Goal: Task Accomplishment & Management: Use online tool/utility

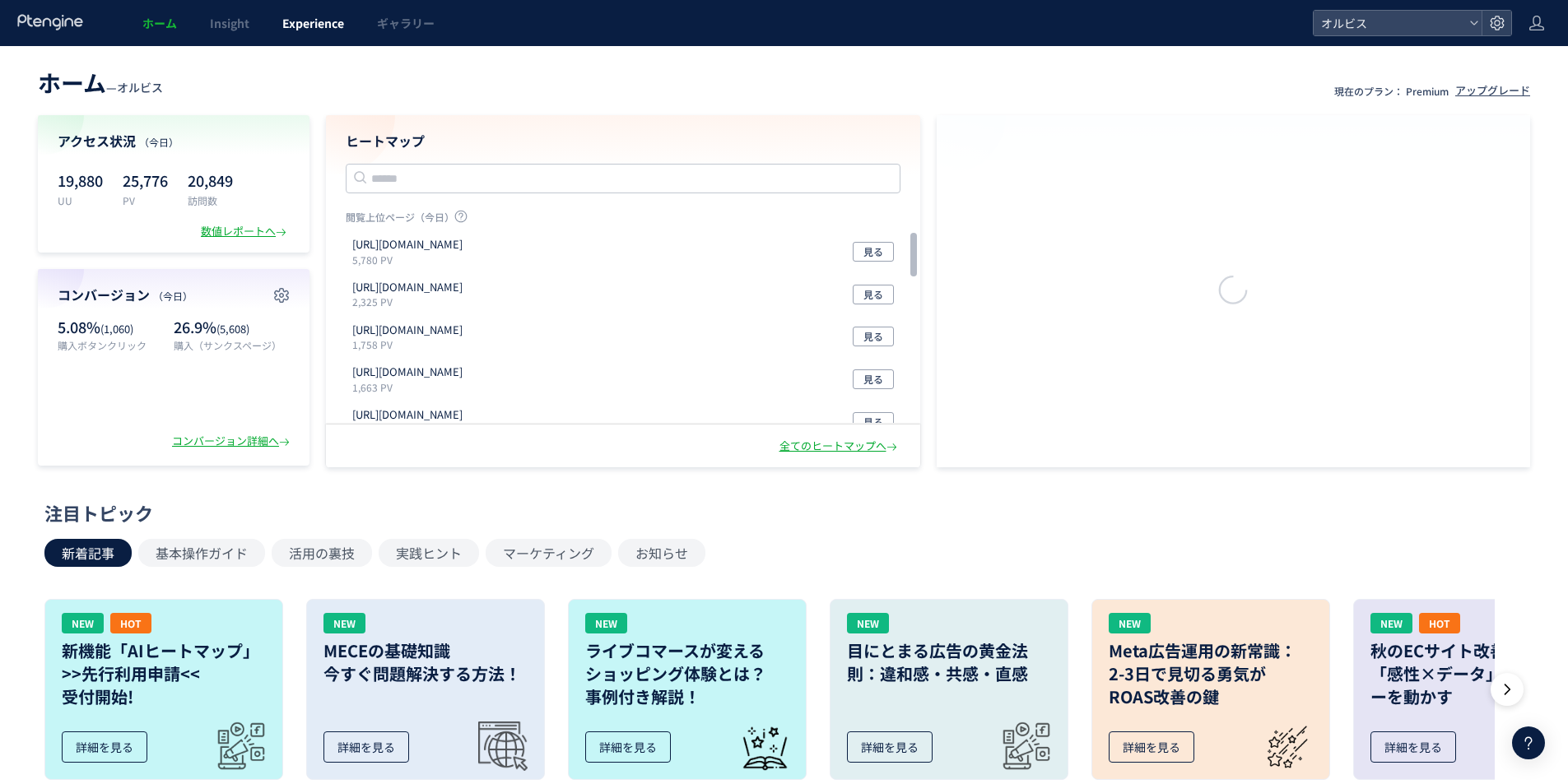
click at [324, 21] on span "Experience" at bounding box center [313, 23] width 62 height 17
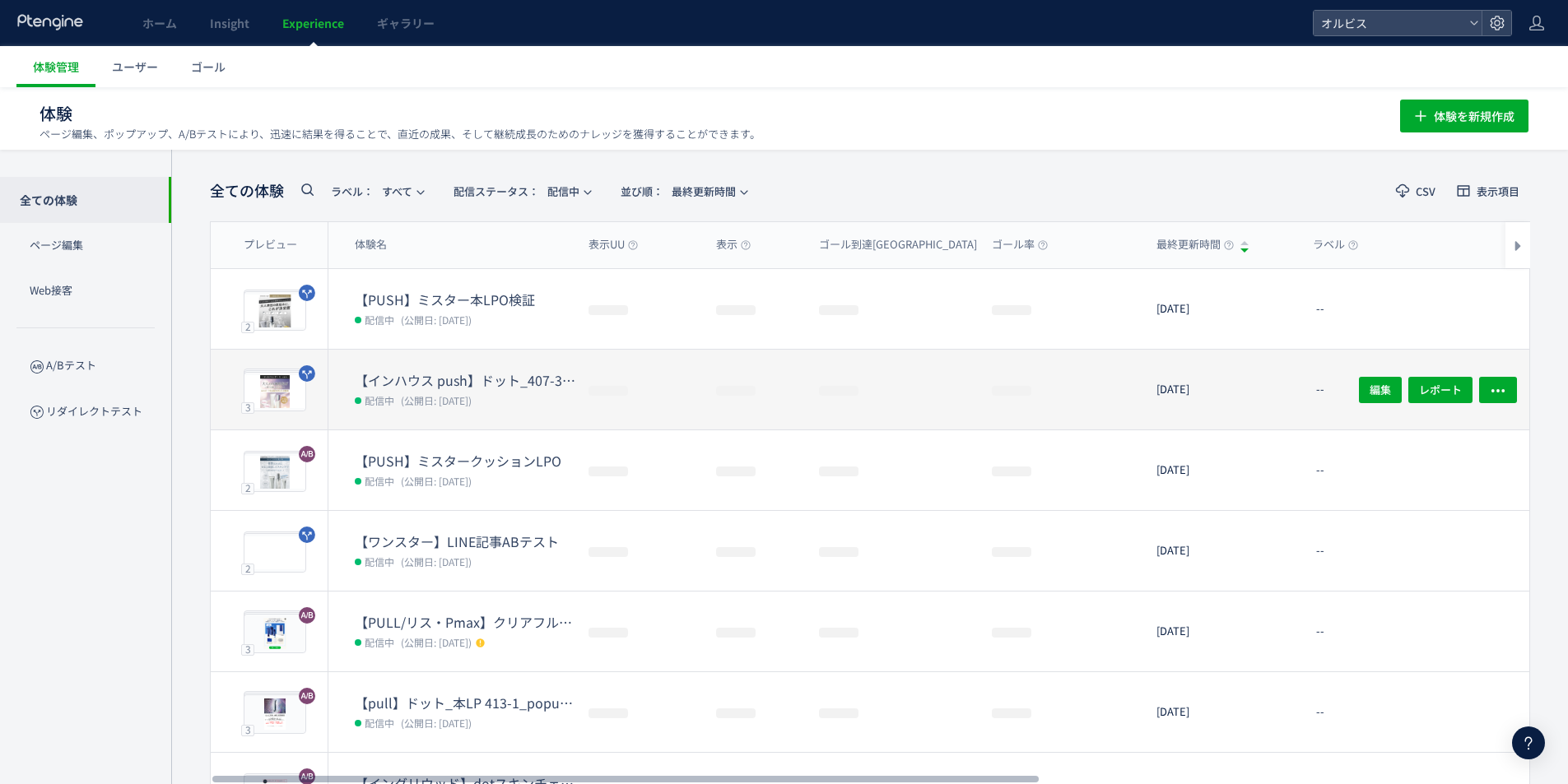
click at [451, 393] on span "(公開日: [DATE])" at bounding box center [436, 400] width 71 height 14
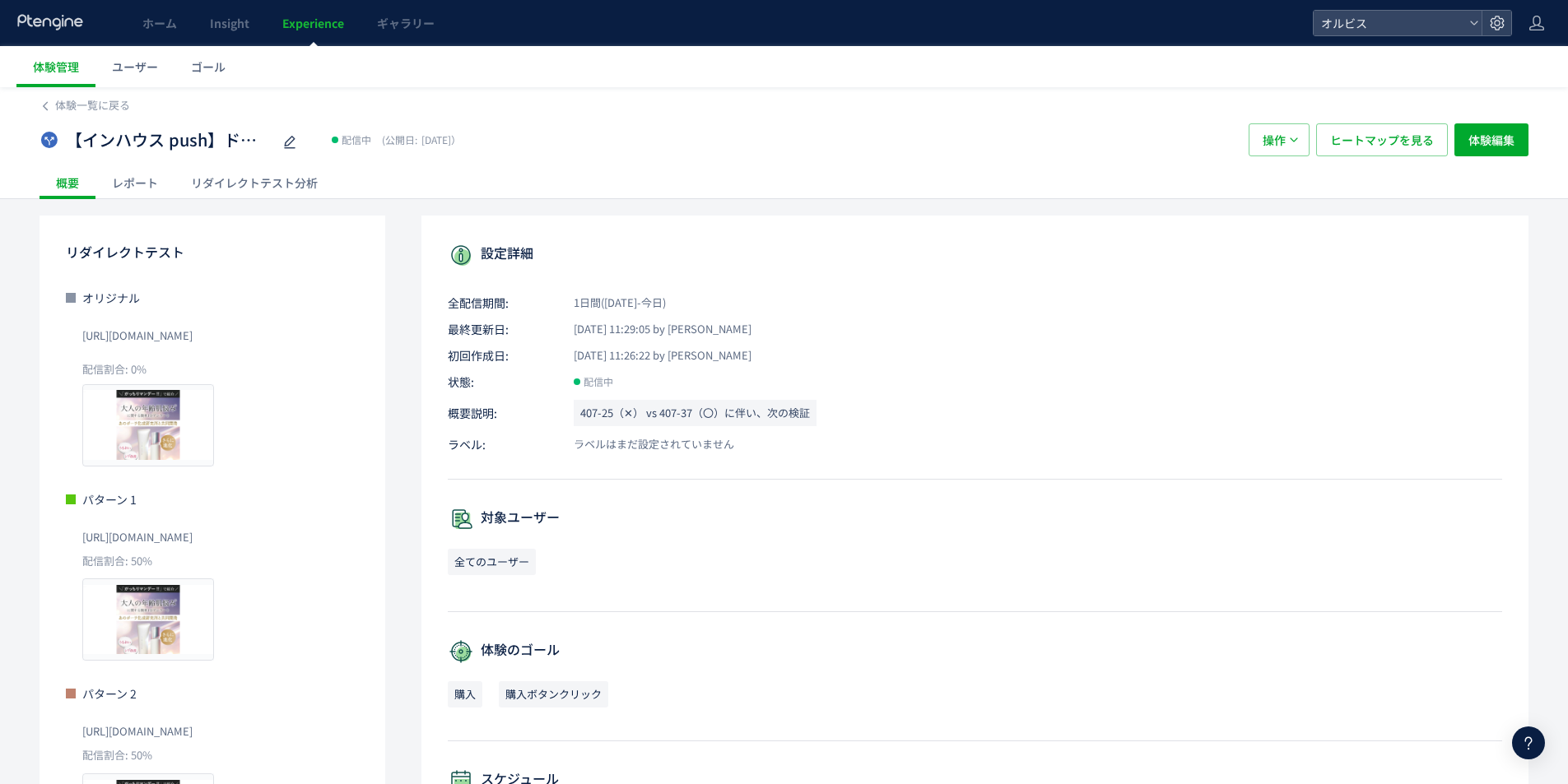
click at [293, 181] on div "リダイレクトテスト分析" at bounding box center [254, 182] width 160 height 33
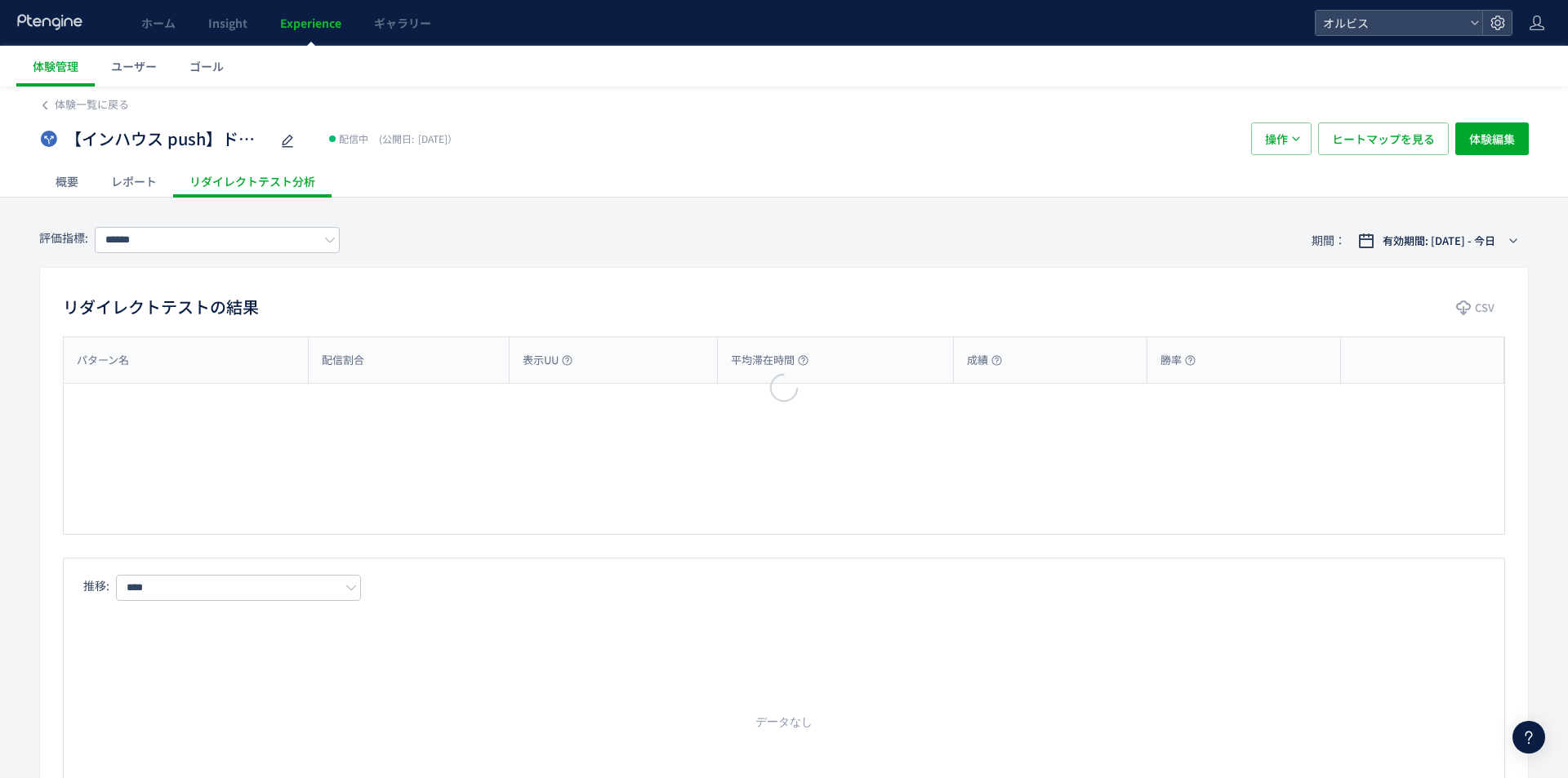
type input "**"
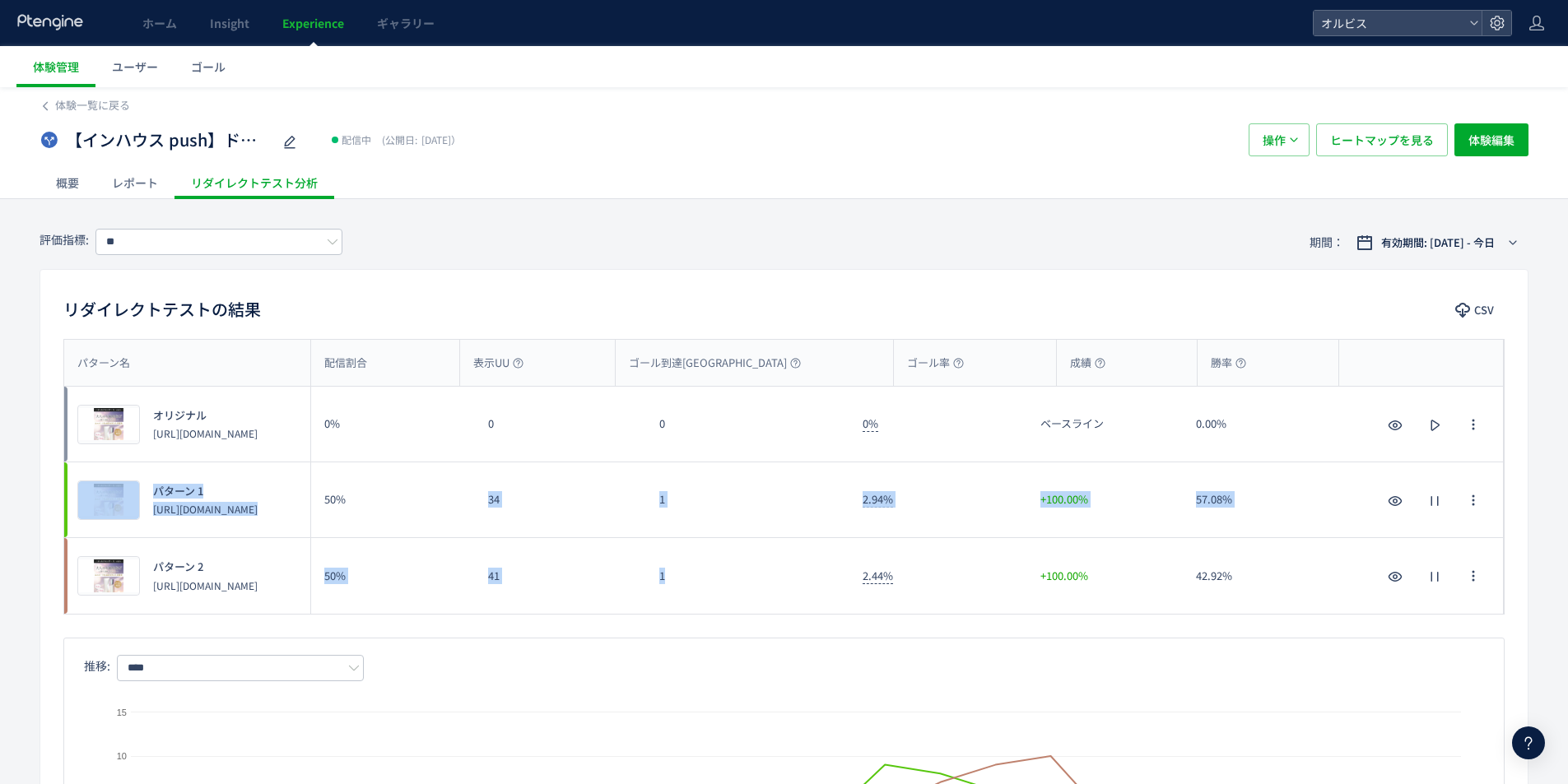
drag, startPoint x: 739, startPoint y: 581, endPoint x: 441, endPoint y: 543, distance: 300.4
click at [360, 498] on div "プレビュー オリジナル [URL][DOMAIN_NAME] 0% 0 0 0% ベースライン 0.00% プレビュー オリジナル [URL][DOMAIN_…" at bounding box center [784, 500] width 1440 height 227
click at [487, 569] on div "41" at bounding box center [561, 576] width 171 height 76
click at [527, 579] on div "41" at bounding box center [561, 576] width 171 height 76
click at [568, 572] on div "41" at bounding box center [561, 576] width 171 height 76
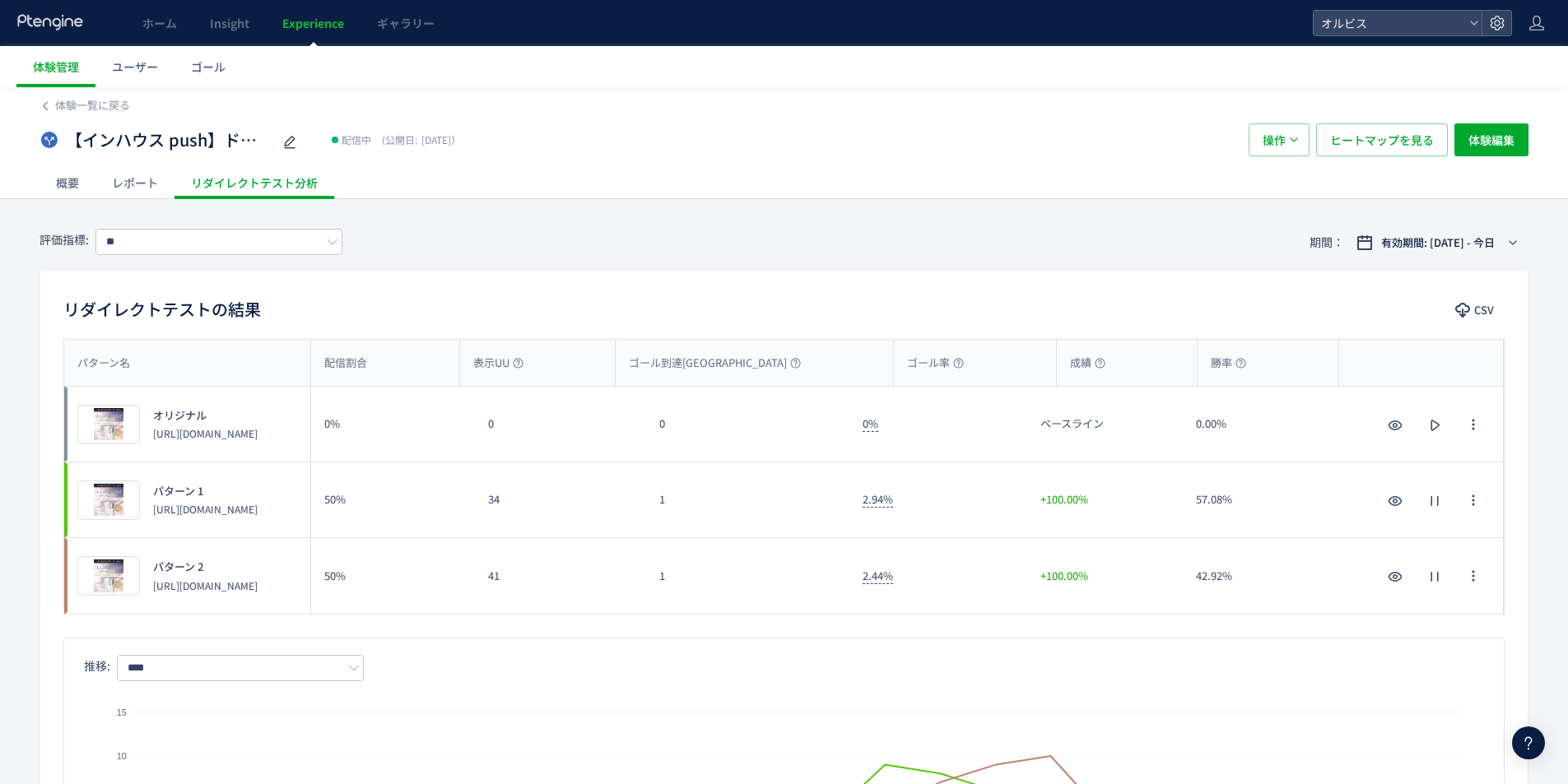
click at [568, 572] on div "41" at bounding box center [561, 576] width 171 height 76
click at [717, 545] on div "1" at bounding box center [747, 576] width 204 height 76
click at [310, 23] on span "Experience" at bounding box center [313, 23] width 62 height 17
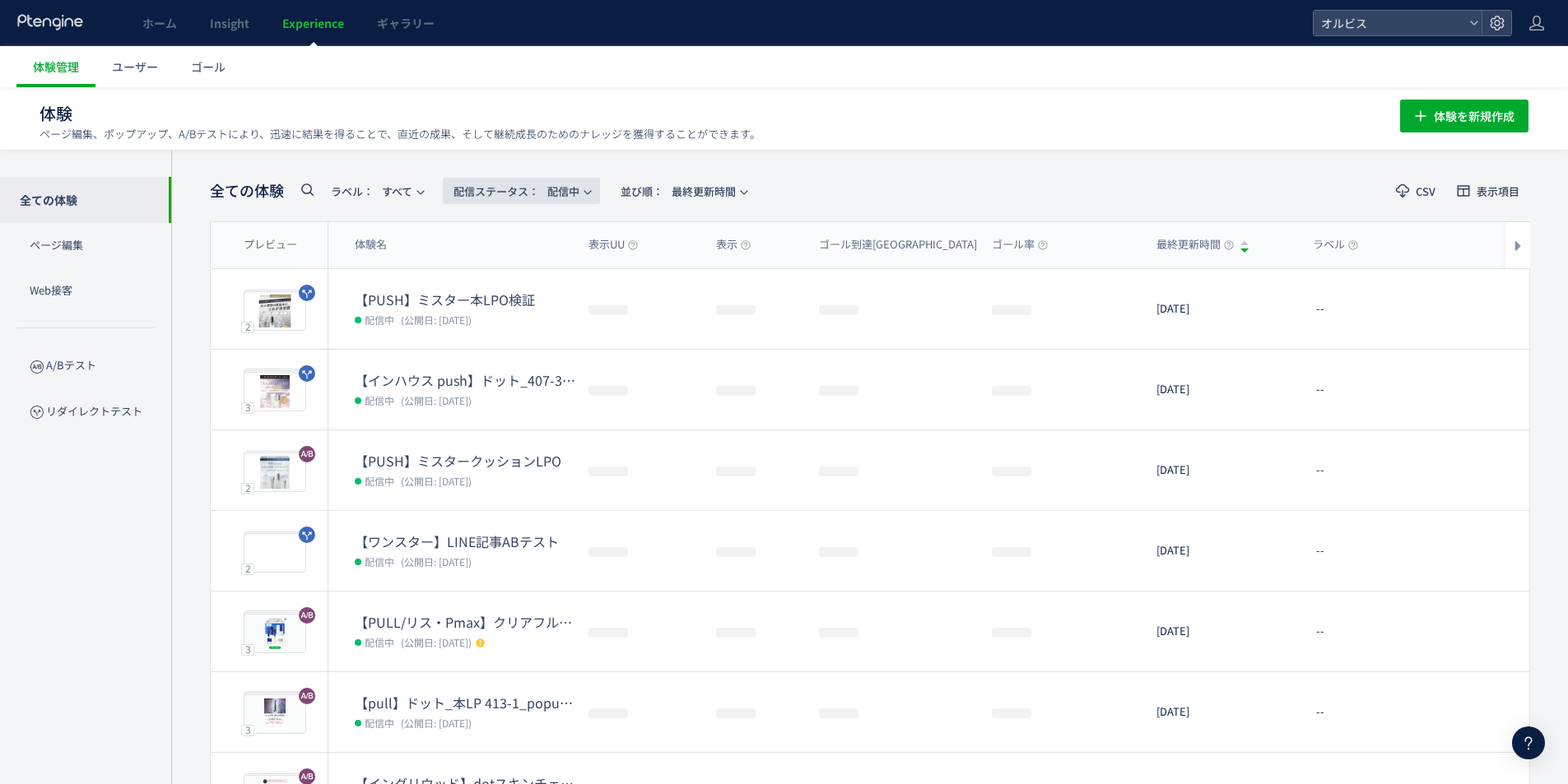
click at [578, 191] on span "配信ステータス​： 配信中" at bounding box center [516, 191] width 126 height 27
click at [534, 354] on li "下書き" at bounding box center [525, 356] width 68 height 30
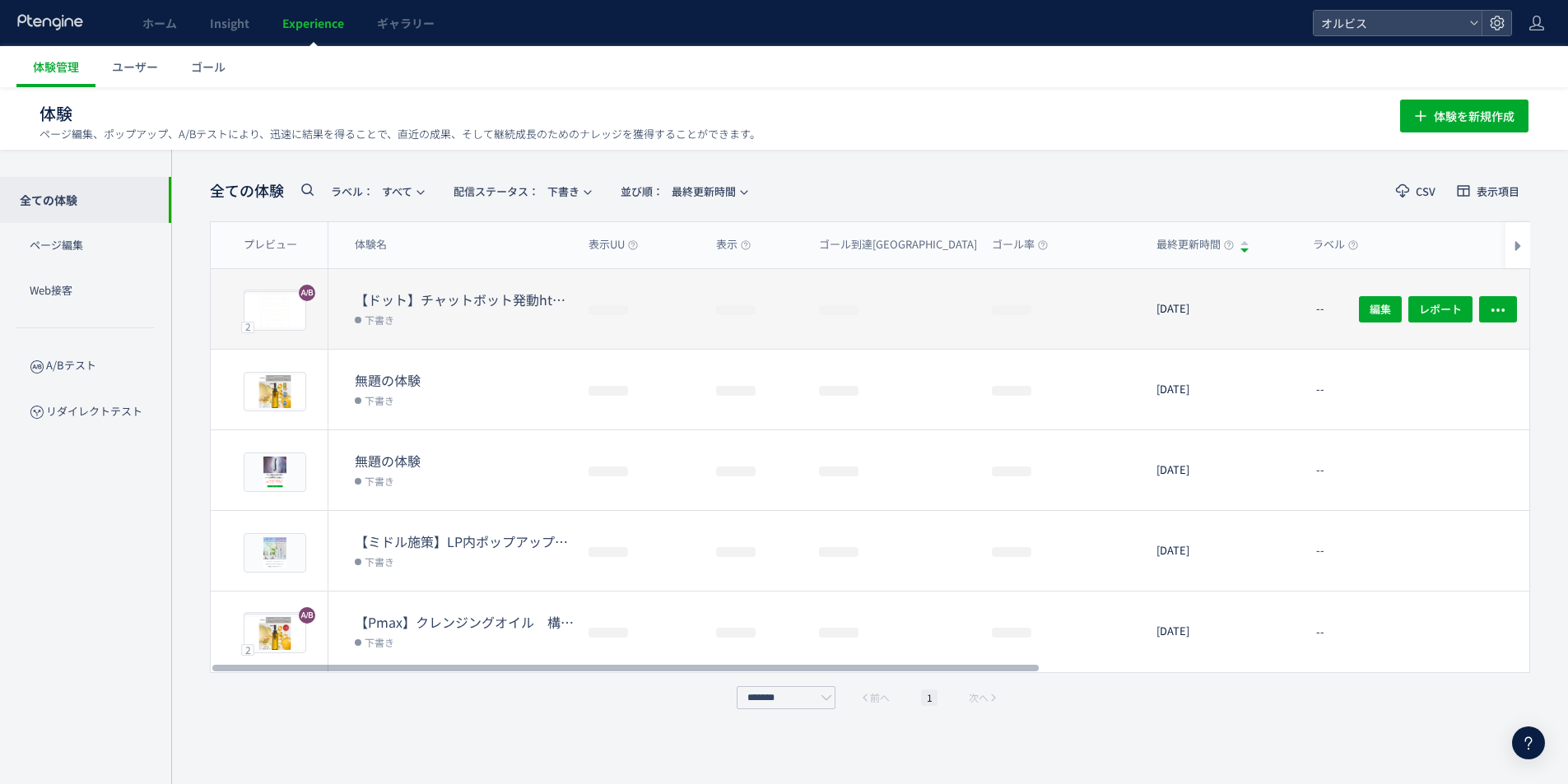
click at [456, 308] on dd "下書き" at bounding box center [465, 319] width 220 height 21
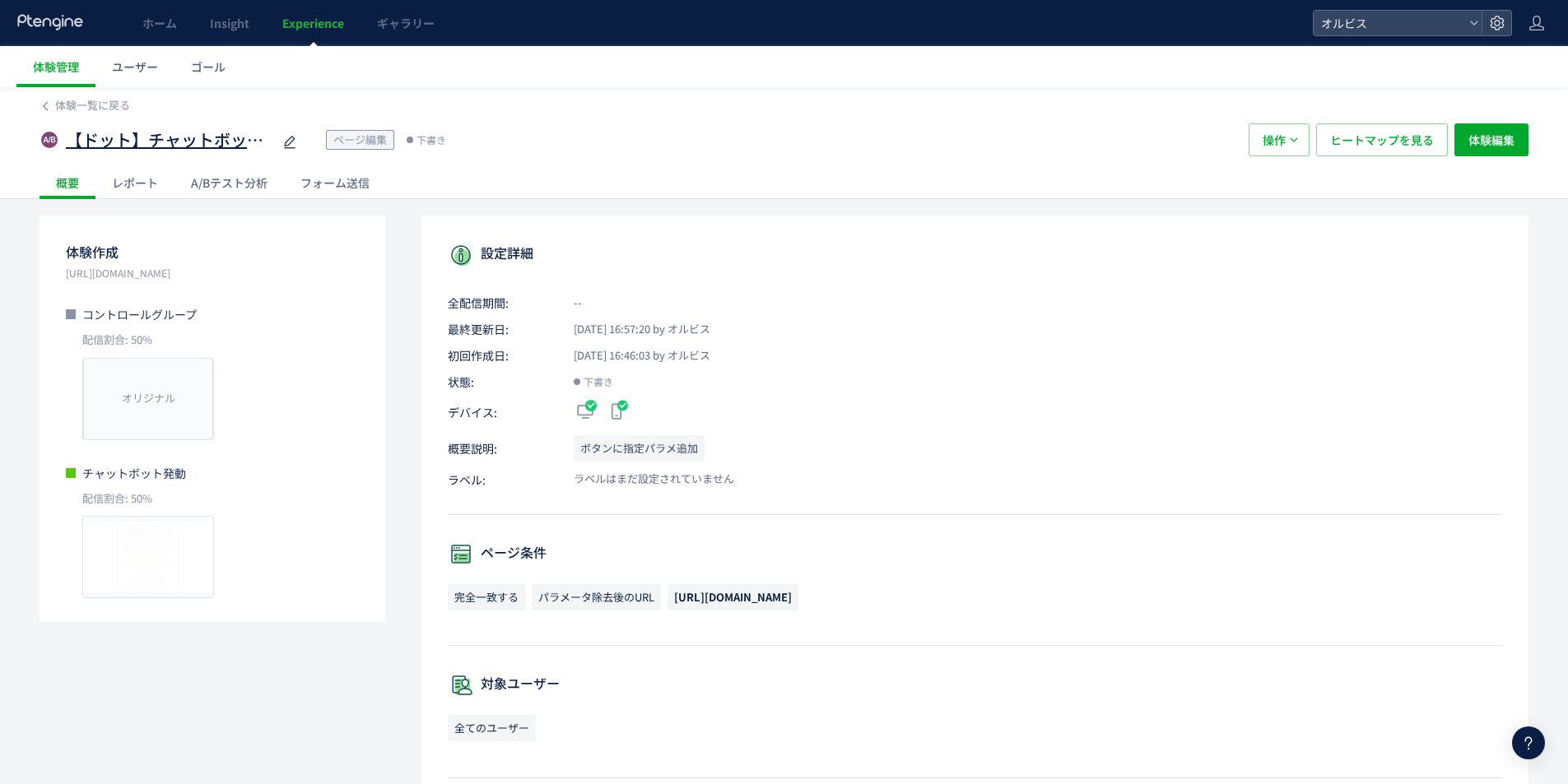
click at [210, 139] on span "【ドット】チャットボット発動html_407-26(アンケ)" at bounding box center [169, 140] width 206 height 24
click at [234, 139] on input "**********" at bounding box center [169, 140] width 206 height 33
drag, startPoint x: 155, startPoint y: 137, endPoint x: 342, endPoint y: 139, distance: 187.0
click at [342, 139] on div "**********" at bounding box center [635, 139] width 1193 height 33
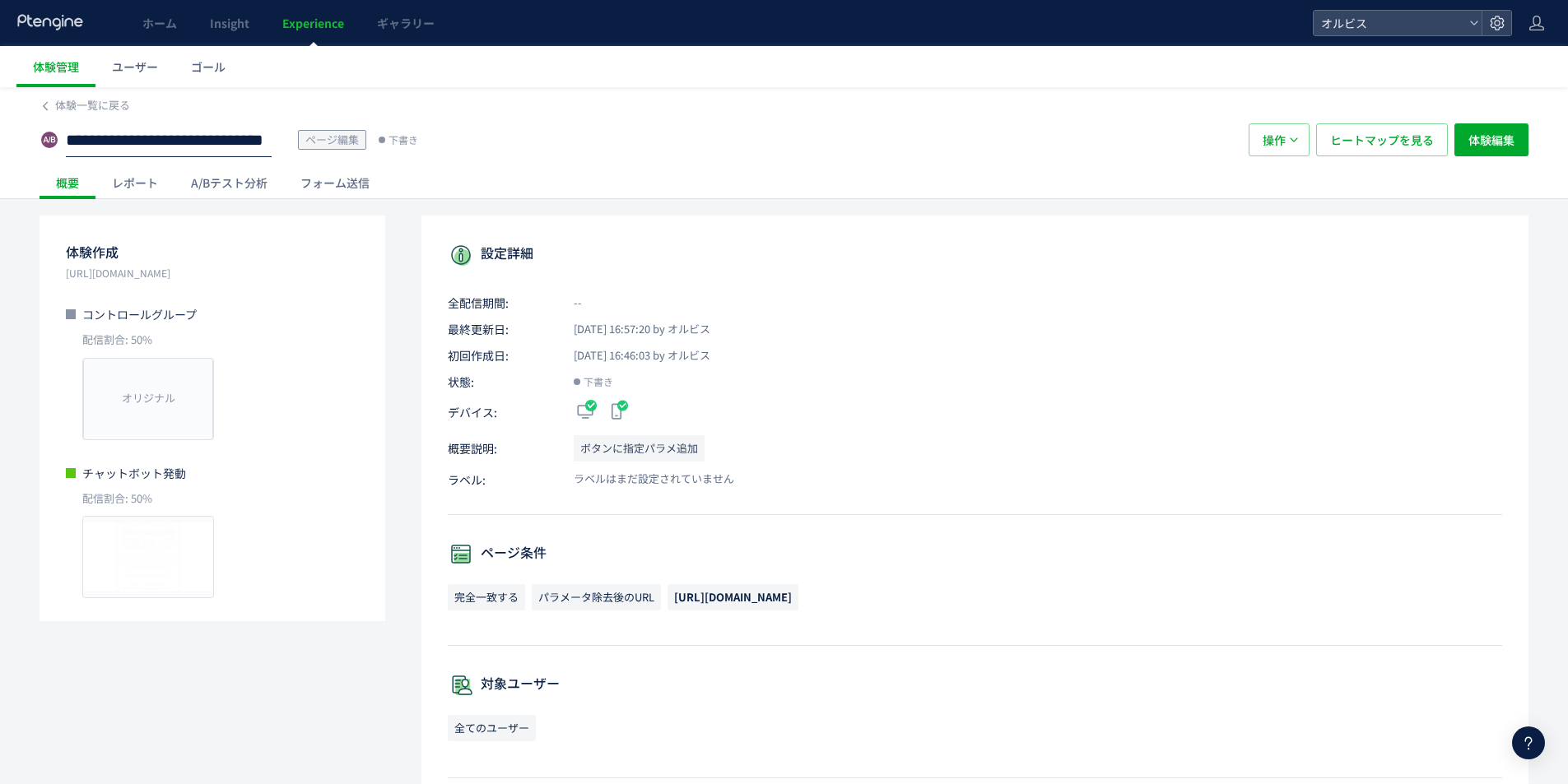
click at [222, 131] on input "**********" at bounding box center [169, 140] width 206 height 33
drag, startPoint x: 242, startPoint y: 144, endPoint x: 337, endPoint y: 144, distance: 95.0
click at [337, 144] on div "**********" at bounding box center [635, 139] width 1193 height 33
type input "**********"
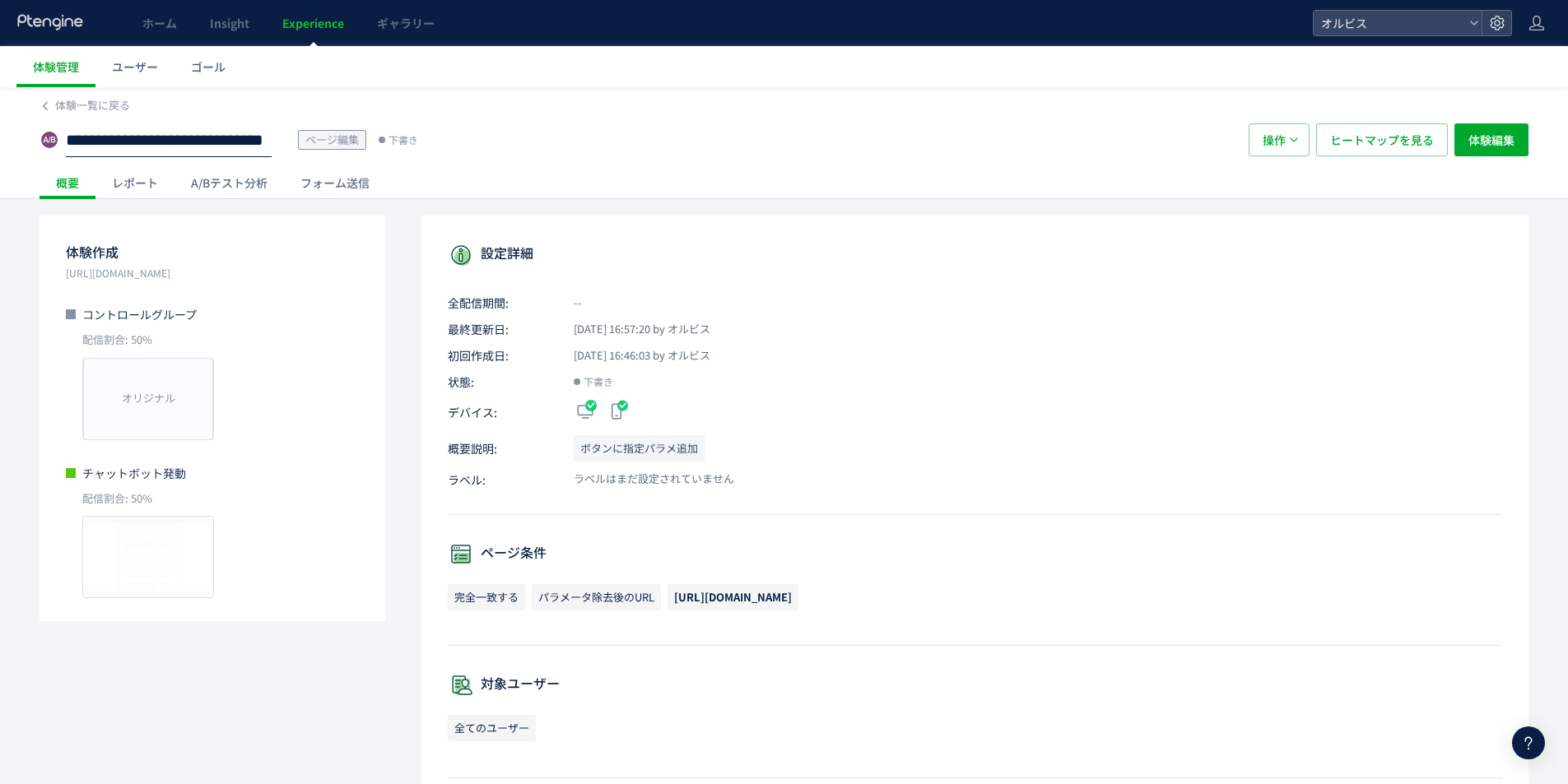
scroll to position [0, 184]
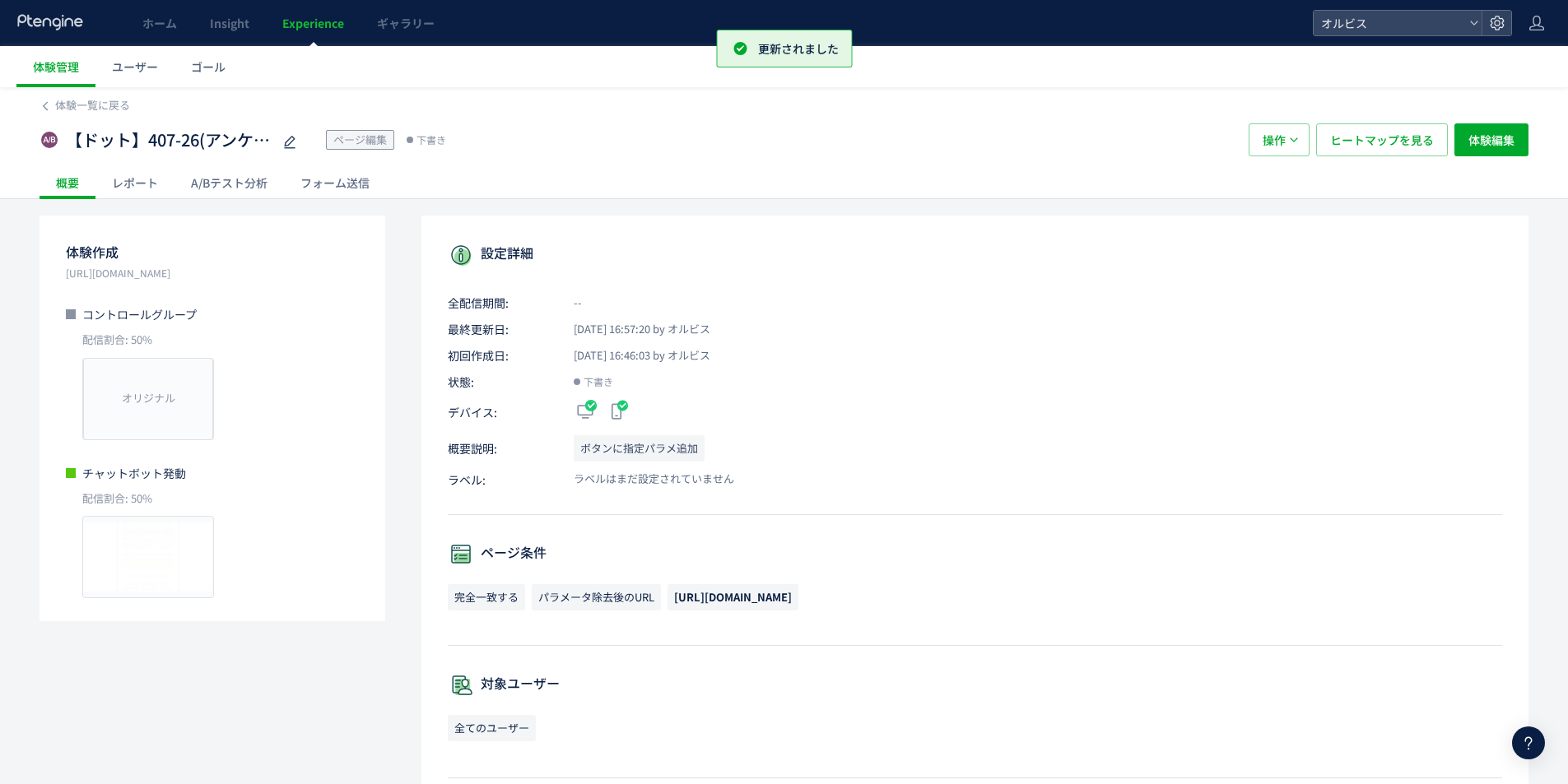
click at [415, 505] on div "体験作成 https://pr.orbis.co.jp/cosmetics/udot/407-26/ コントロールグループ 配信割合: 50% オリジナル プ…" at bounding box center [784, 741] width 1490 height 1051
click at [1288, 141] on button "操作" at bounding box center [1279, 139] width 61 height 33
click at [1355, 189] on div "概要 レポート A/Bテスト分析 フォーム送信" at bounding box center [784, 182] width 1490 height 32
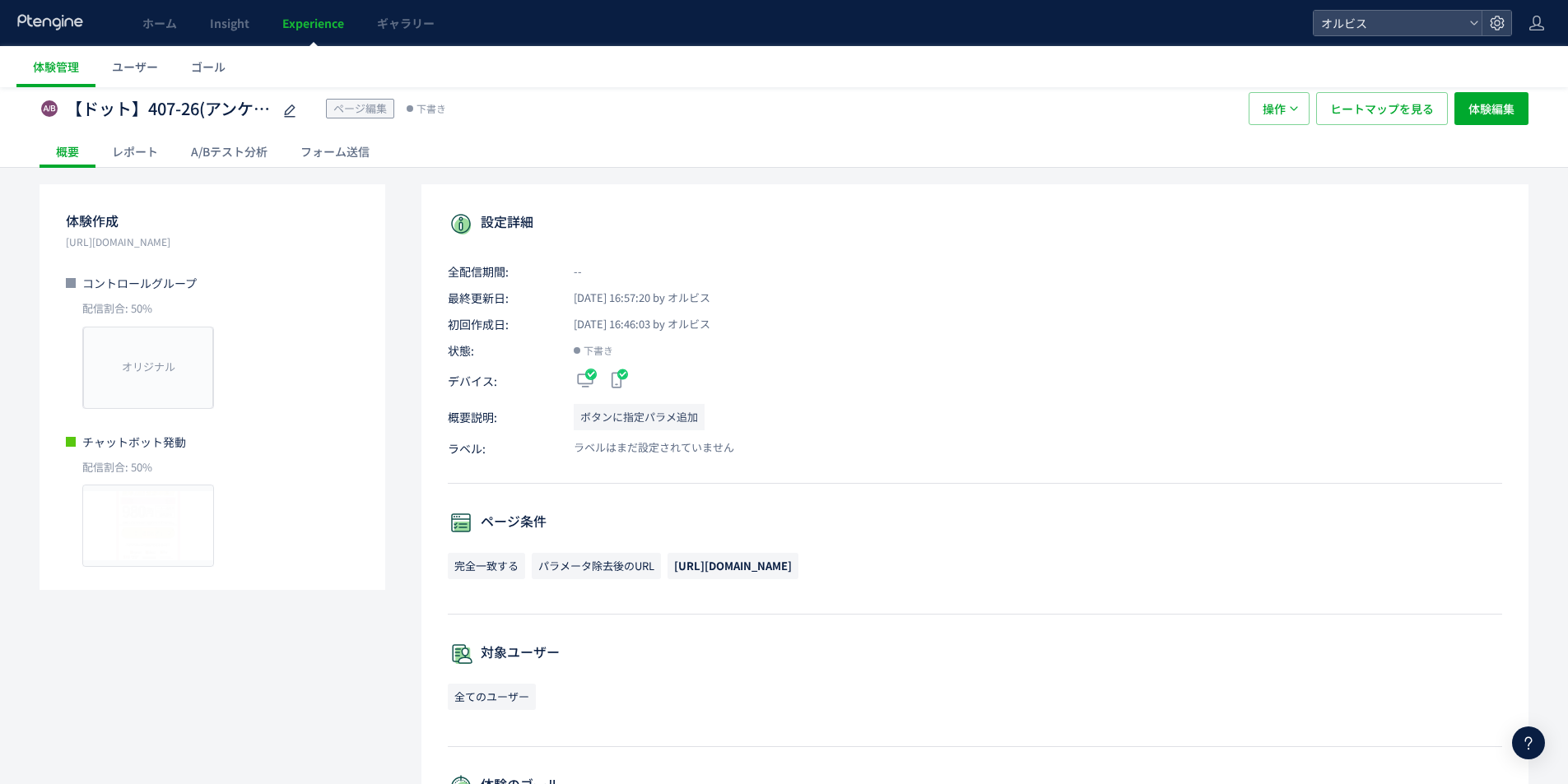
scroll to position [0, 0]
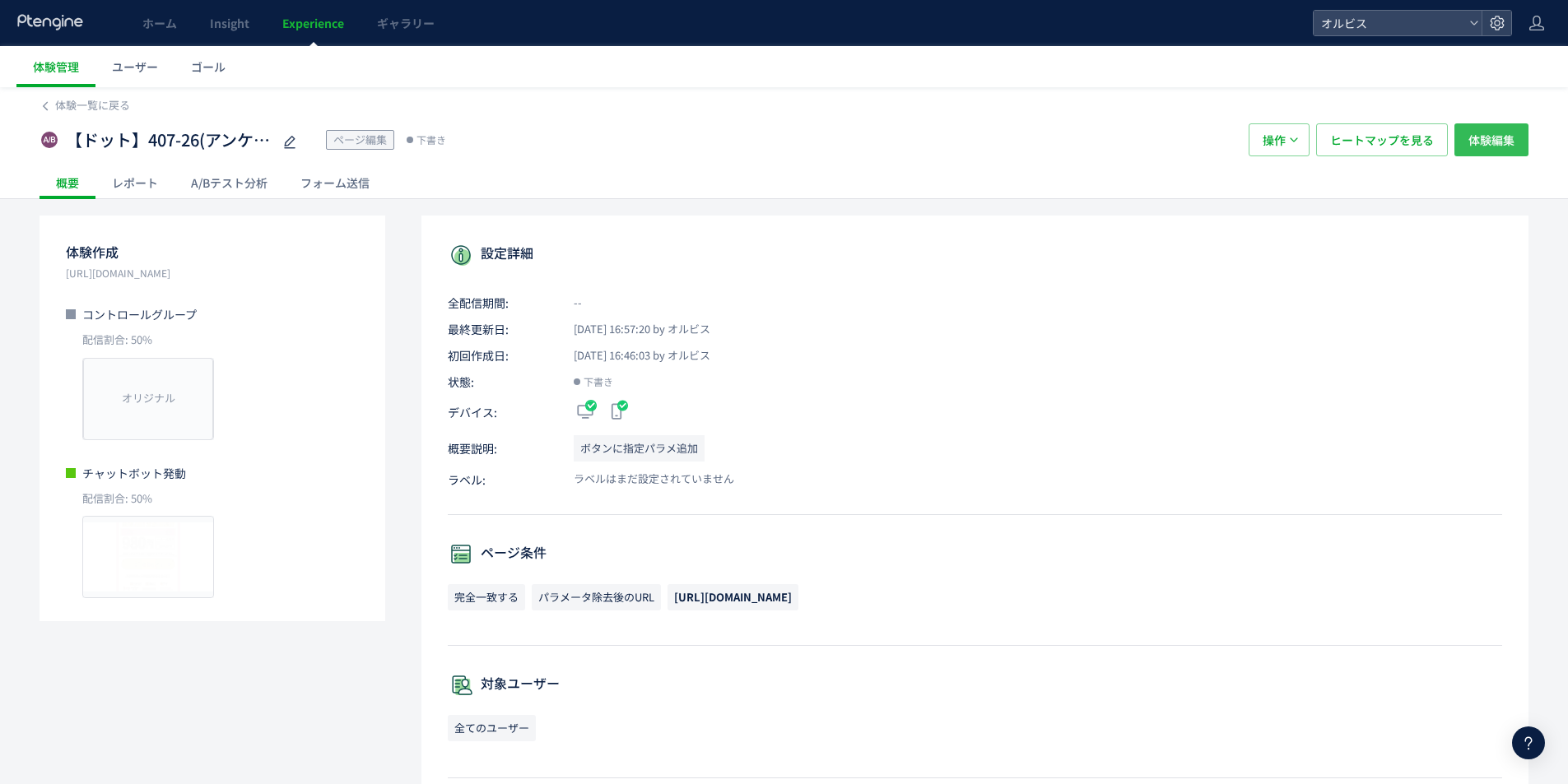
click at [1507, 149] on span "体験編集" at bounding box center [1491, 139] width 46 height 33
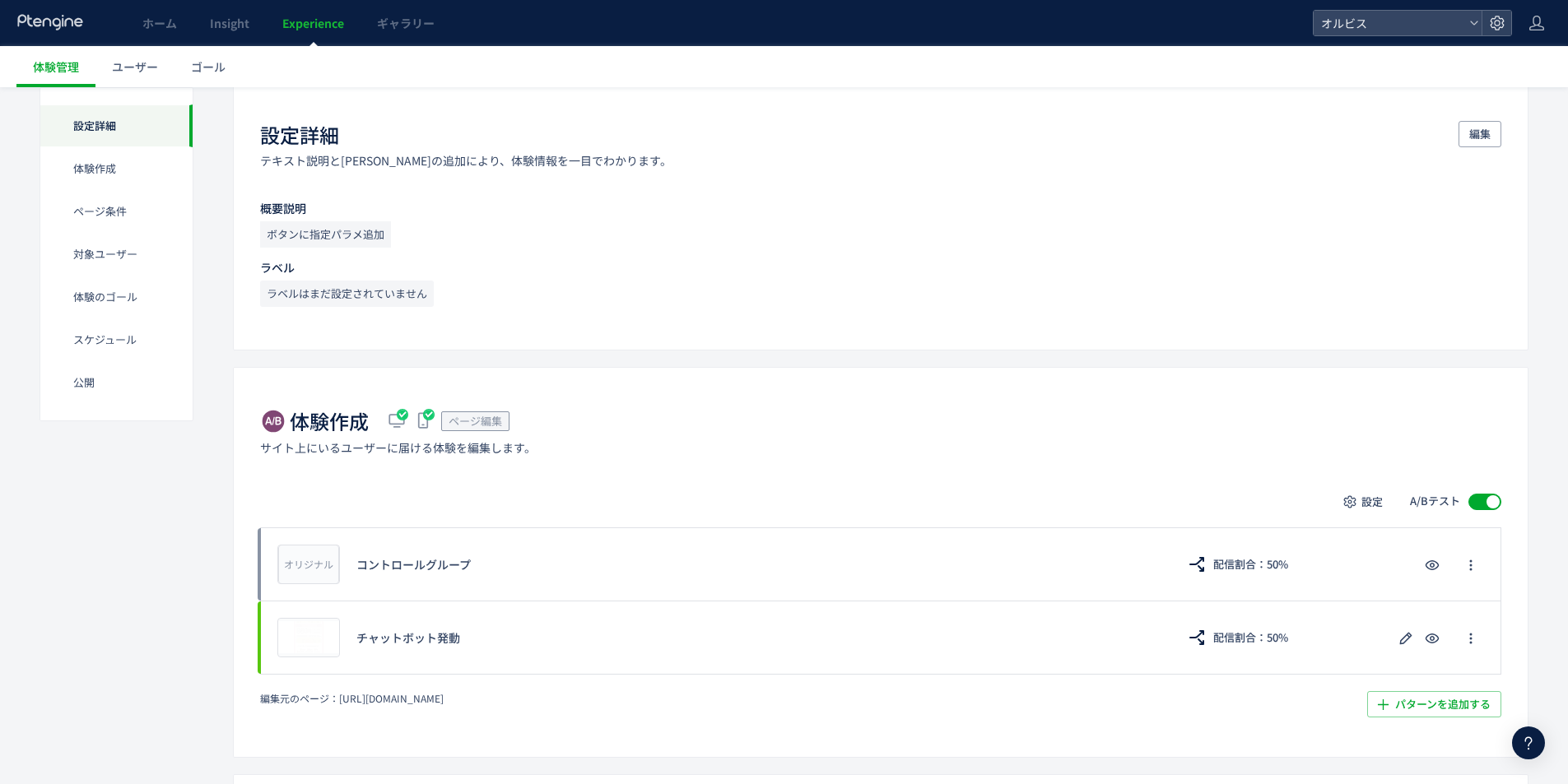
scroll to position [329, 0]
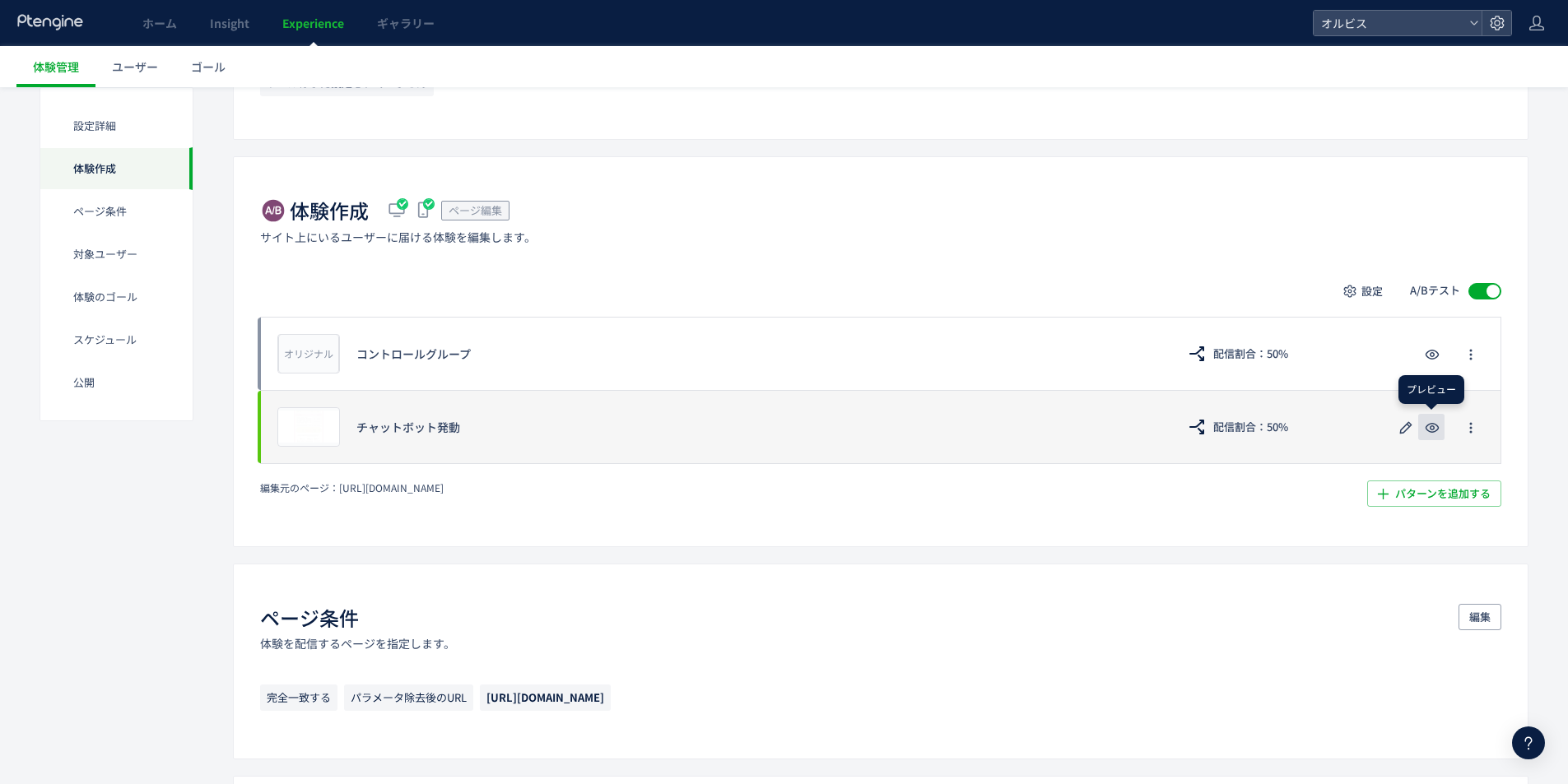
click at [1430, 430] on icon "button" at bounding box center [1432, 428] width 19 height 19
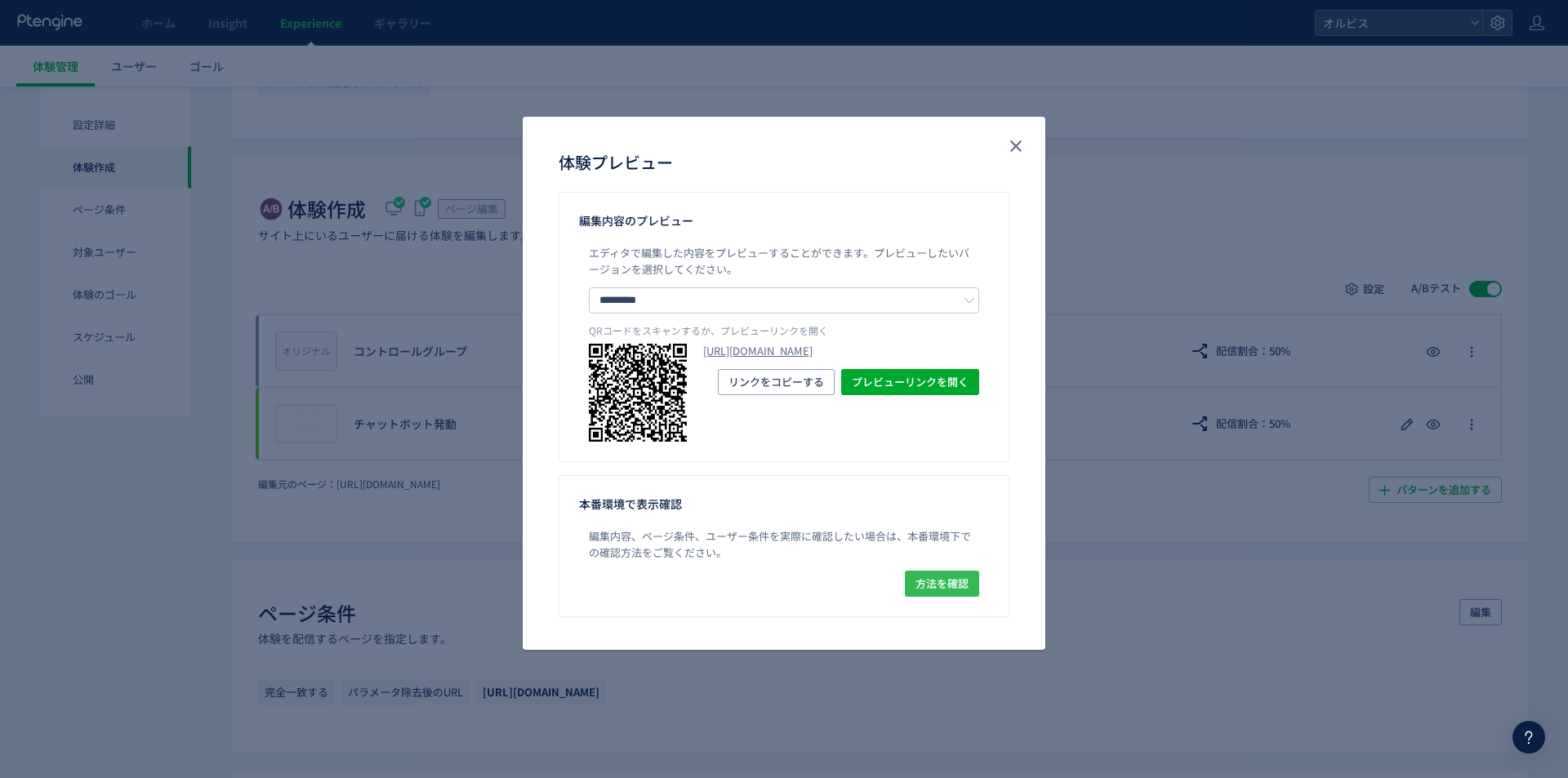
click at [934, 588] on span "方法を確認" at bounding box center [942, 584] width 53 height 26
click at [748, 313] on input "*********" at bounding box center [784, 301] width 390 height 26
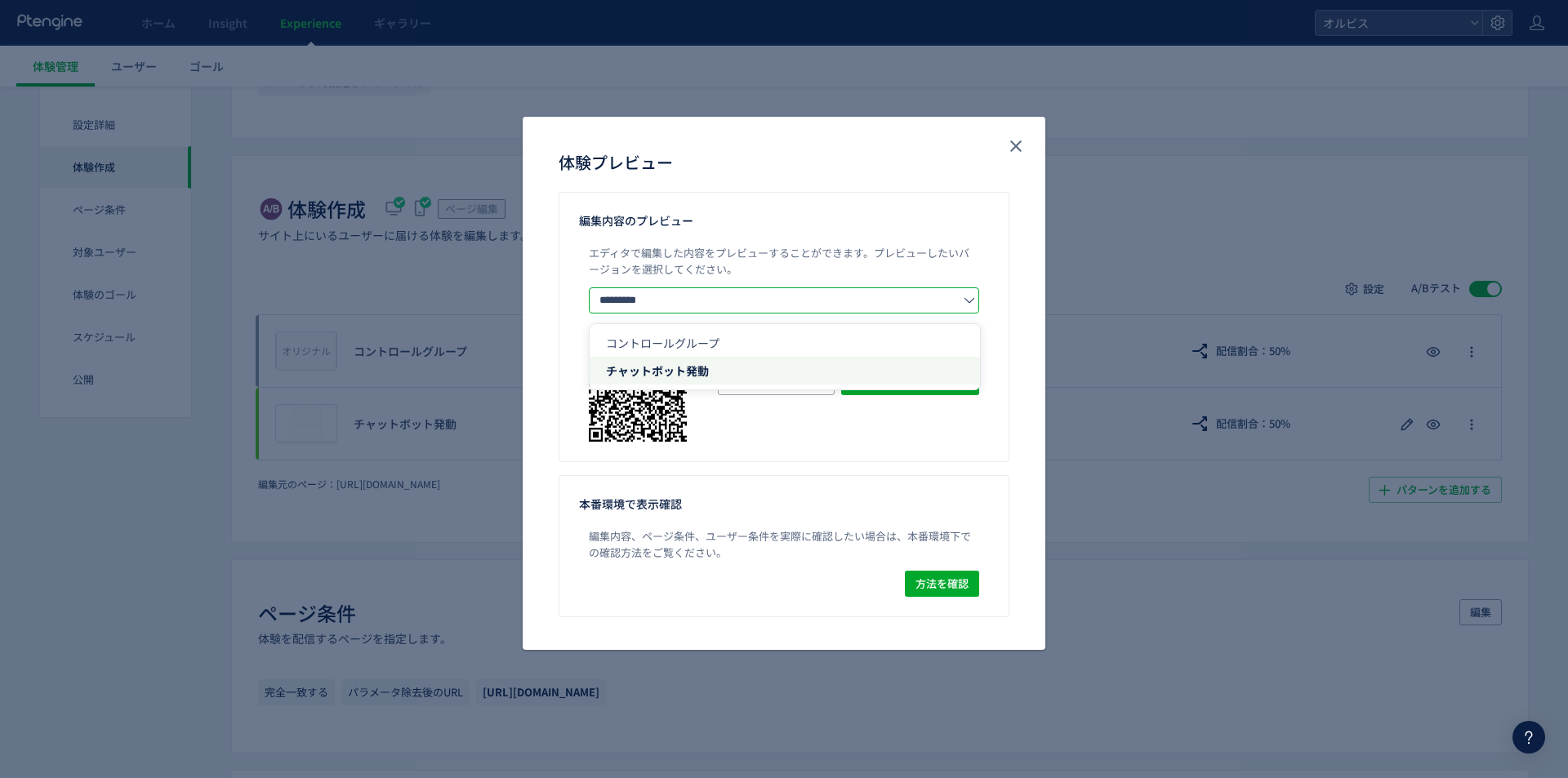
click at [778, 265] on p "エディタで編集した内容をプレビューすることができます。 プレビューしたいバージョンを選択してください。" at bounding box center [784, 266] width 390 height 43
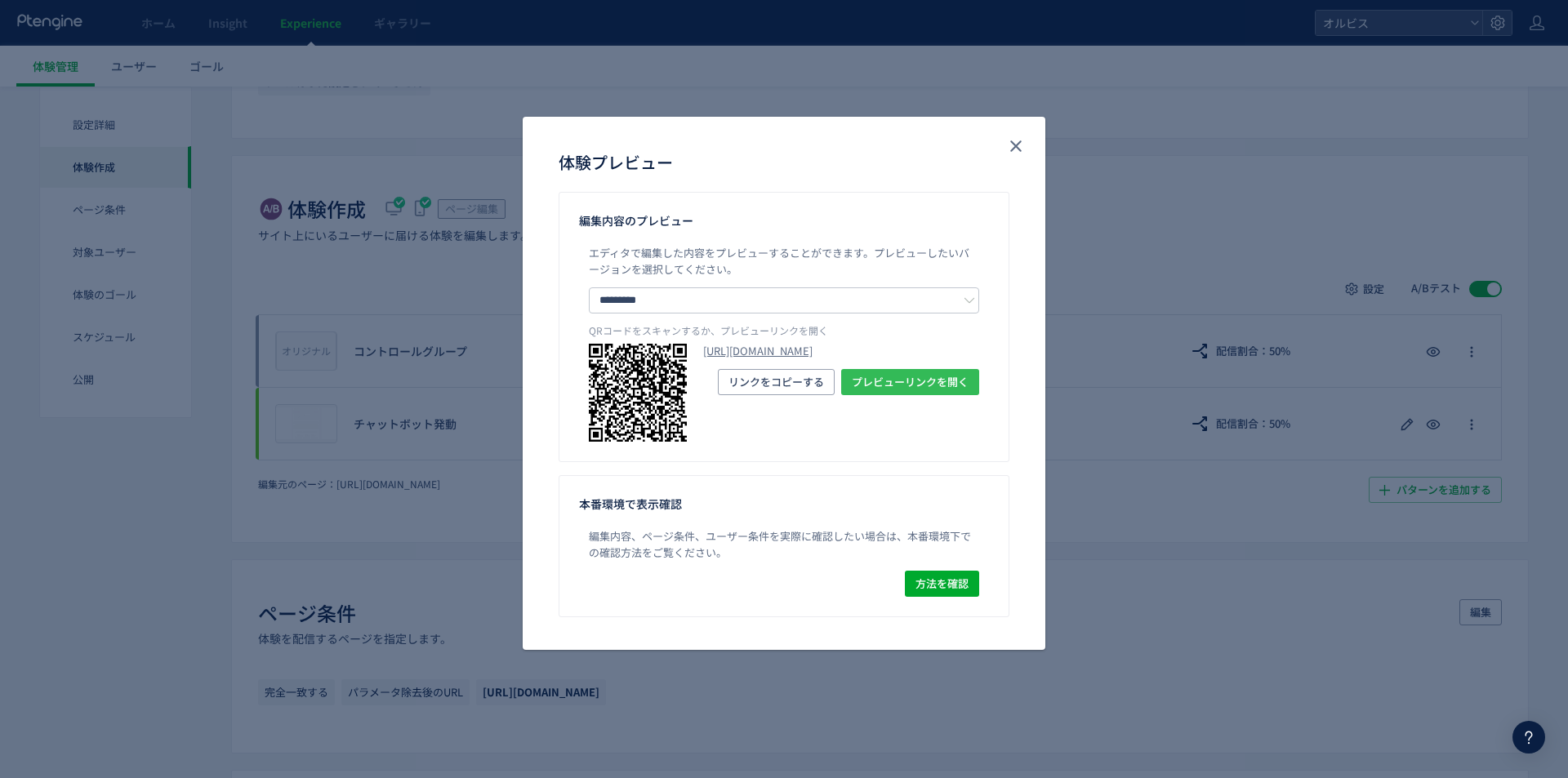
click at [974, 395] on button "プレビューリンクを開く" at bounding box center [910, 382] width 138 height 26
click at [1017, 142] on icon "close" at bounding box center [1016, 146] width 19 height 19
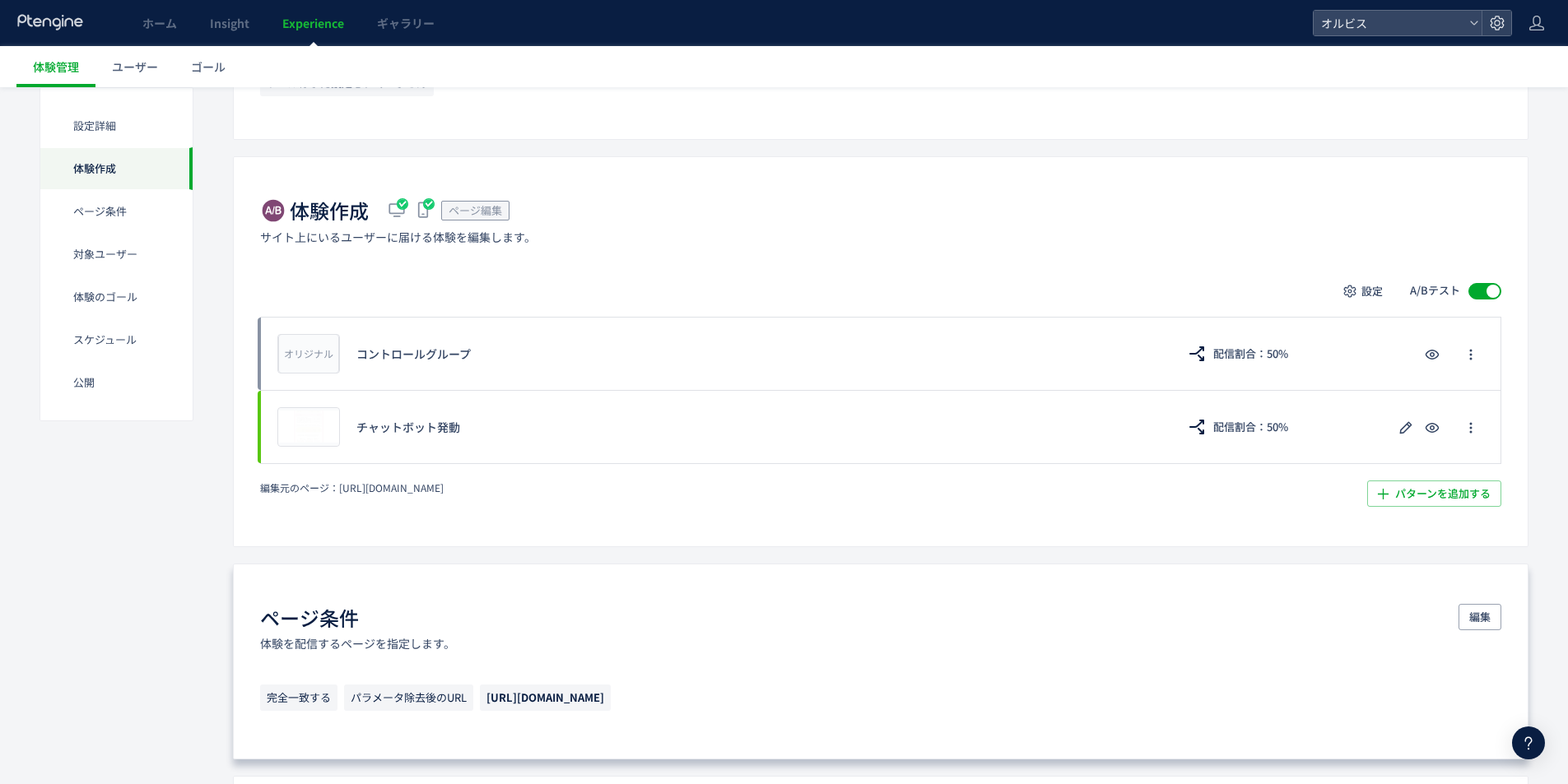
click at [611, 706] on span "[URL][DOMAIN_NAME]" at bounding box center [546, 698] width 131 height 26
click at [777, 700] on p "完全一致する パラメータ除去後のURL https://pr.orbis.co.jp/cosmetics/udot/407-26/" at bounding box center [881, 701] width 1242 height 34
click at [878, 685] on p "完全一致する パラメータ除去後のURL https://pr.orbis.co.jp/cosmetics/udot/407-26/" at bounding box center [881, 701] width 1242 height 34
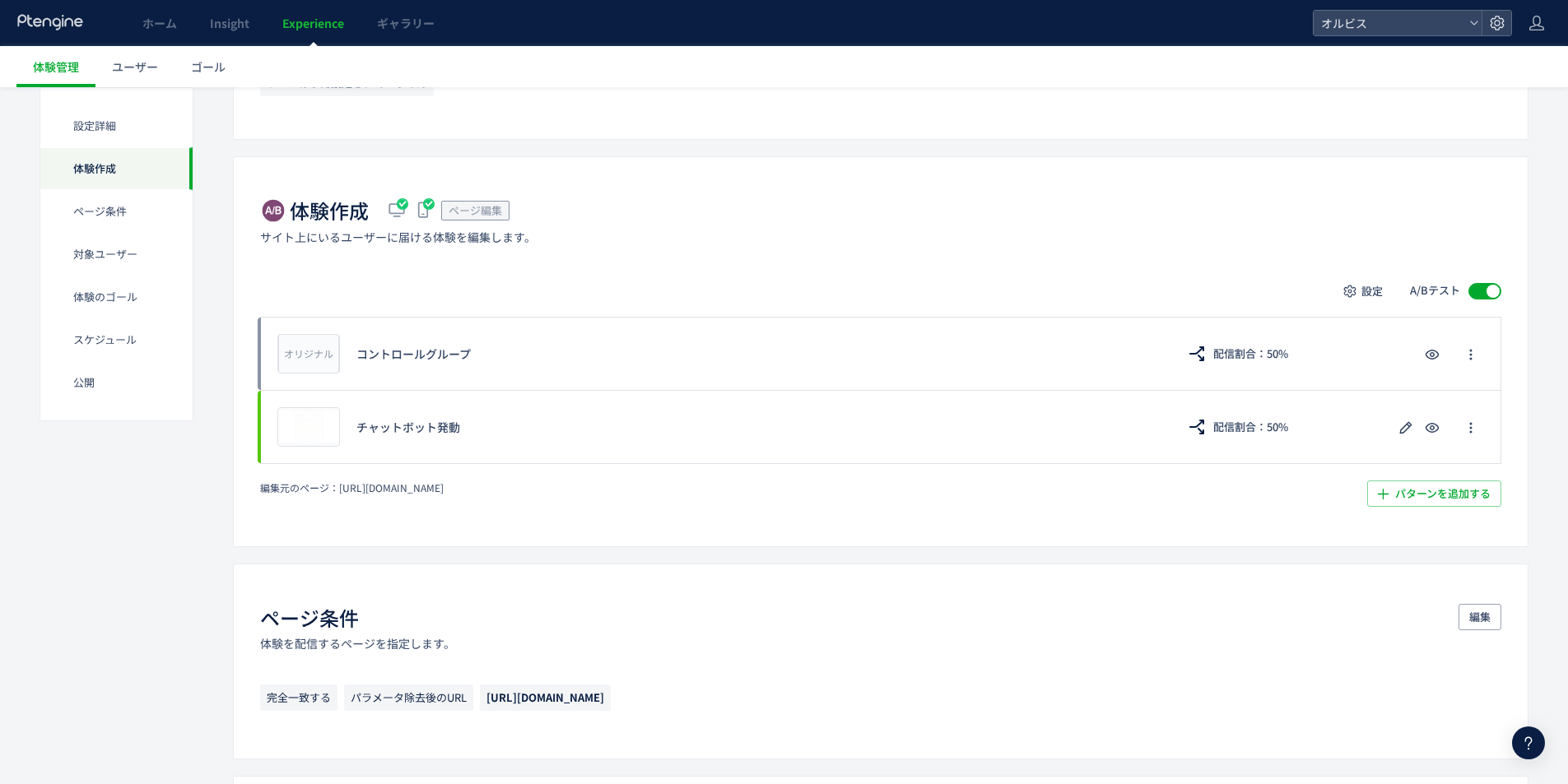
click at [533, 507] on div "体験作成 ページ編集 サイト上にいるユーザーに届ける体験を編集します。 設定 A/Bテスト オリジナル プレビュー コントロールグループ 配信割合：50% プ…" at bounding box center [881, 351] width 1296 height 390
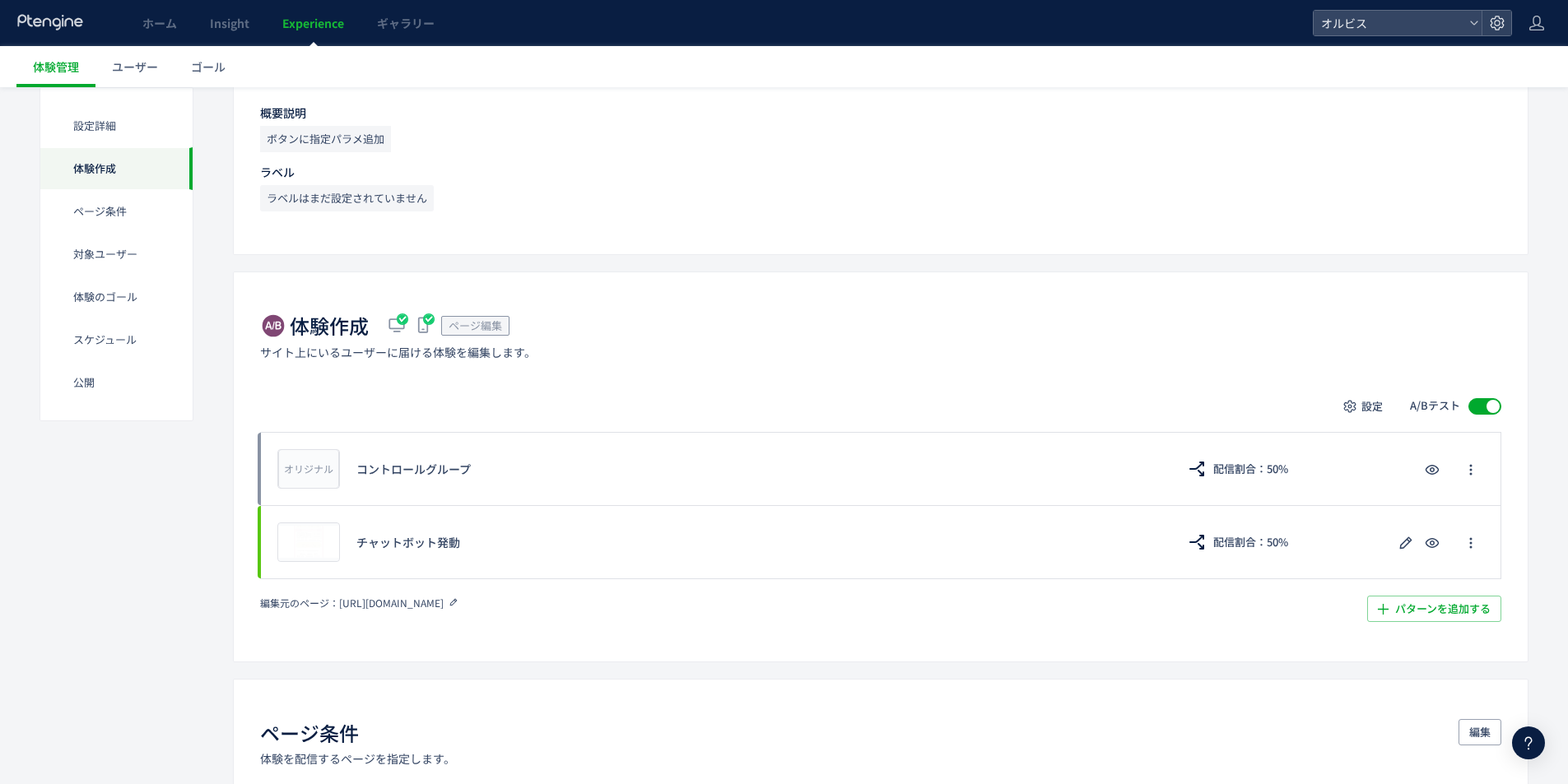
scroll to position [0, 0]
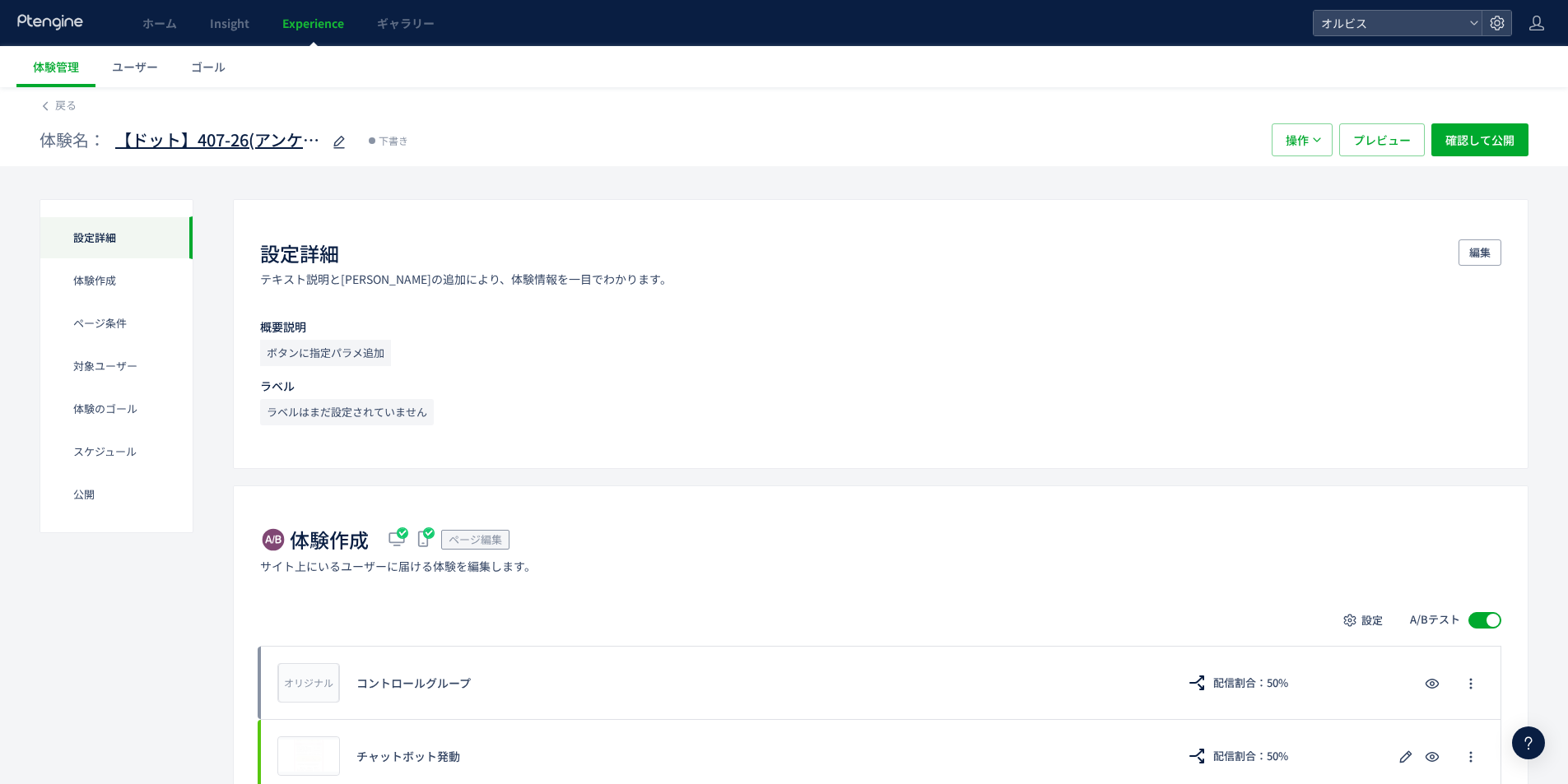
click at [272, 137] on span "【ドット】407-26(アンケ)_チャットボット発動html" at bounding box center [219, 140] width 206 height 24
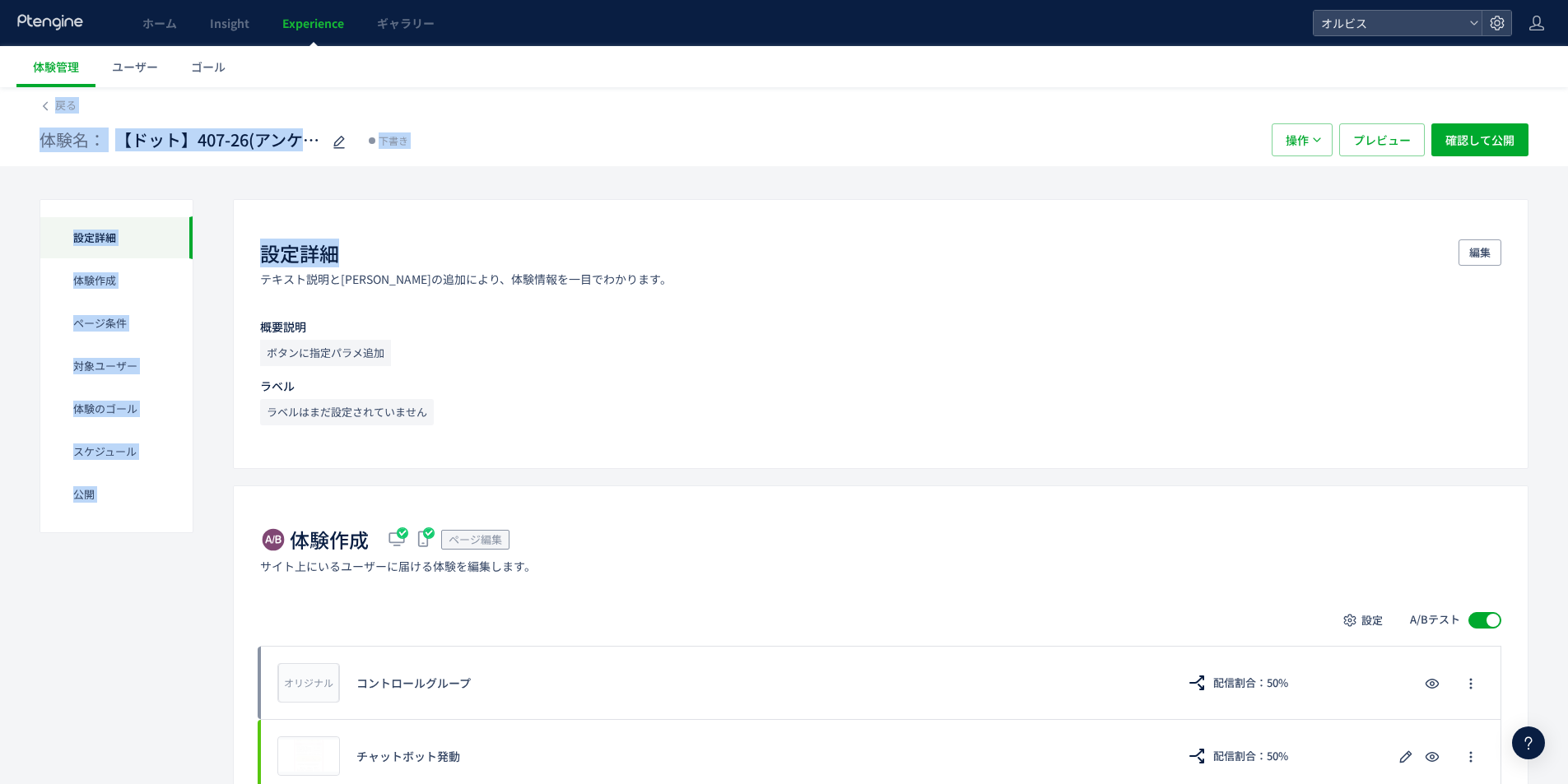
drag, startPoint x: 398, startPoint y: 199, endPoint x: 305, endPoint y: 4, distance: 216.0
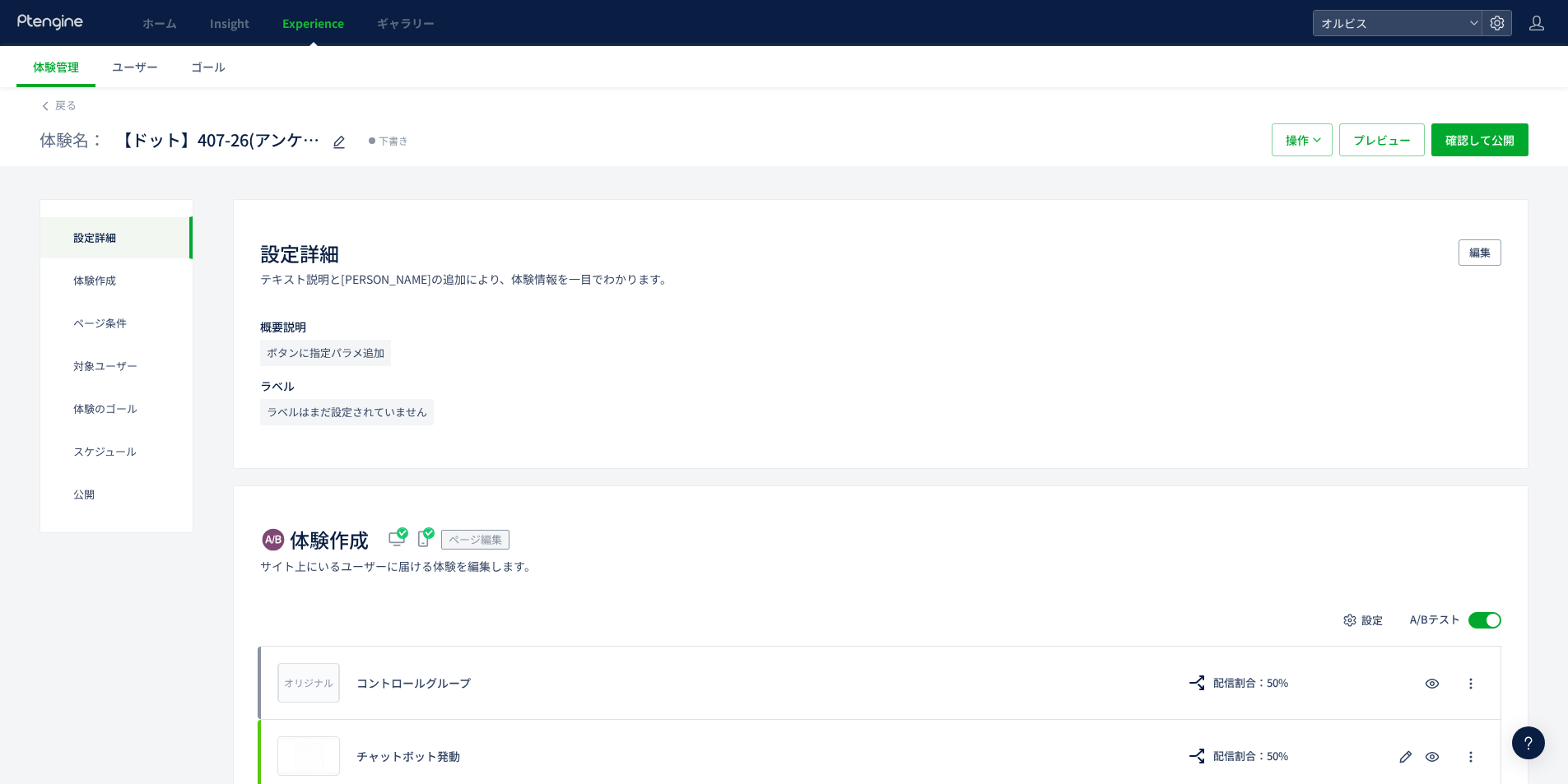
click at [310, 26] on span "Experience" at bounding box center [313, 23] width 62 height 17
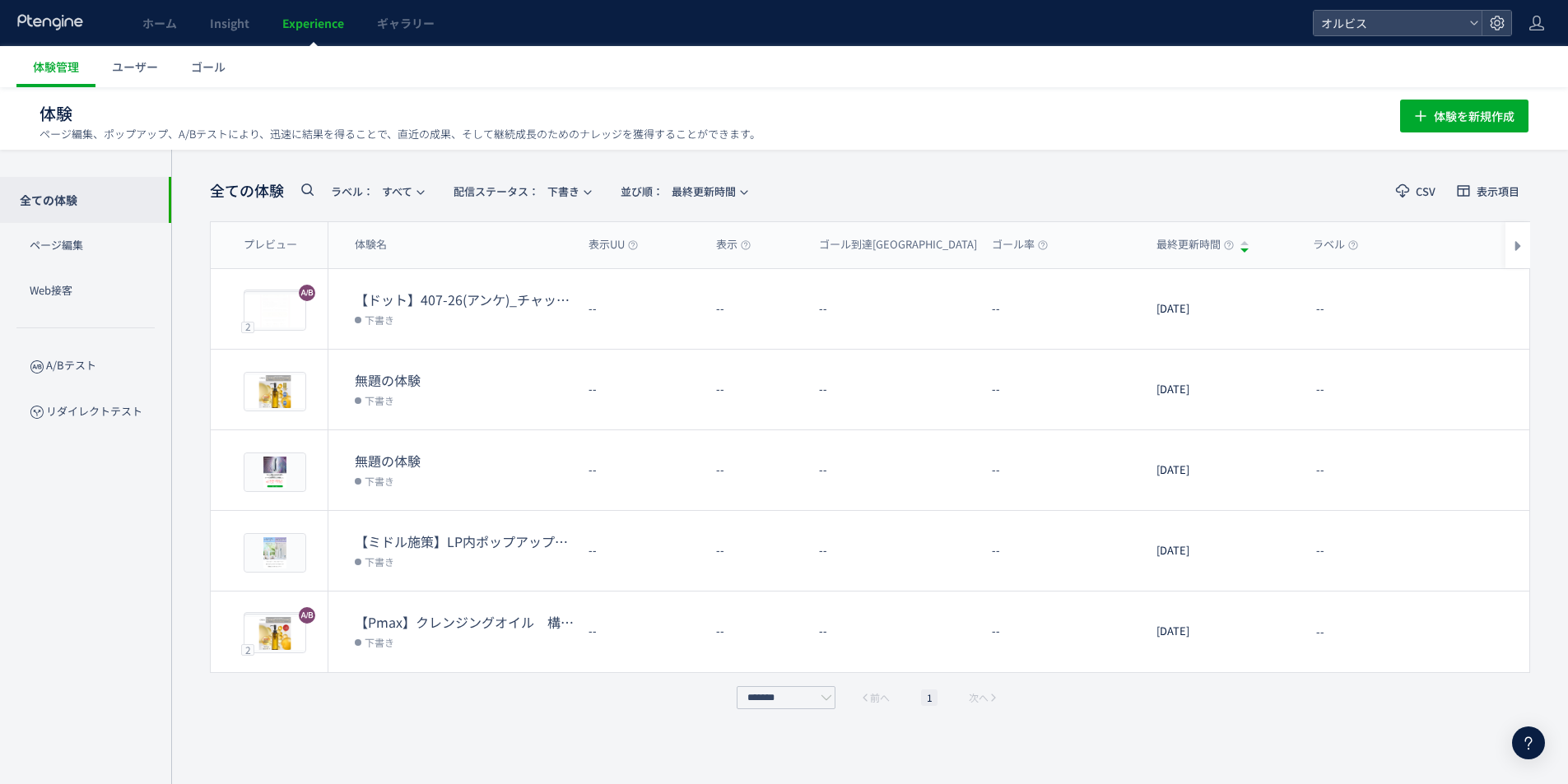
click at [1503, 91] on div "体験 ページ編集、ポップアップ、A/Bテストにより、迅速に結果を得ることで、直近の成果、そして継続成長のためのナレッジを獲得することができます。 体験を新規作成" at bounding box center [784, 114] width 1490 height 53
click at [1490, 116] on span "体験を新規作成" at bounding box center [1475, 115] width 81 height 33
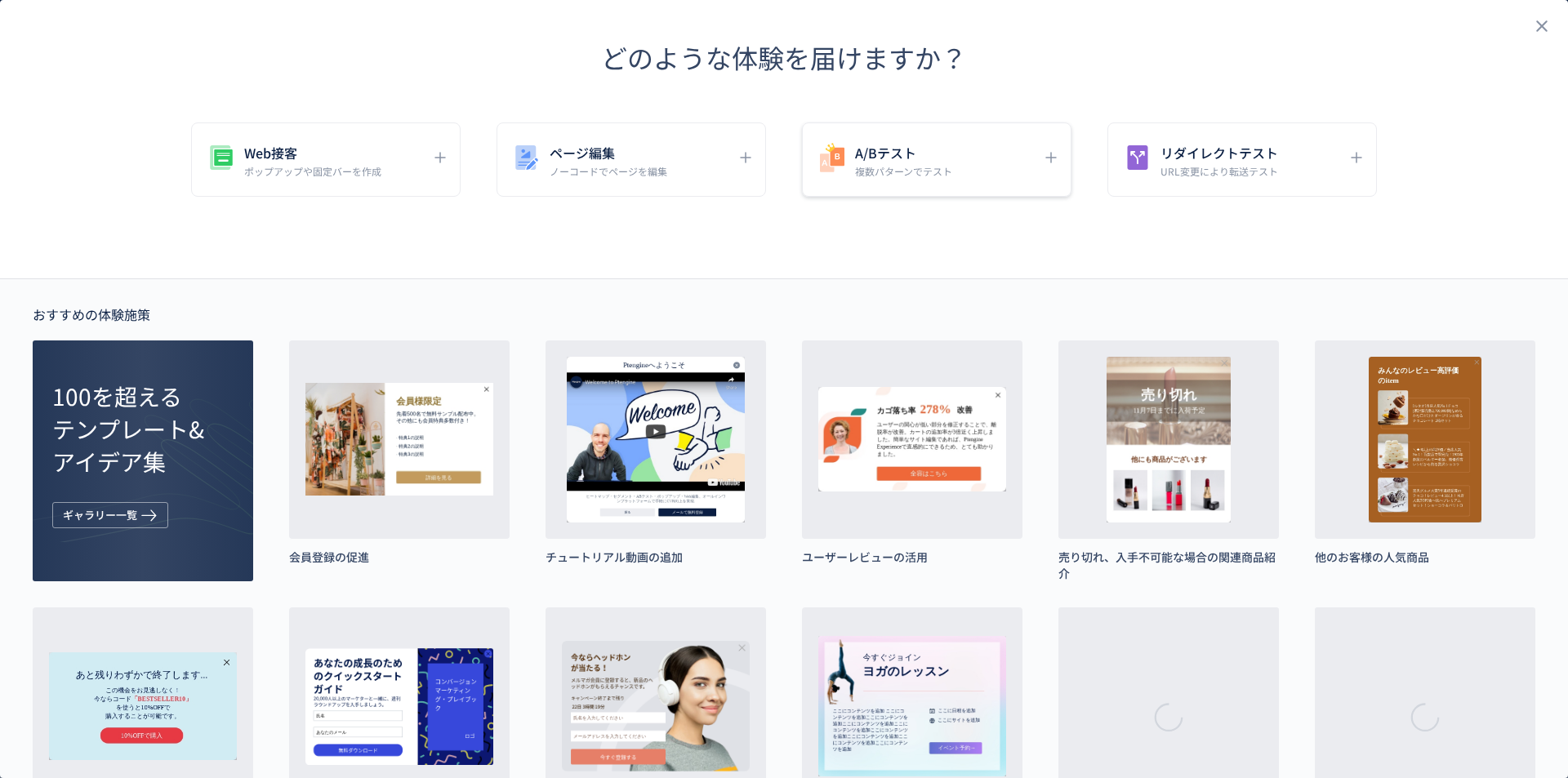
click at [871, 178] on div "A/Bテスト 複数パターンでテスト" at bounding box center [937, 159] width 269 height 74
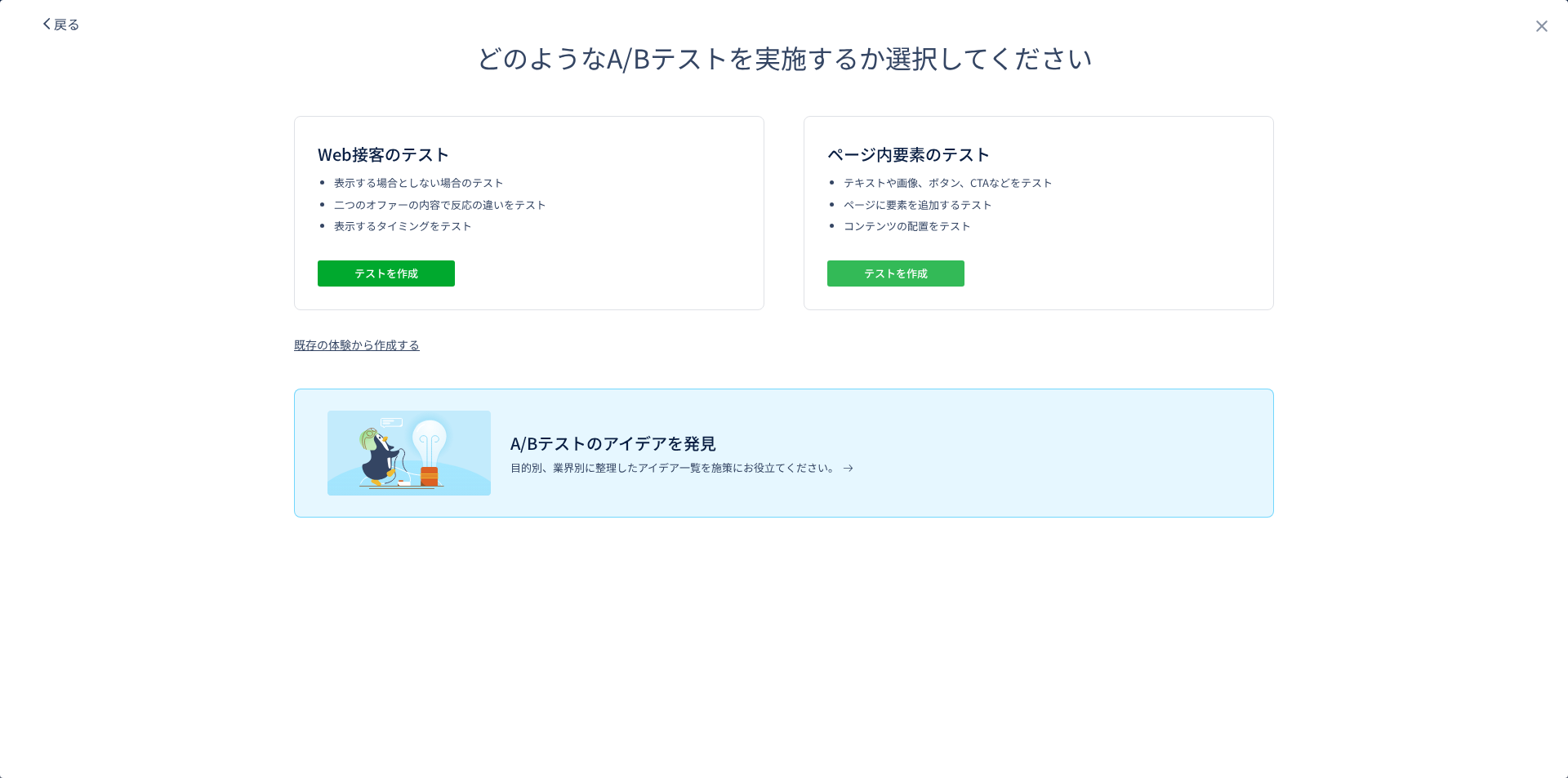
click at [937, 282] on button "テストを作成" at bounding box center [896, 274] width 137 height 26
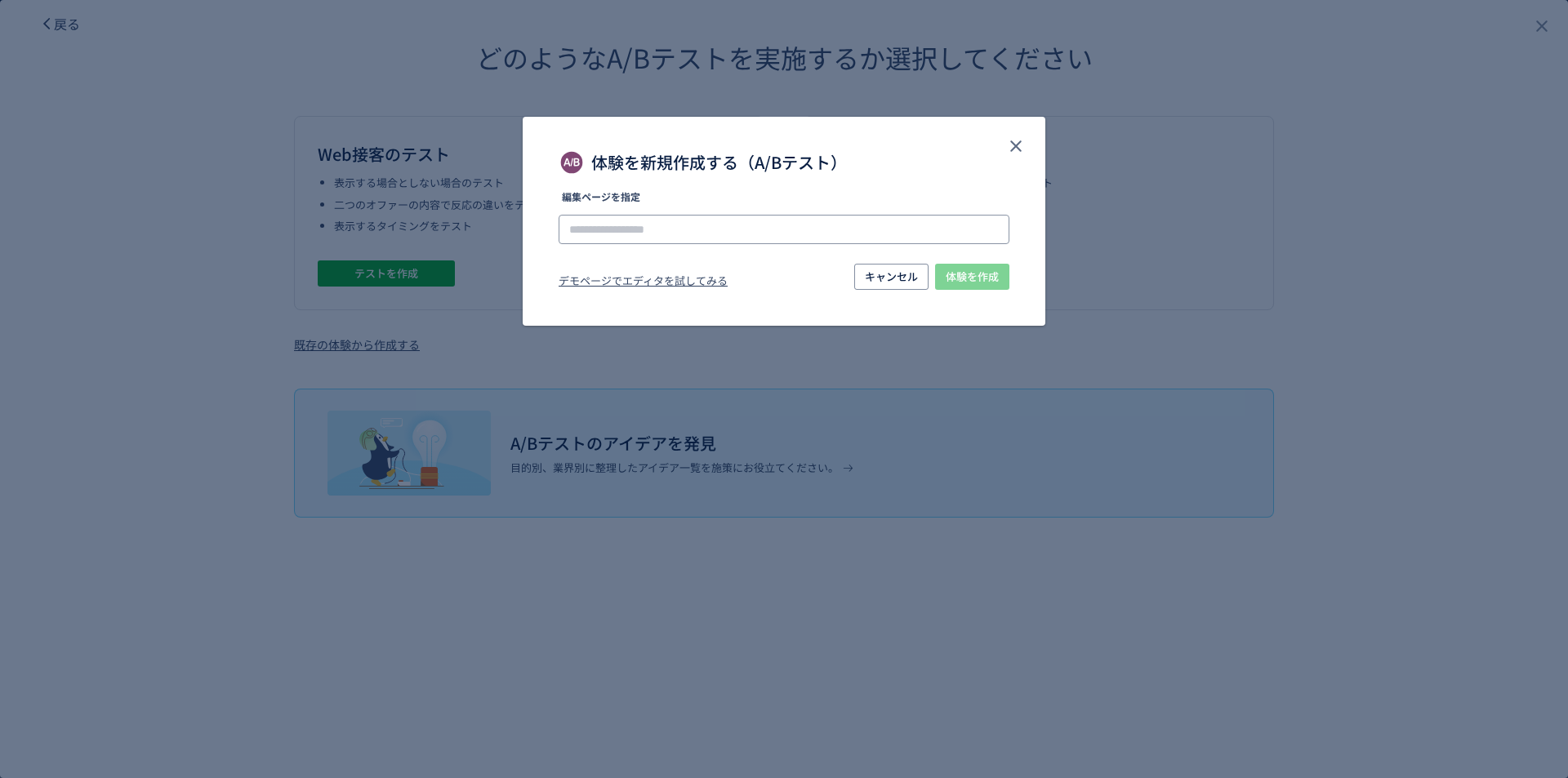
click at [851, 235] on input "体験を新規作成する（A/Bテスト）" at bounding box center [784, 230] width 451 height 30
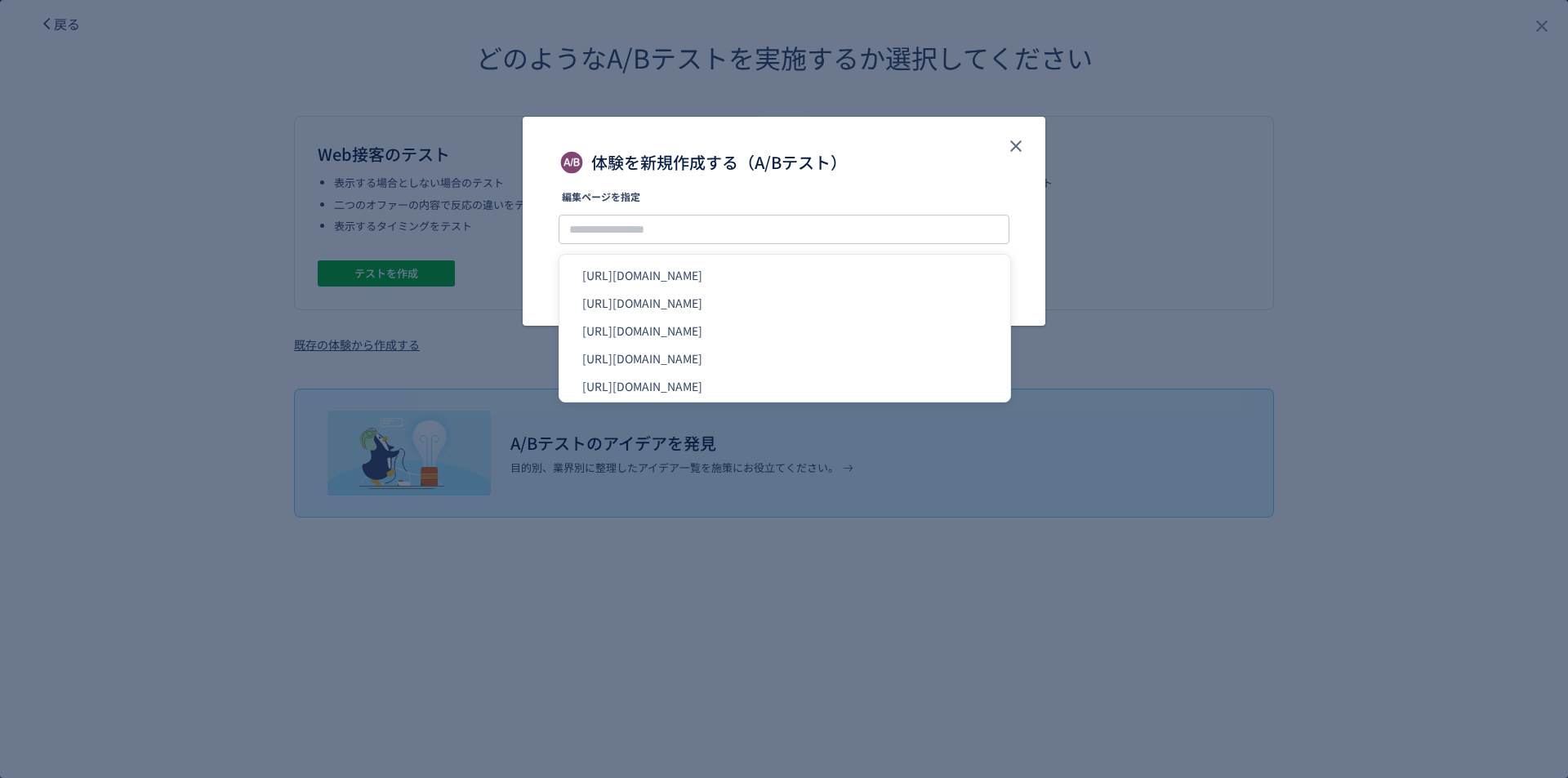
click at [830, 339] on li "https://pr.orbis.co.jp/cosmetics/udot/410-12/" at bounding box center [784, 330] width 438 height 28
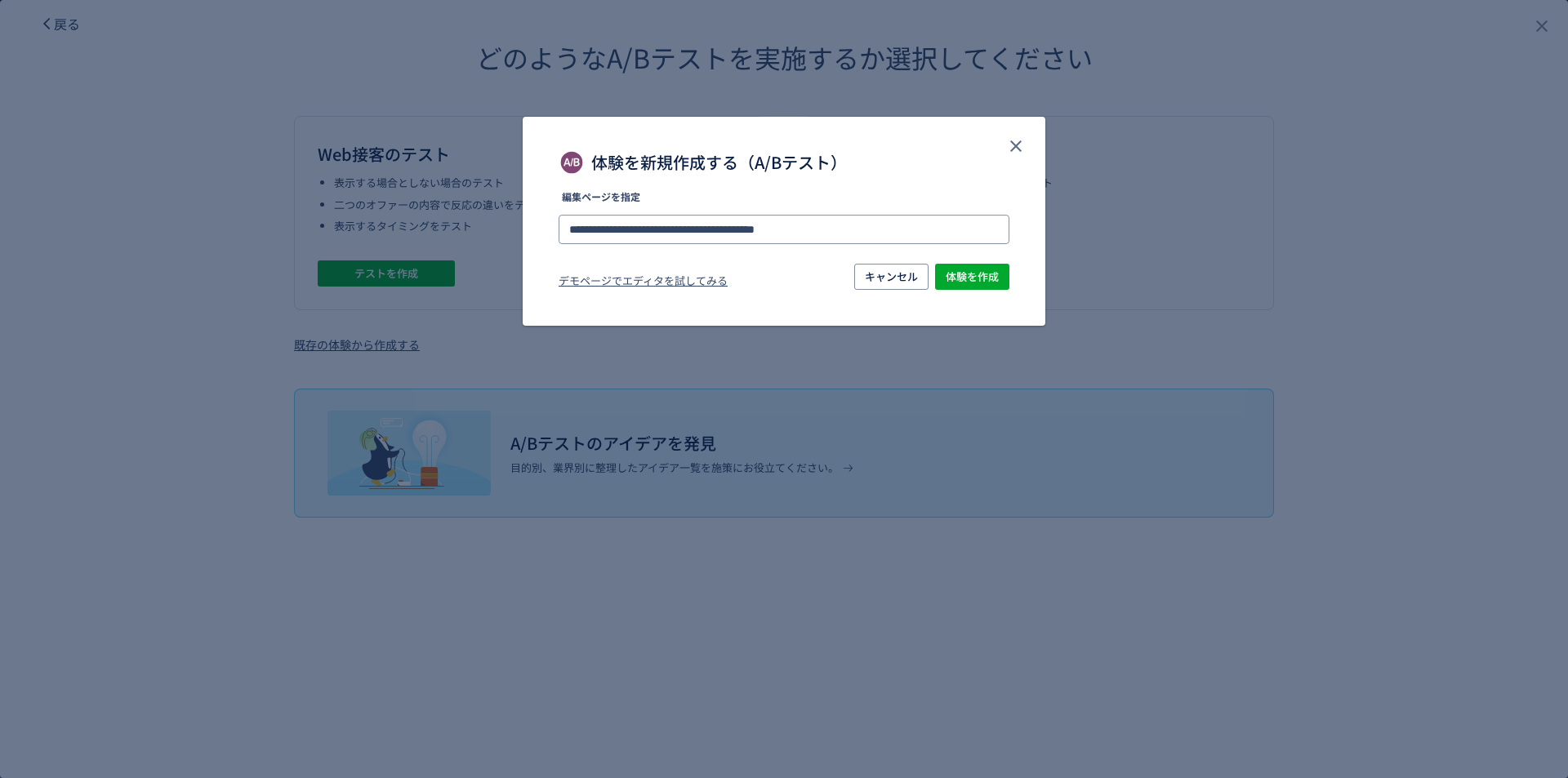
drag, startPoint x: 775, startPoint y: 232, endPoint x: 972, endPoint y: 235, distance: 197.0
click at [972, 235] on input "**********" at bounding box center [784, 230] width 451 height 30
type input "**********"
click at [929, 286] on li "[URL][DOMAIN_NAME]" at bounding box center [784, 275] width 438 height 28
click at [995, 276] on span "体験を作成" at bounding box center [972, 277] width 53 height 26
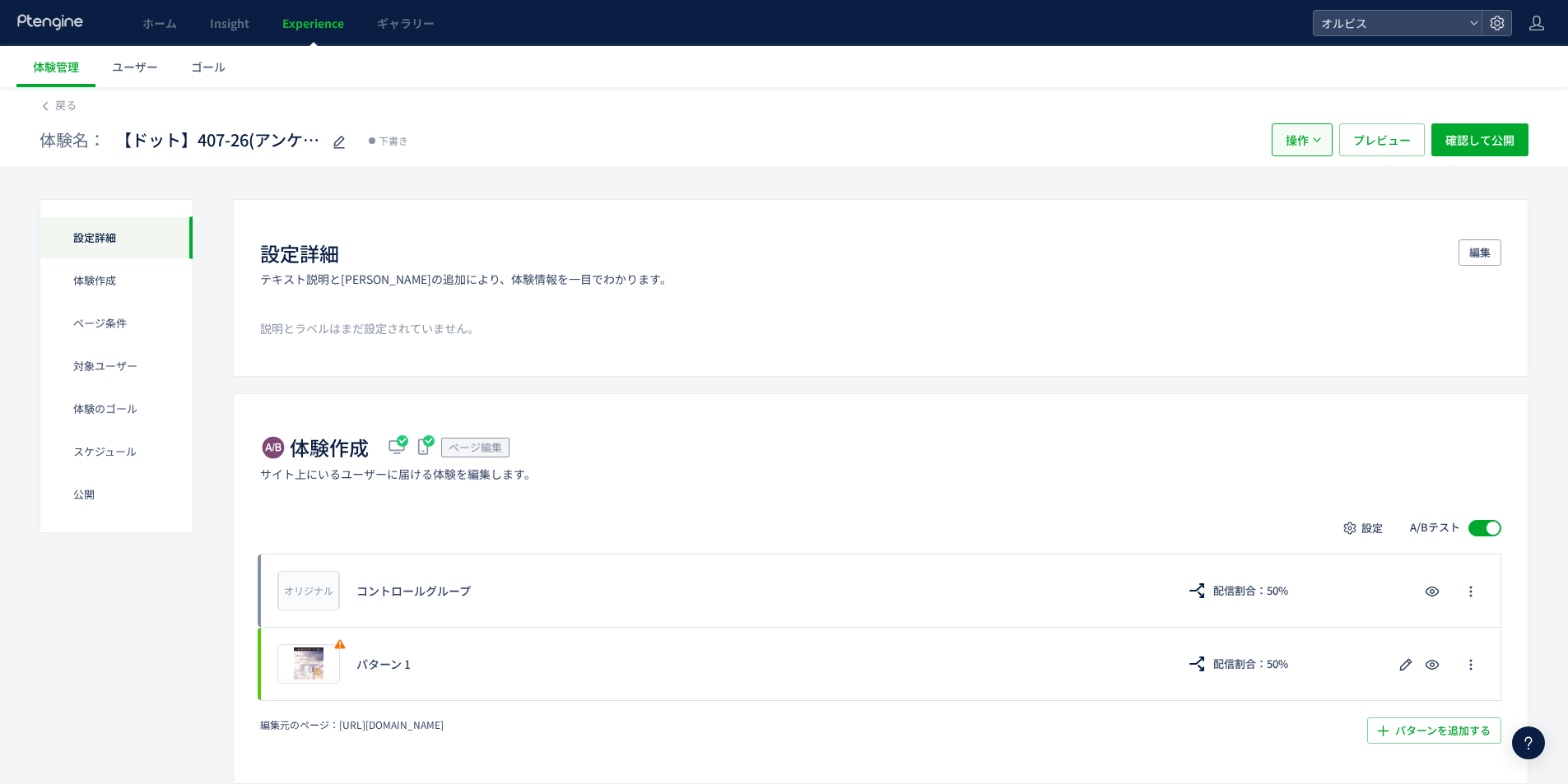
click at [1294, 136] on span "操作" at bounding box center [1297, 139] width 23 height 33
click at [1301, 231] on li "削除" at bounding box center [1303, 220] width 56 height 30
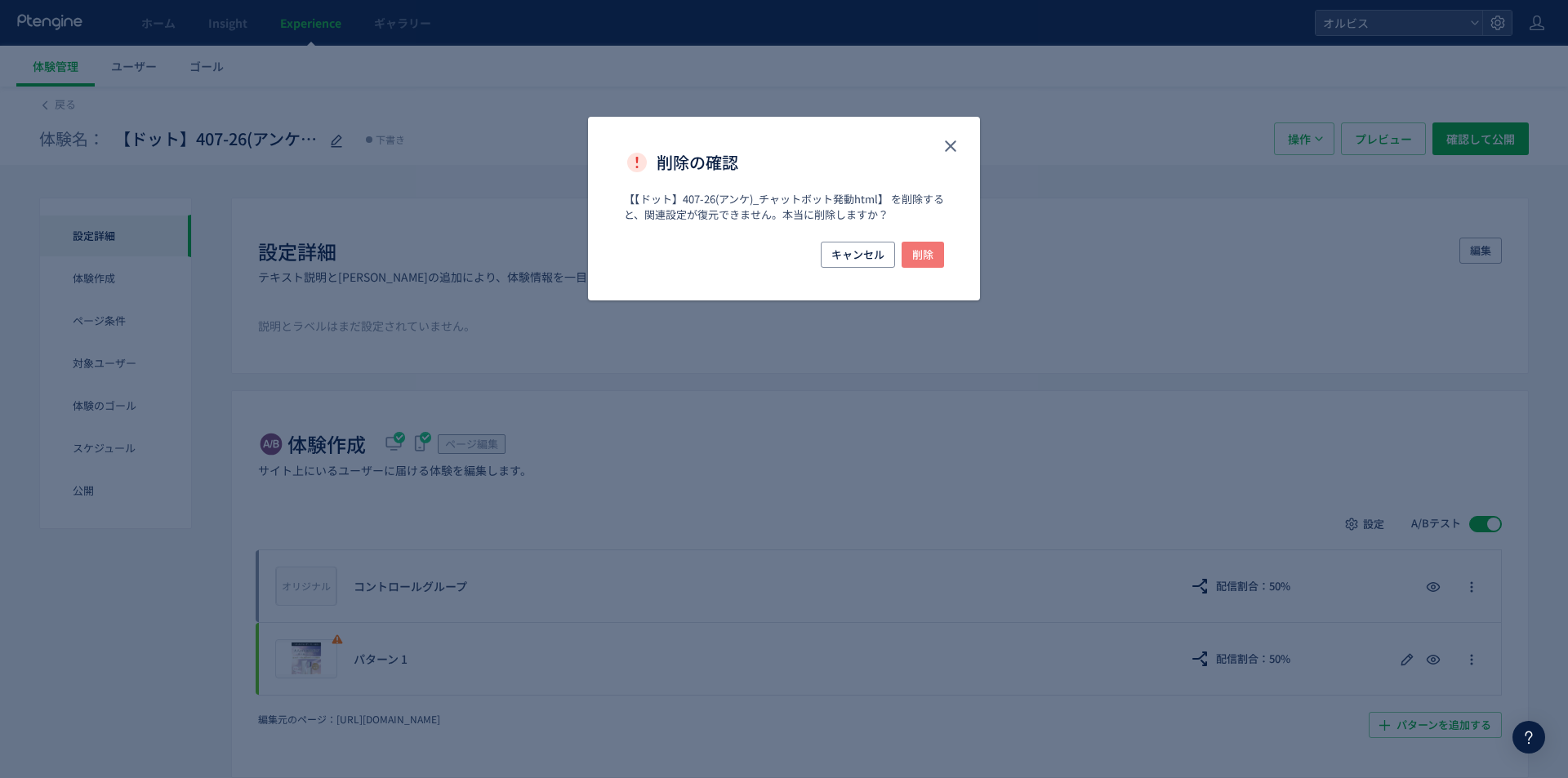
click at [930, 266] on span "削除" at bounding box center [923, 254] width 21 height 26
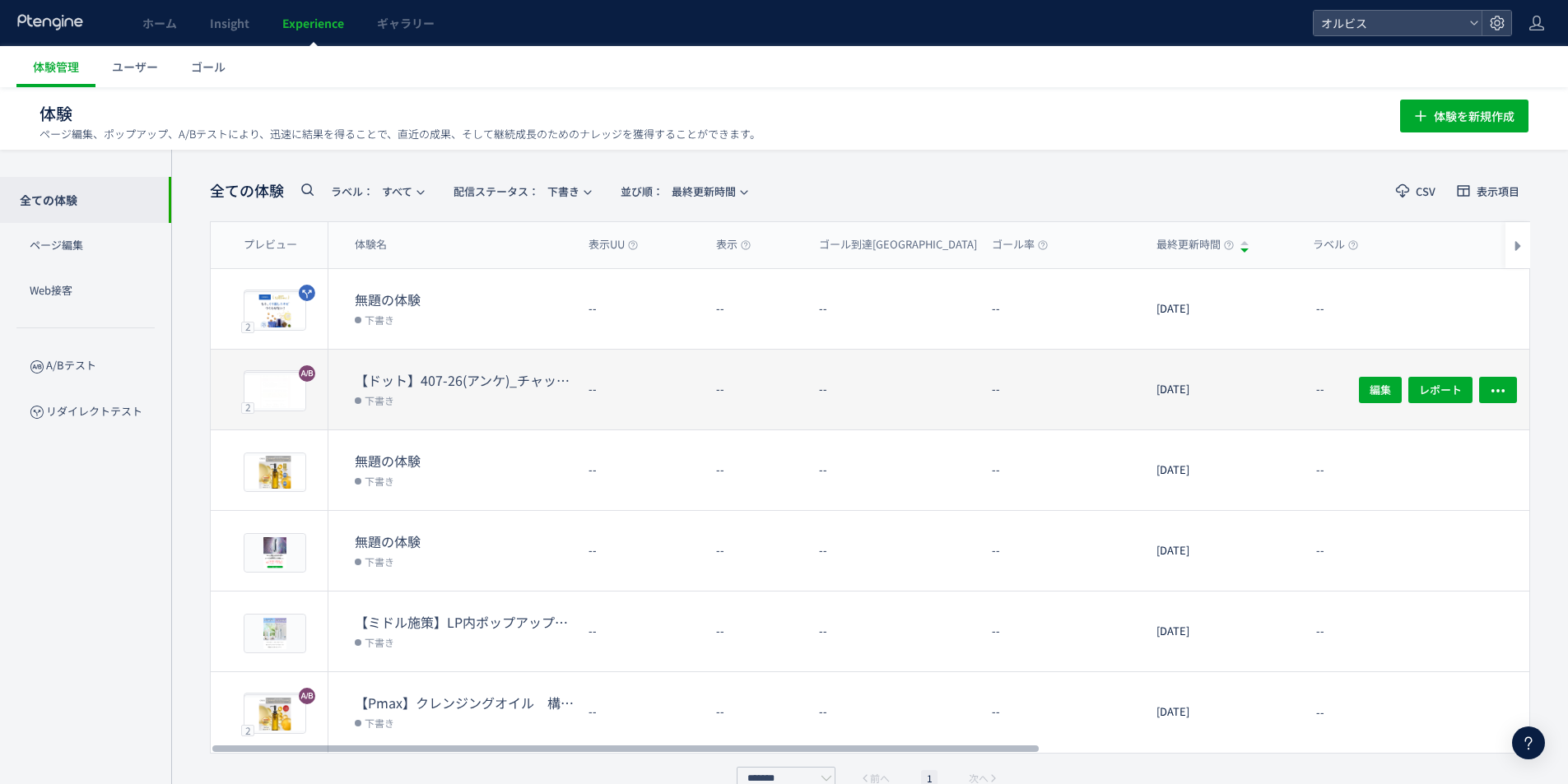
click at [516, 396] on dd "下書き" at bounding box center [465, 400] width 220 height 21
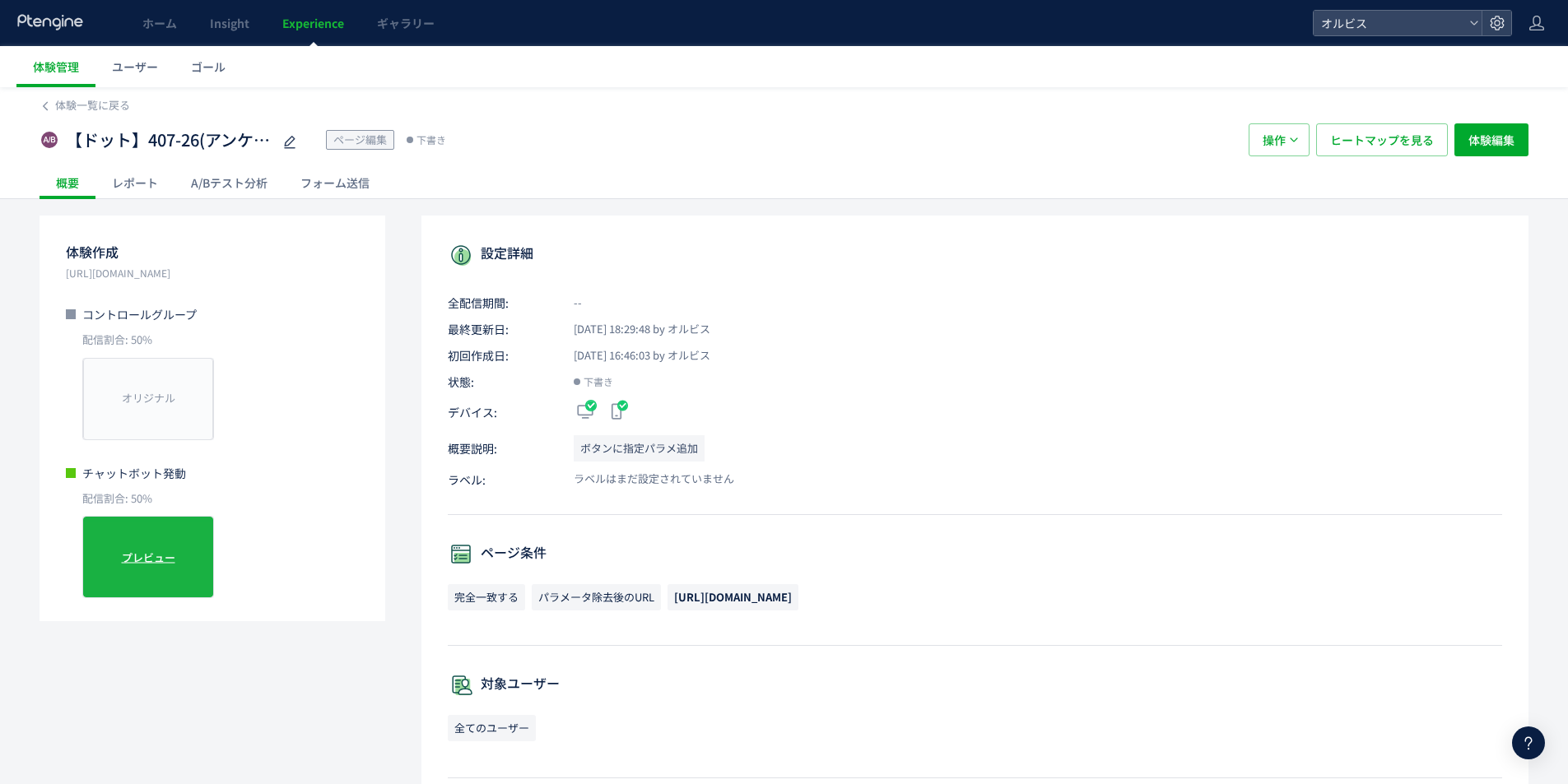
click at [200, 551] on div "プレビュー" at bounding box center [147, 557] width 131 height 82
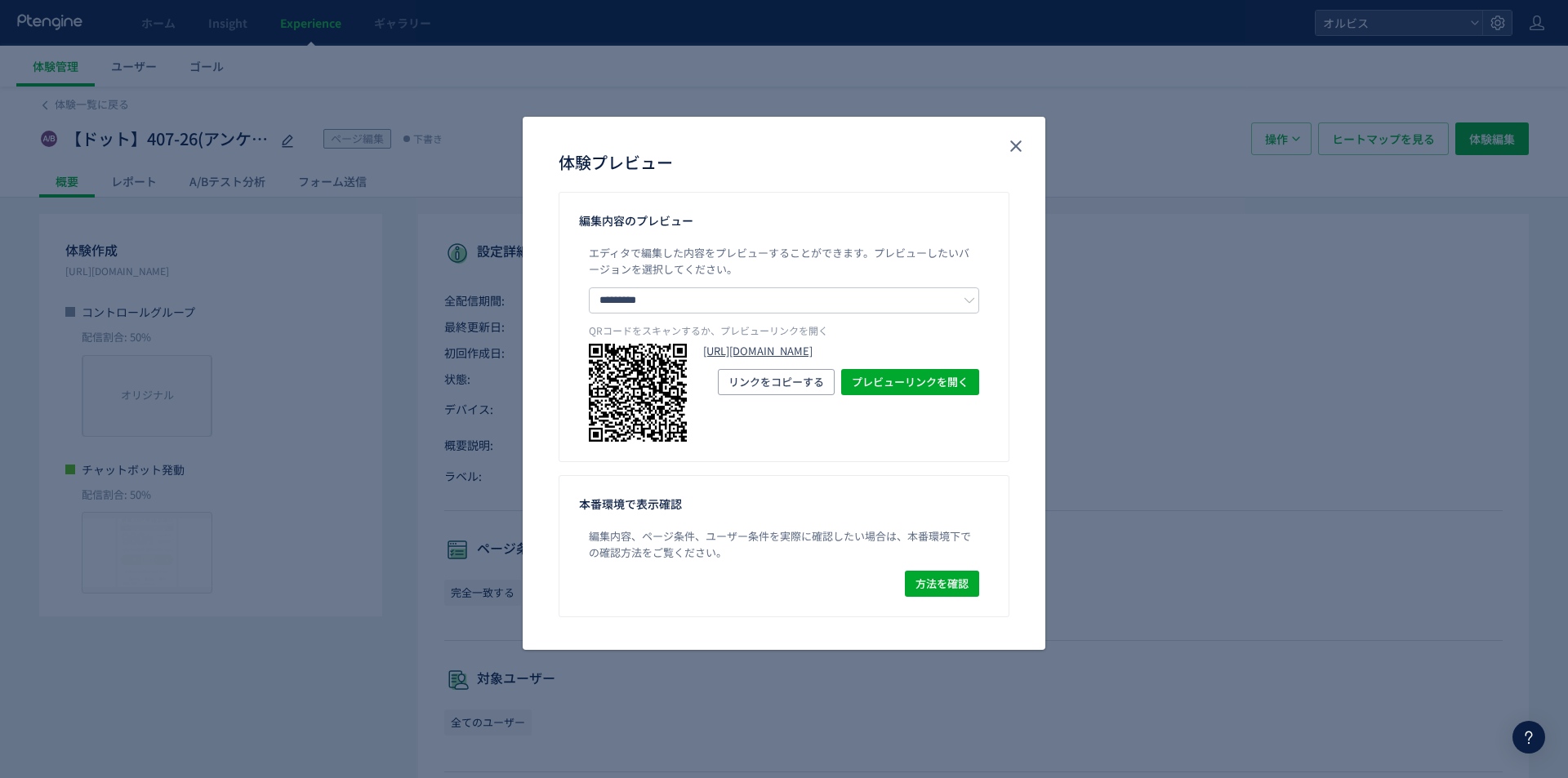
click at [824, 359] on link "https://pr.orbis.co.jp/cosmetics/udot/407-26/?preview_ptx_token=v4-d47645c1-bbe…" at bounding box center [841, 351] width 276 height 16
click at [1022, 153] on icon "close" at bounding box center [1016, 146] width 19 height 19
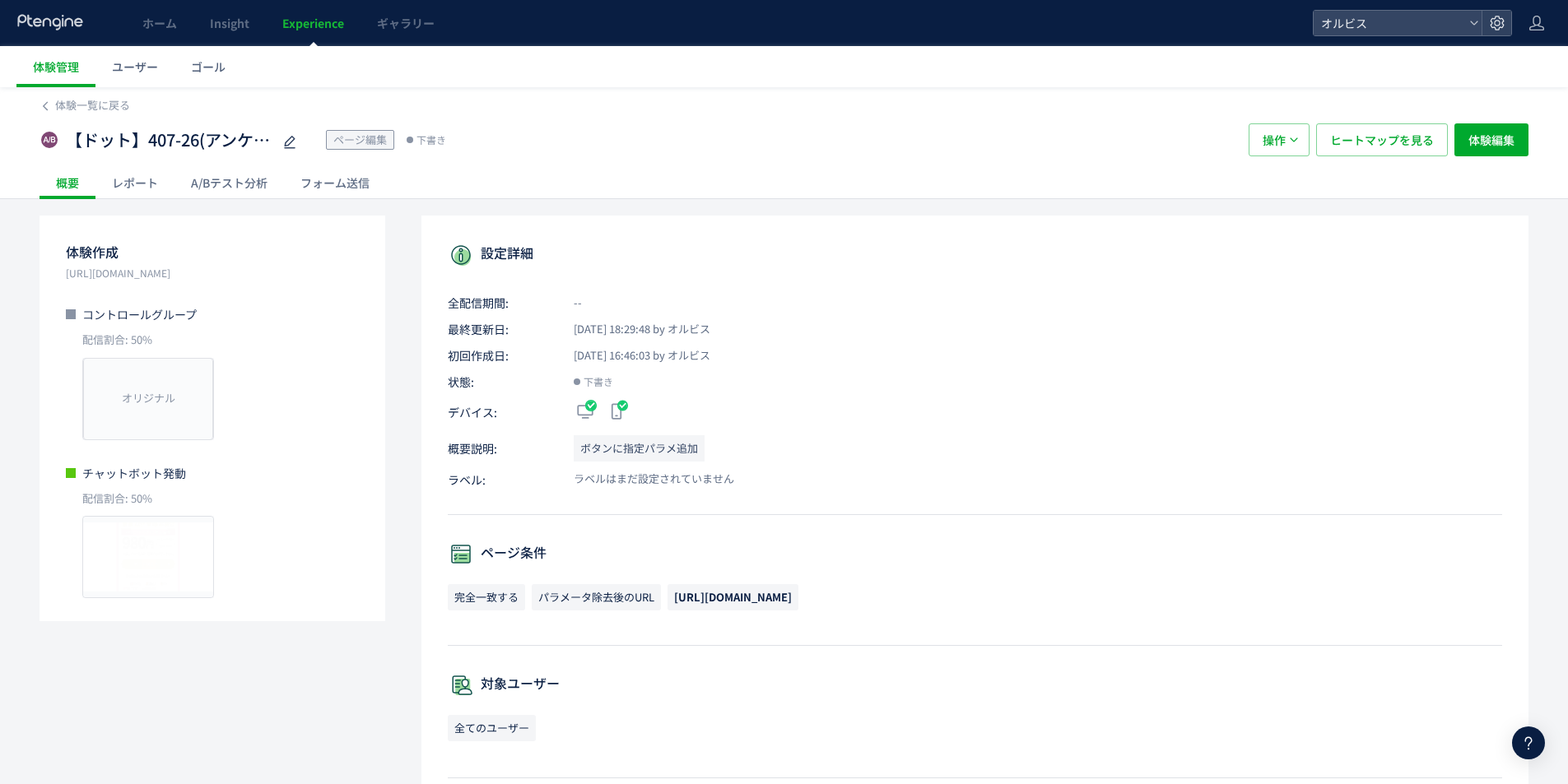
click at [792, 593] on span "[URL][DOMAIN_NAME]" at bounding box center [733, 597] width 118 height 16
copy div "[URL][DOMAIN_NAME]"
click at [262, 270] on p "[URL][DOMAIN_NAME]" at bounding box center [212, 273] width 294 height 17
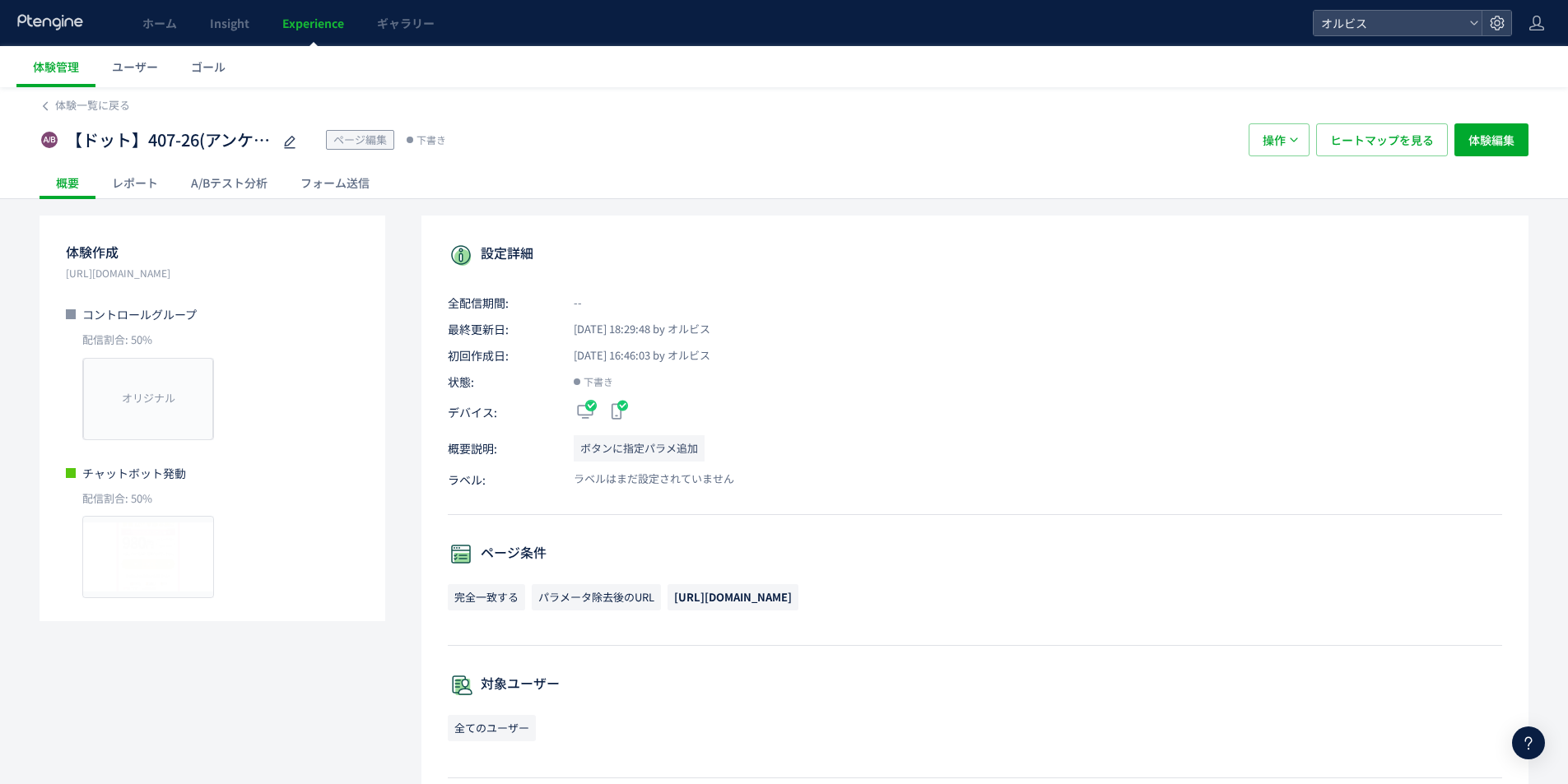
click at [262, 270] on p "[URL][DOMAIN_NAME]" at bounding box center [212, 273] width 294 height 17
click at [264, 271] on p "[URL][DOMAIN_NAME]" at bounding box center [212, 273] width 294 height 17
click at [297, 12] on link "Experience" at bounding box center [313, 23] width 94 height 46
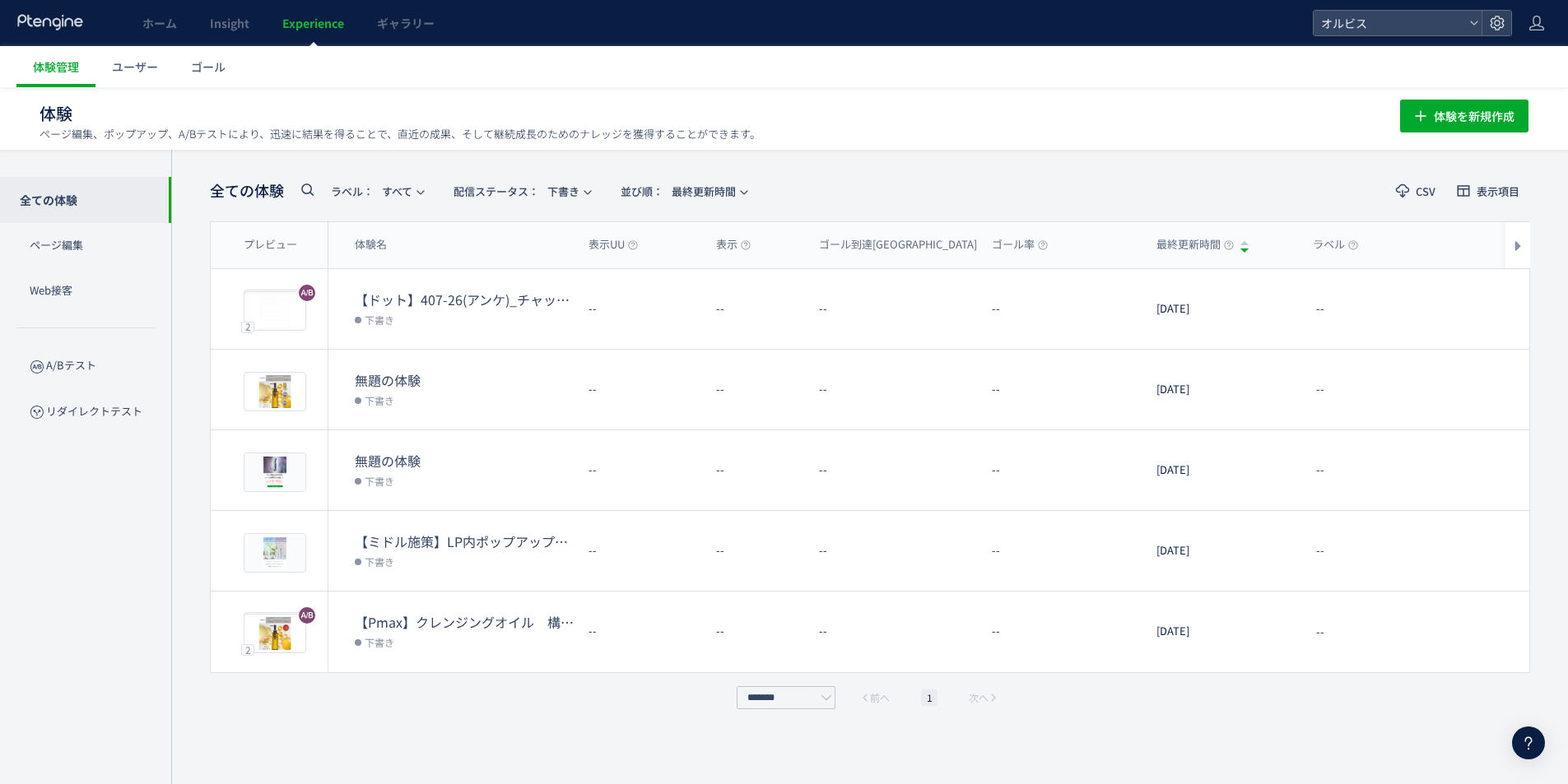
click at [311, 35] on link "Experience" at bounding box center [313, 23] width 94 height 46
click at [571, 191] on span "配信ステータス​： 下書き" at bounding box center [516, 191] width 126 height 27
click at [529, 238] on li "すべて" at bounding box center [525, 237] width 68 height 30
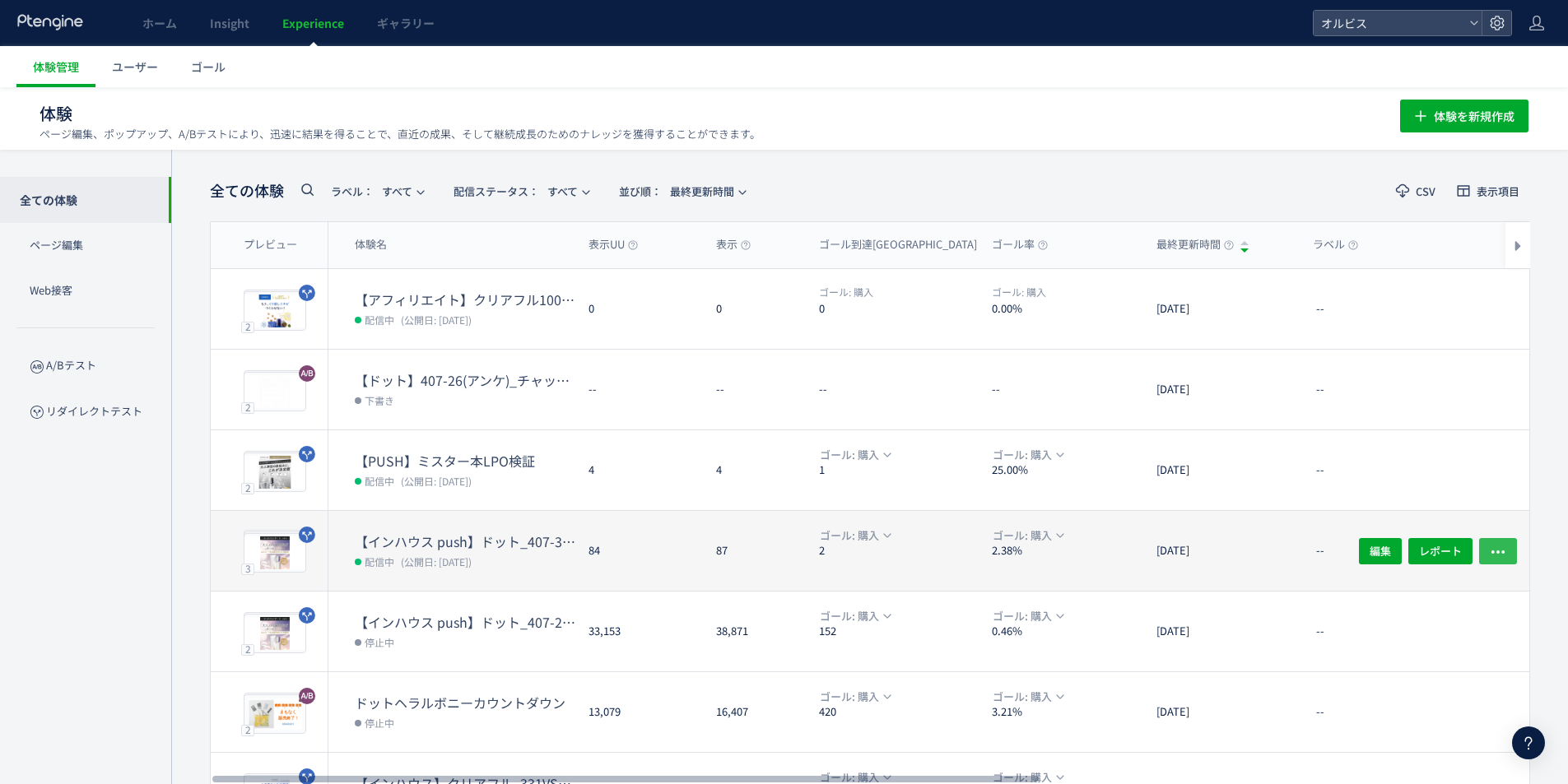
click at [1505, 551] on icon "button" at bounding box center [1498, 551] width 17 height 17
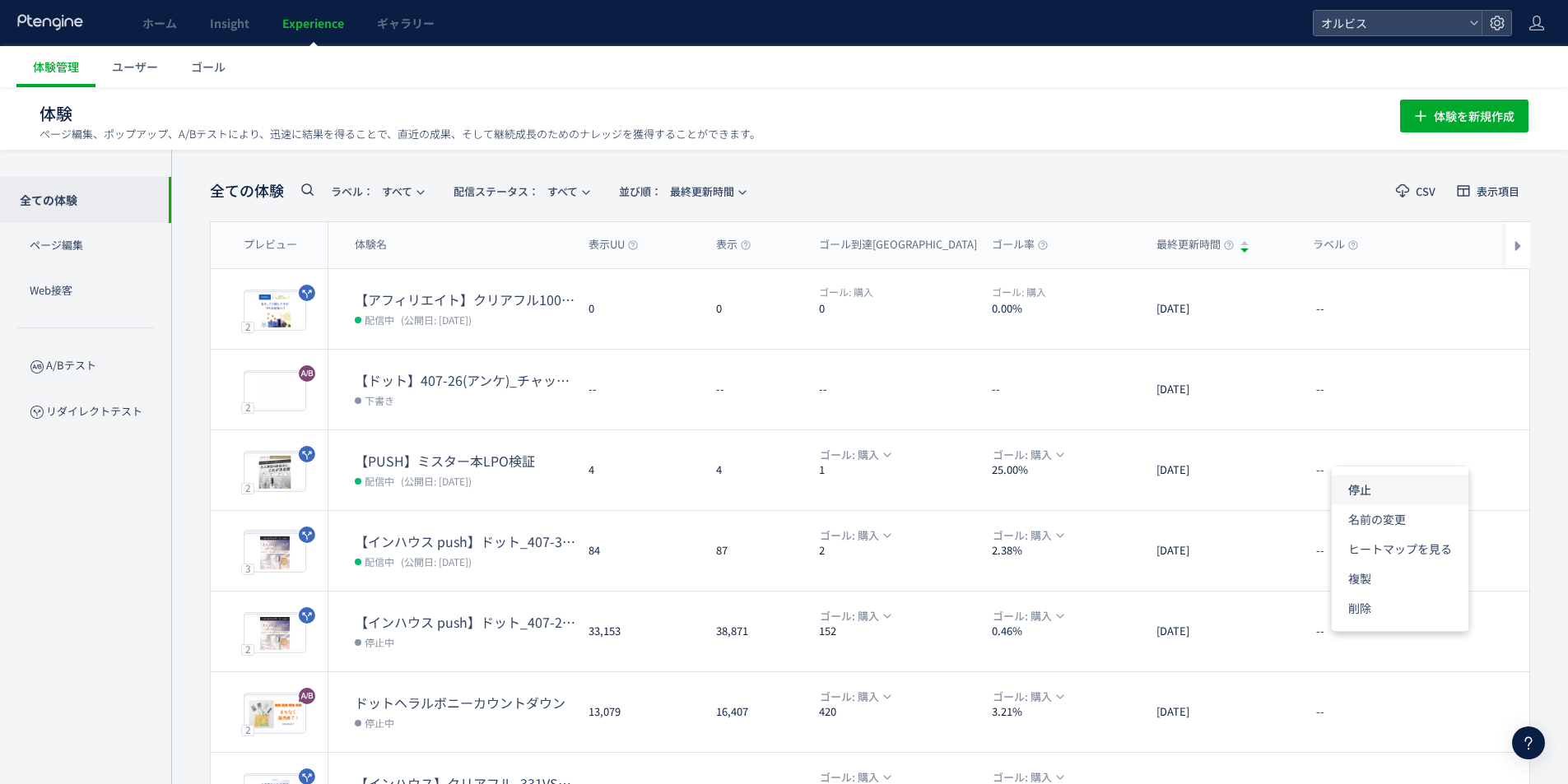
click at [1379, 492] on li "停止" at bounding box center [1400, 490] width 137 height 30
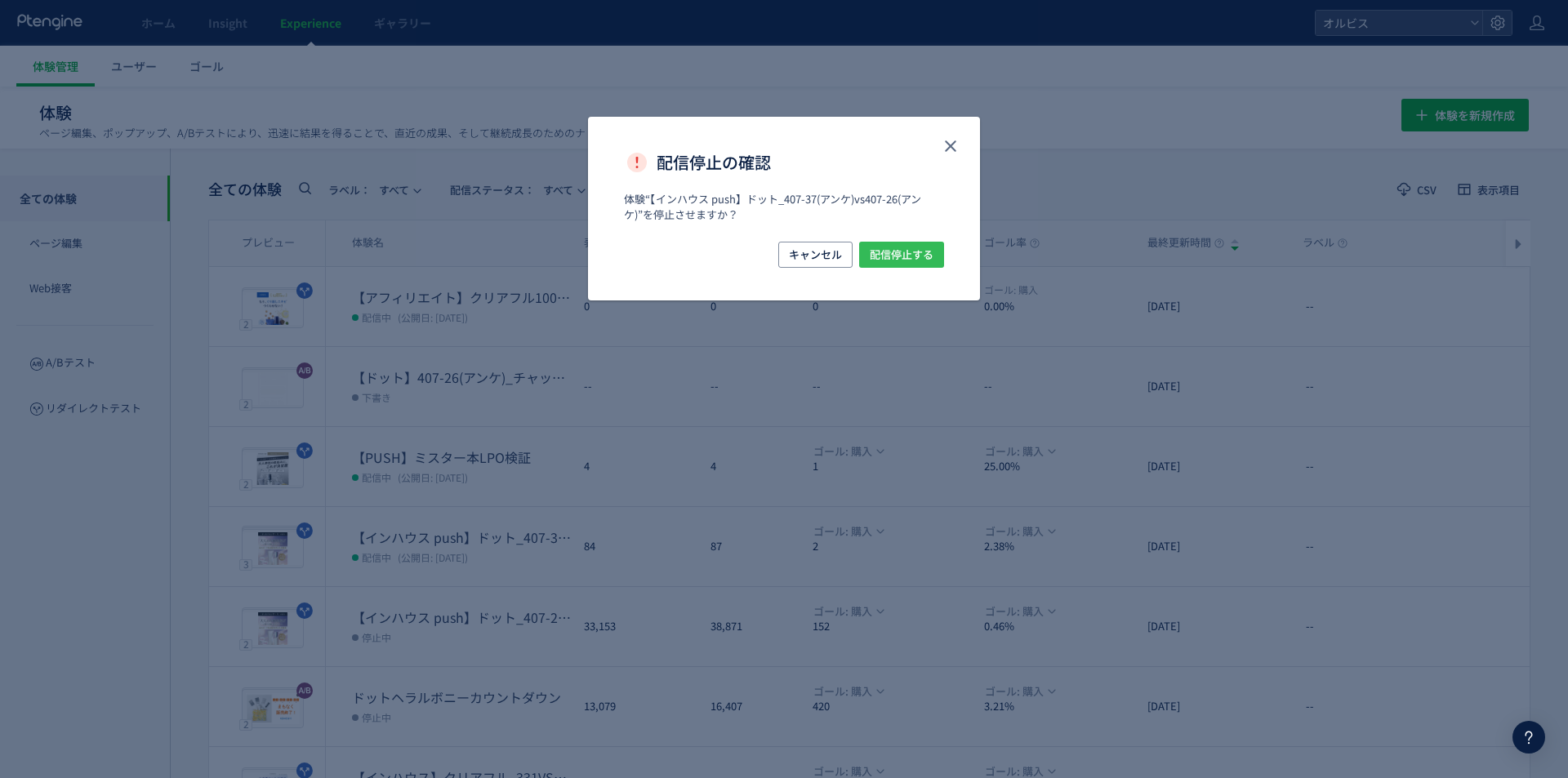
click at [894, 251] on span "配信停止する" at bounding box center [902, 254] width 64 height 26
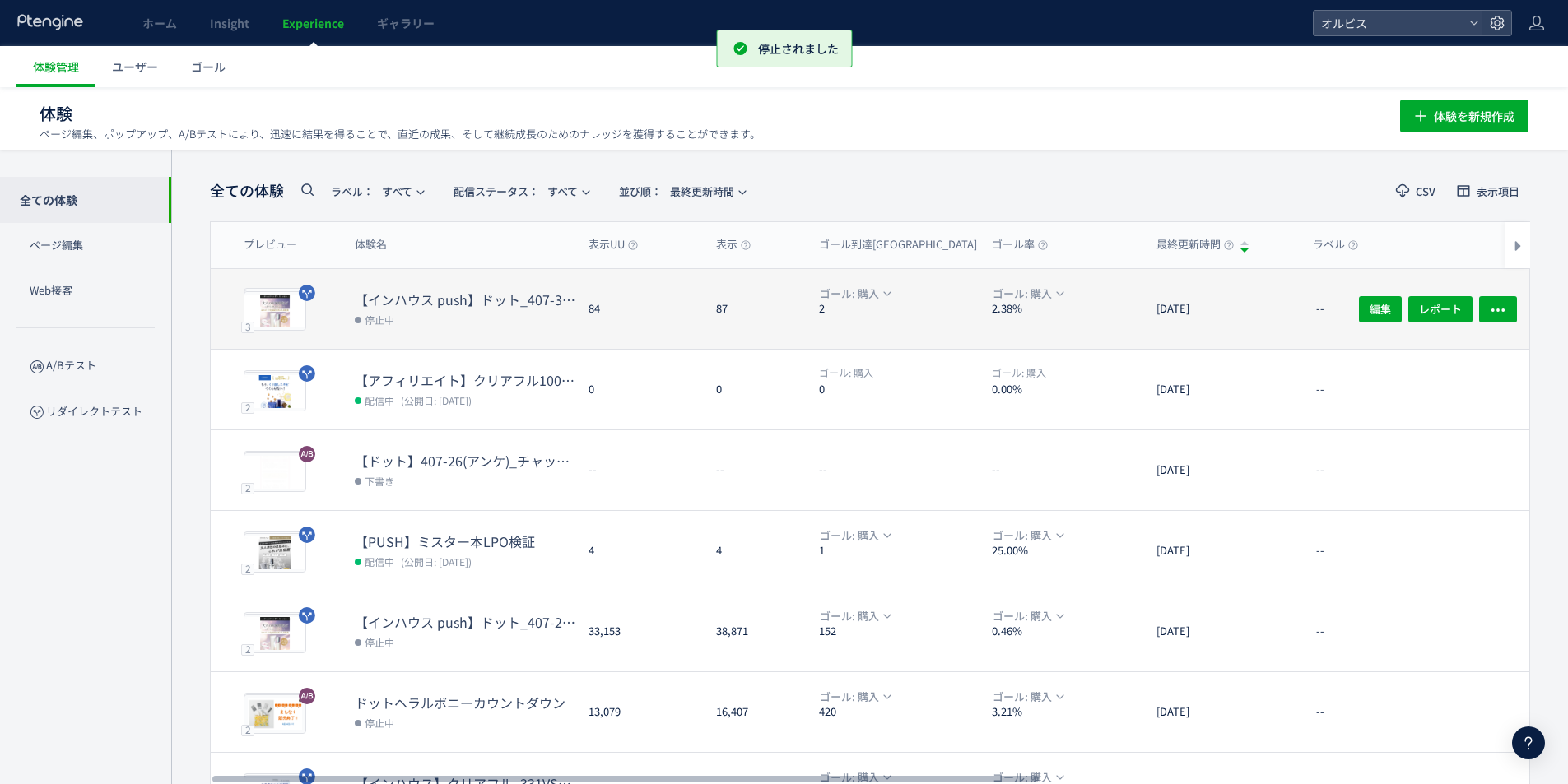
click at [499, 300] on dt "【インハウス push】ドット_407-37(アンケ)vs407-26(アンケ)" at bounding box center [465, 300] width 220 height 18
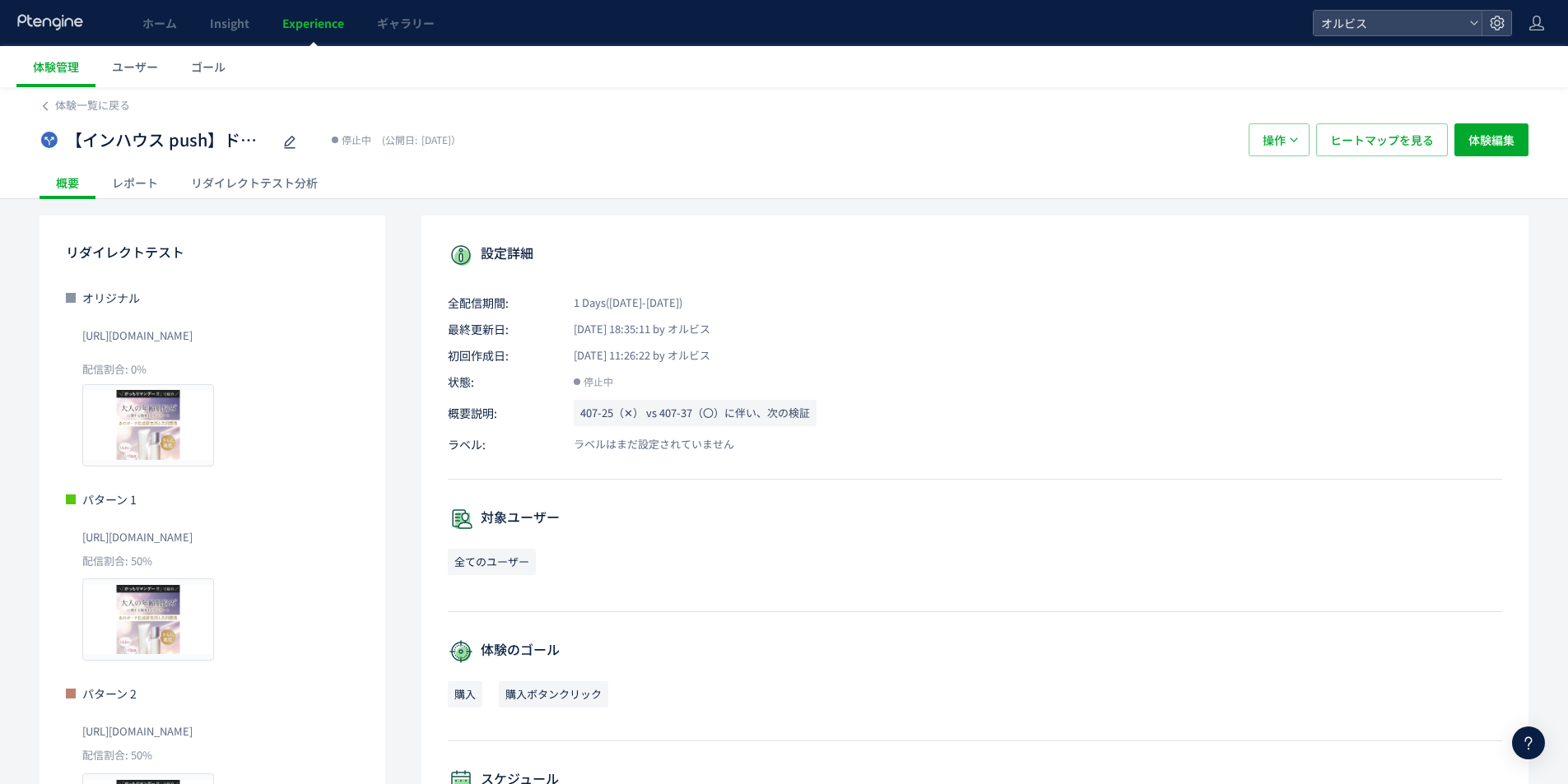
click at [331, 39] on link "Experience" at bounding box center [313, 23] width 94 height 46
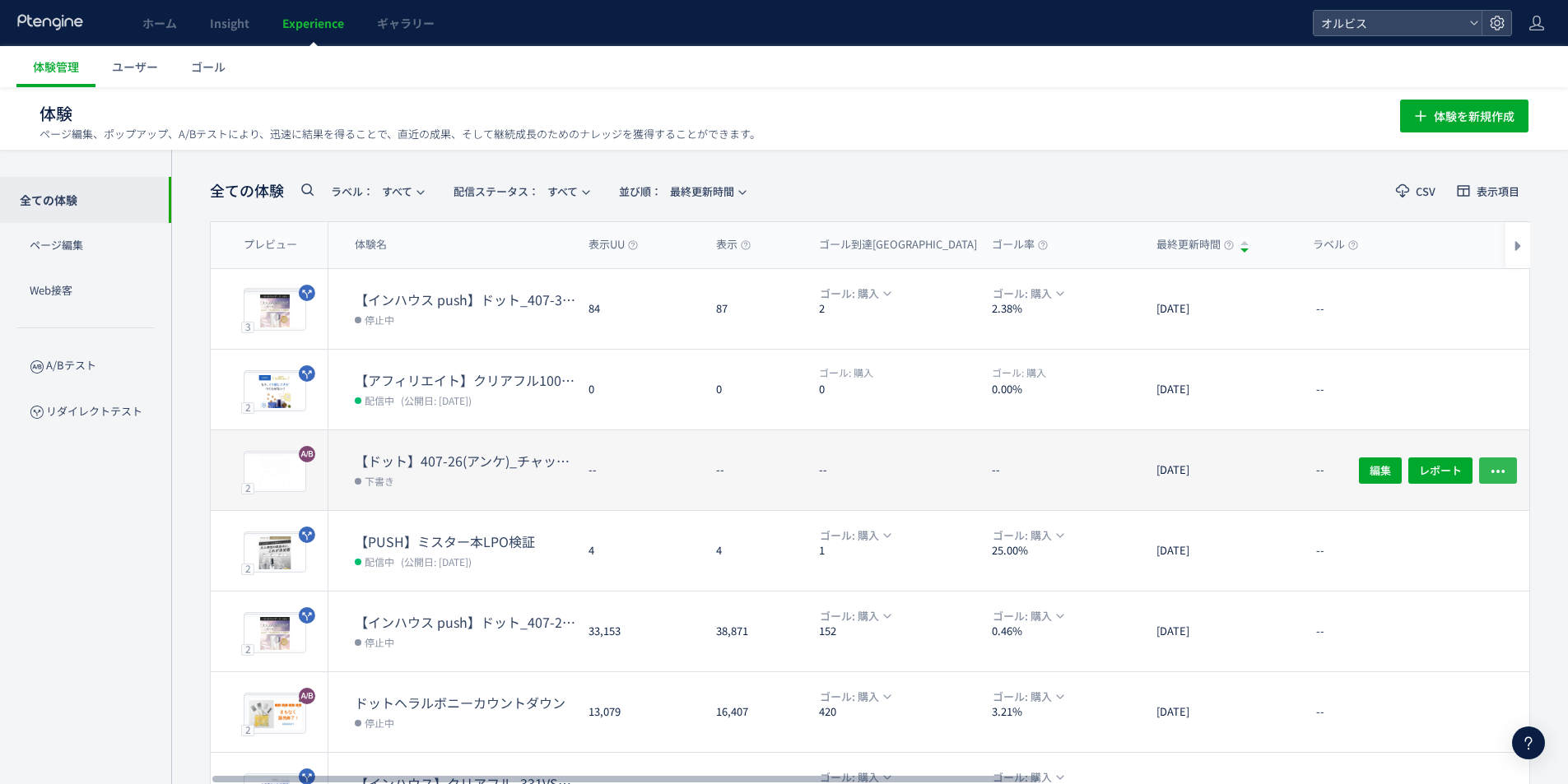
click at [1505, 478] on span "button" at bounding box center [1498, 470] width 17 height 26
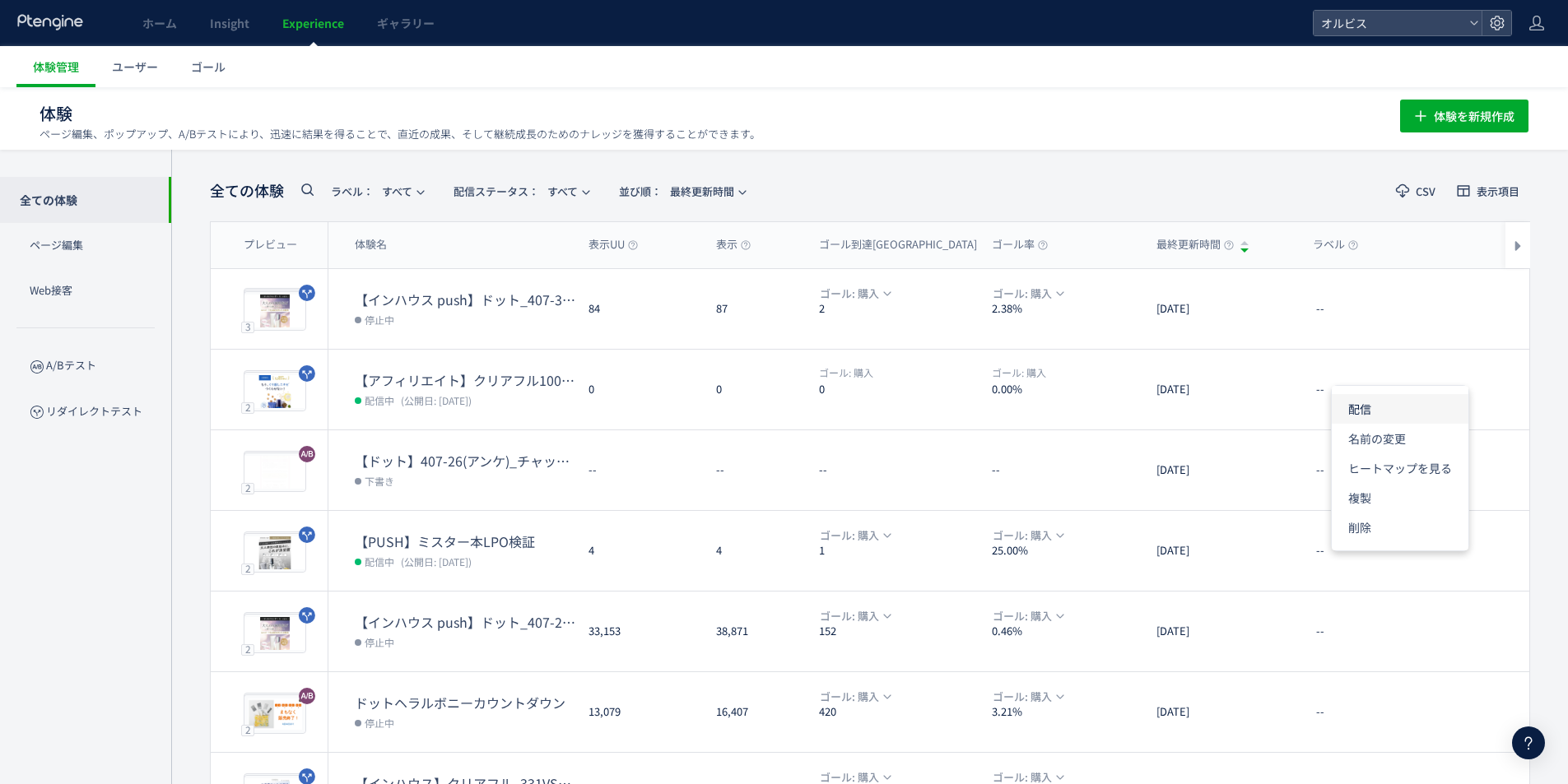
click at [1365, 405] on li "配信" at bounding box center [1400, 409] width 137 height 30
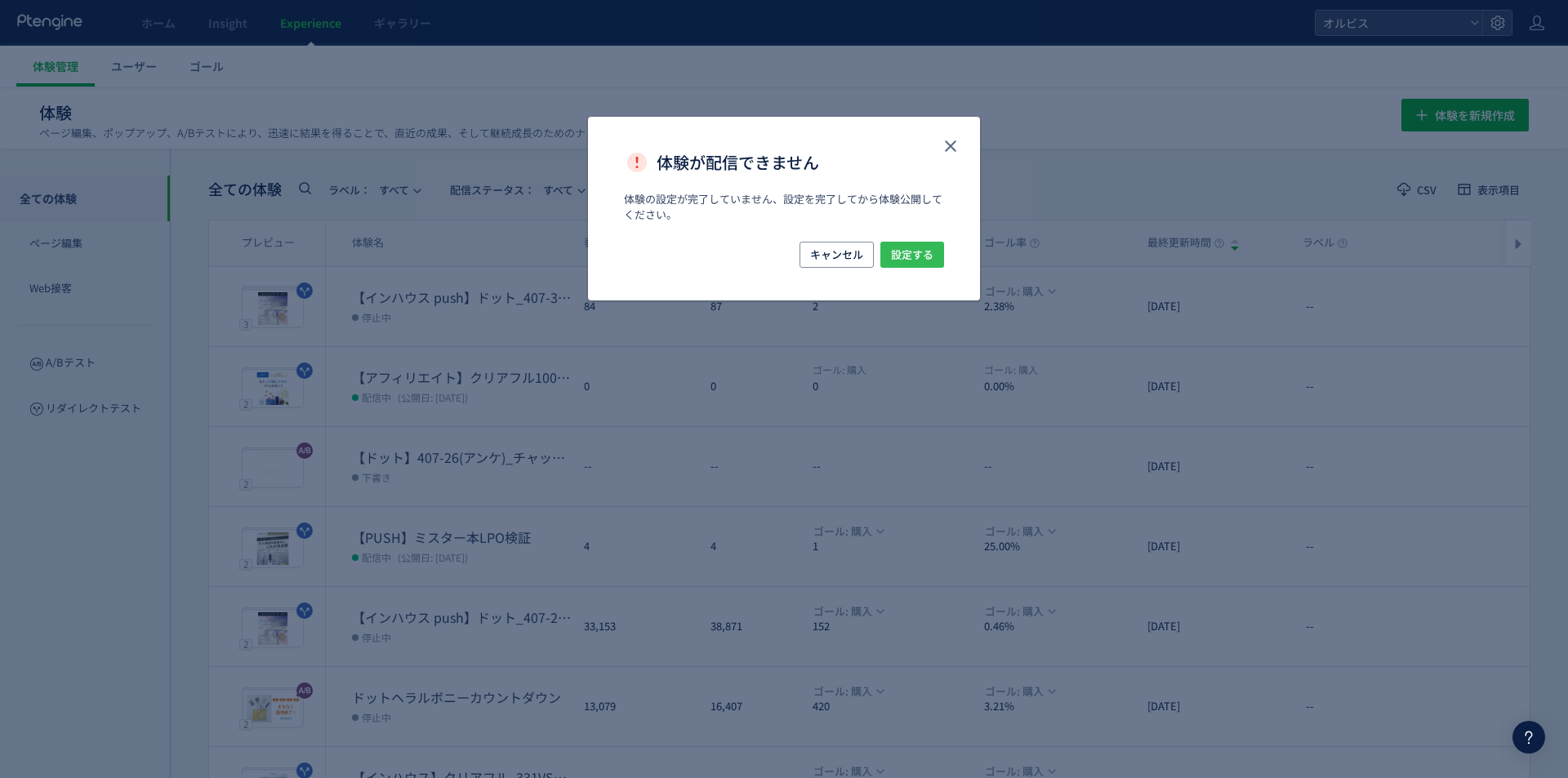
click at [905, 241] on button "設定する" at bounding box center [912, 254] width 64 height 26
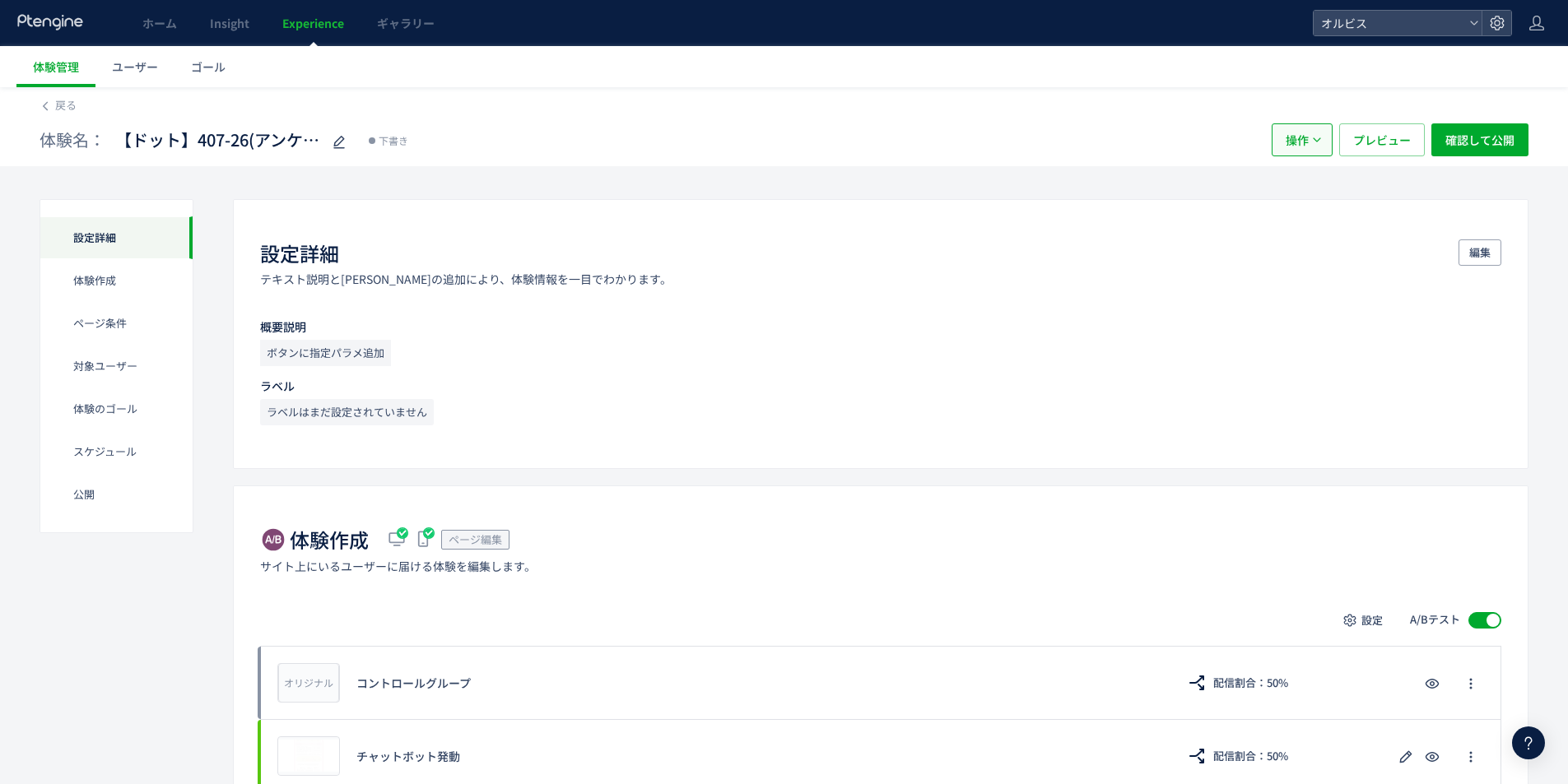
click at [1300, 136] on span "操作" at bounding box center [1297, 139] width 23 height 33
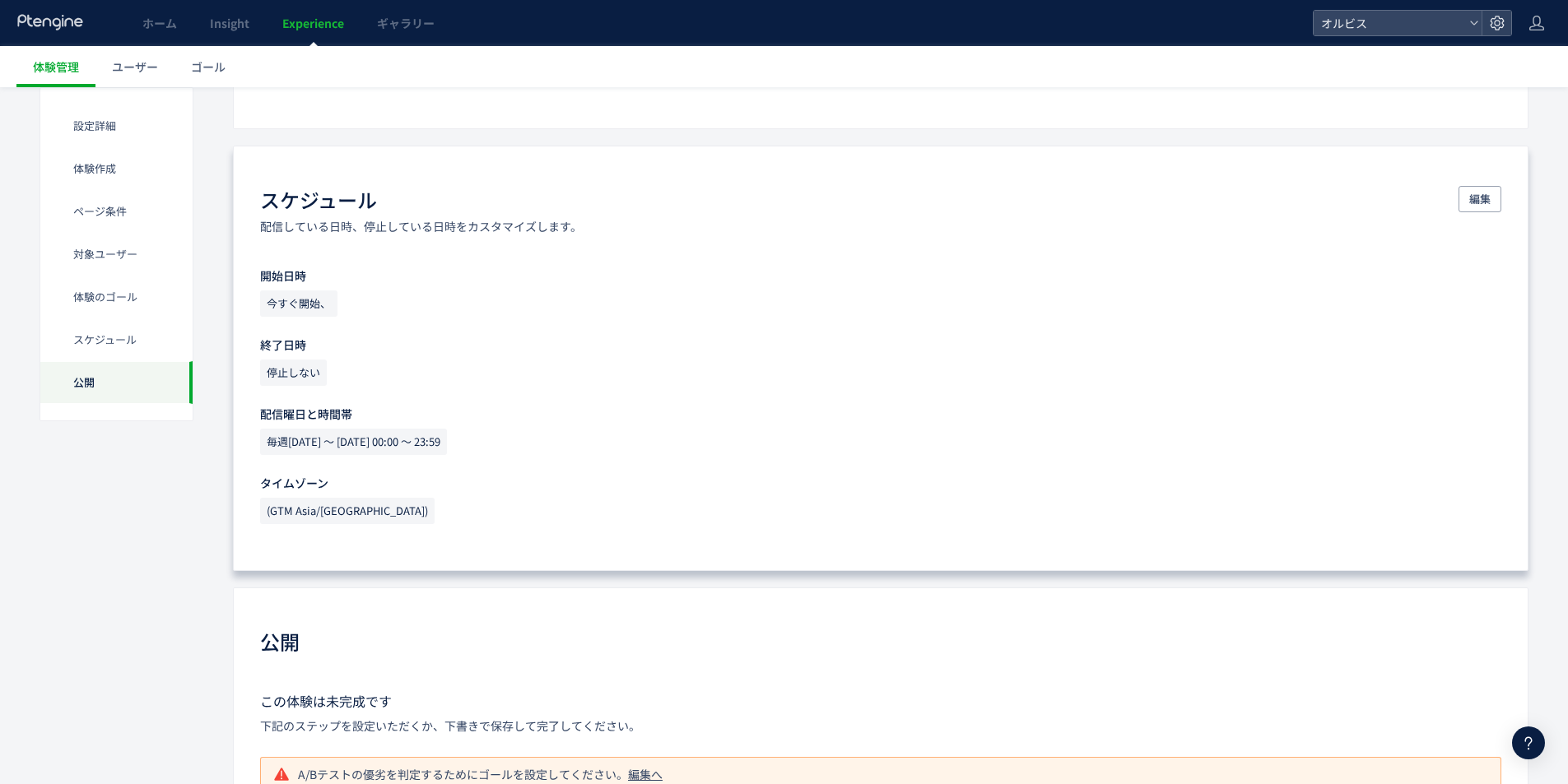
scroll to position [1511, 0]
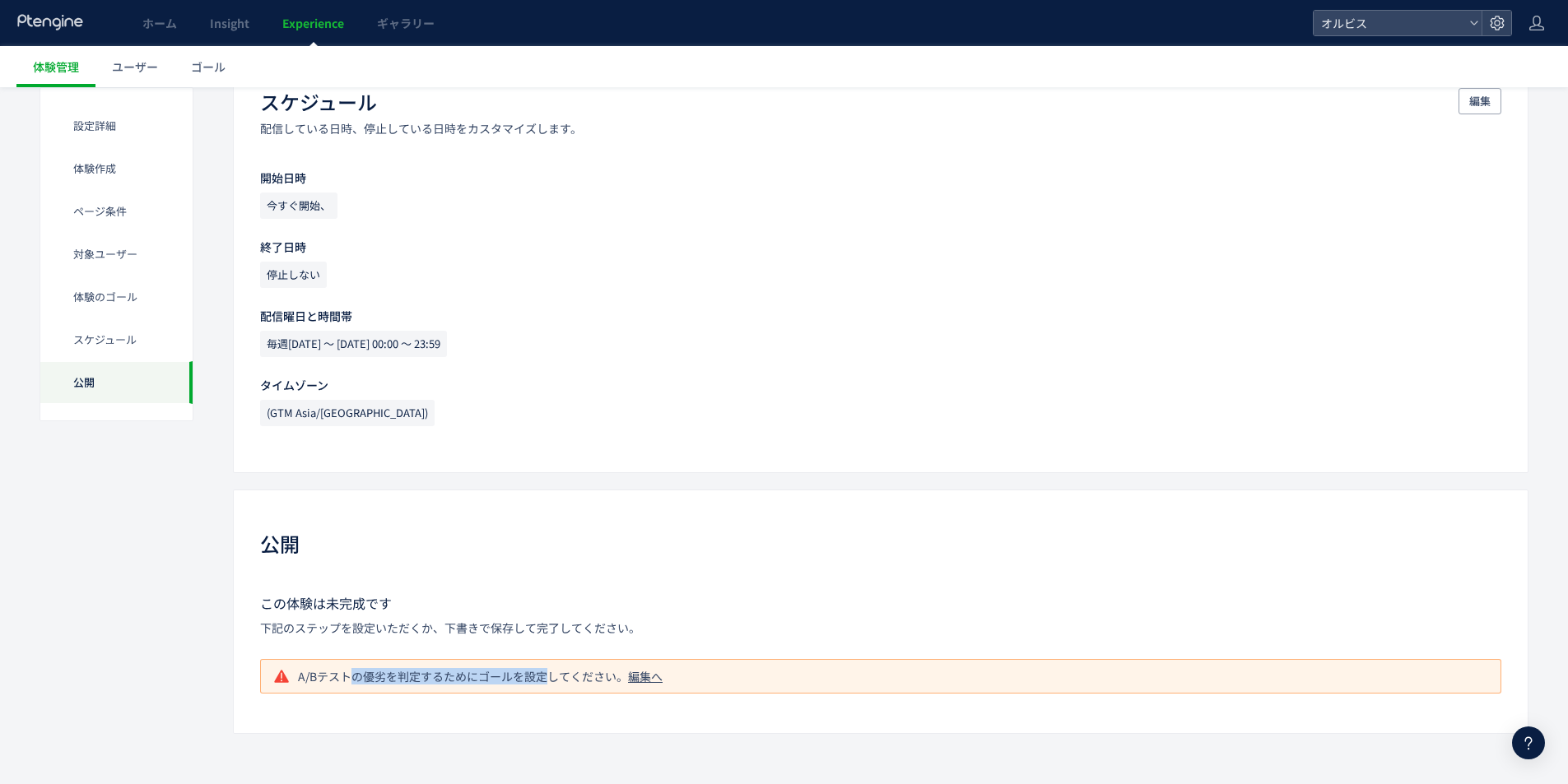
drag, startPoint x: 353, startPoint y: 684, endPoint x: 551, endPoint y: 681, distance: 198.0
click at [551, 681] on p "A/Bテストの優劣を判定するためにゴールを設定してください。 編集へ" at bounding box center [483, 676] width 371 height 17
drag, startPoint x: 531, startPoint y: 718, endPoint x: 613, endPoint y: 592, distance: 150.3
click at [532, 718] on div "公開 この体験は未完成です 下記のステップを設定いただくか、下書きで保存して完了してください。 A/Bテストの優劣を判定するためにゴールを設定してください。 …" at bounding box center [881, 611] width 1296 height 244
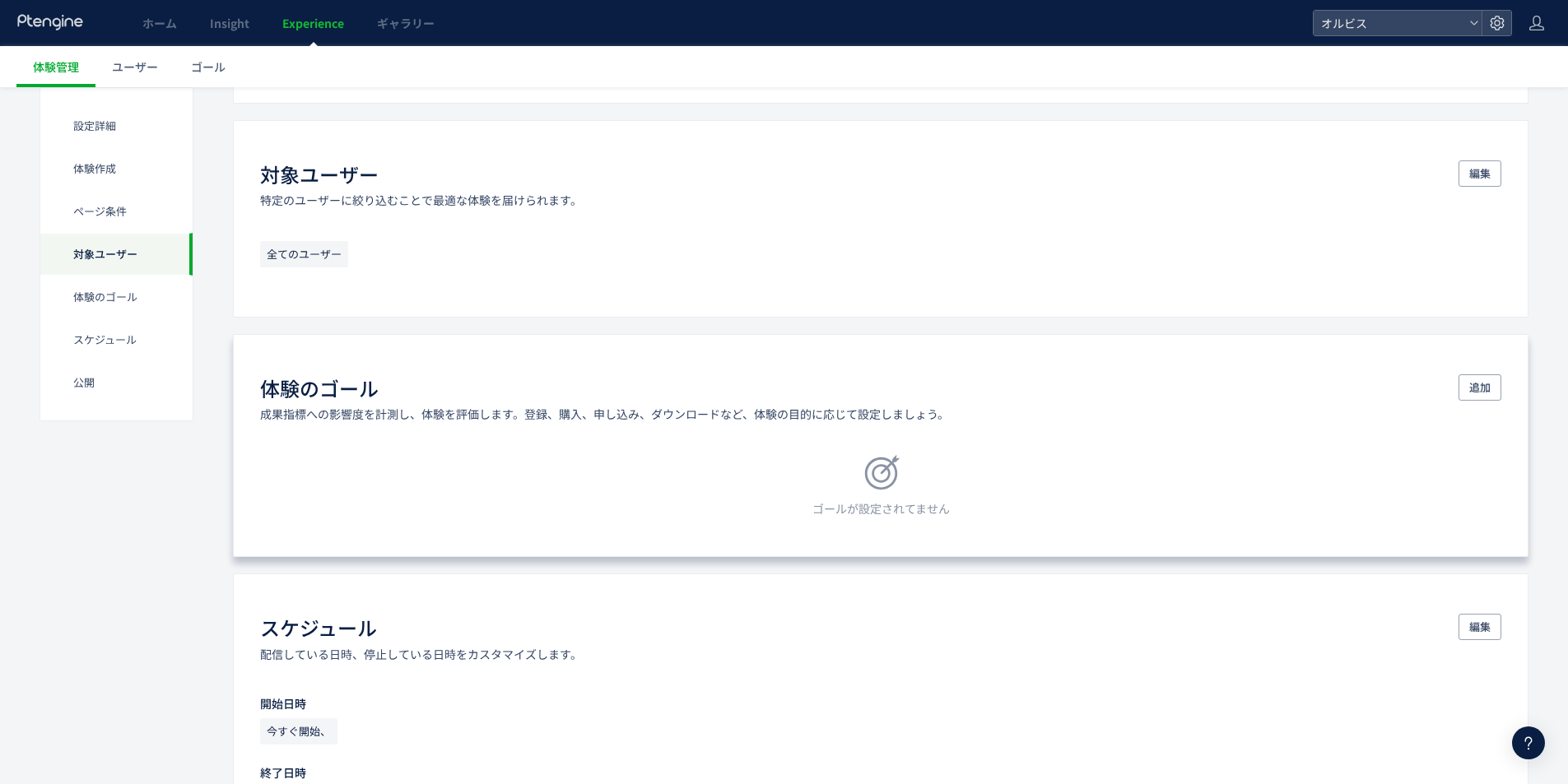
scroll to position [962, 0]
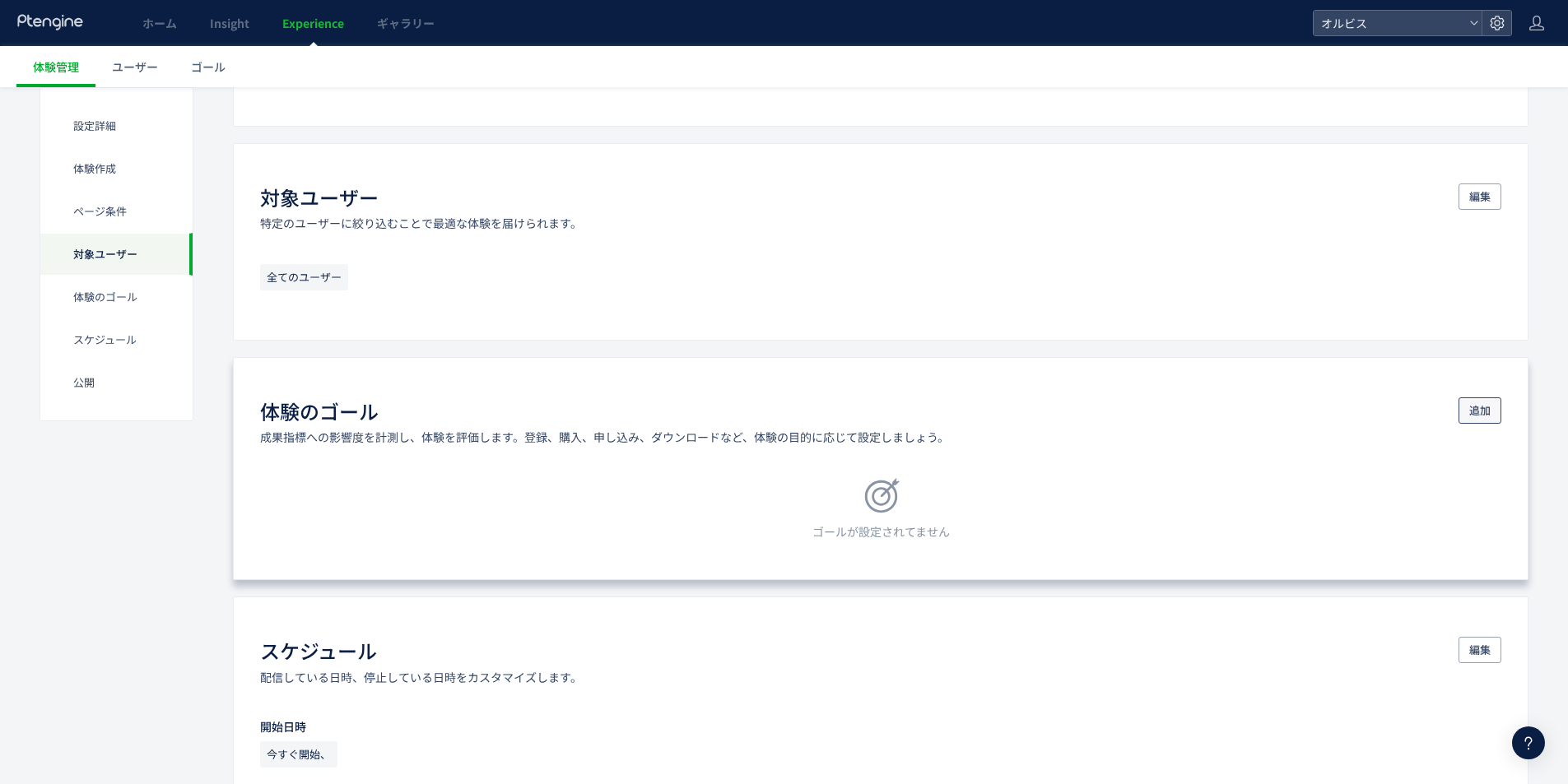
click at [1470, 414] on span "追加" at bounding box center [1480, 410] width 21 height 26
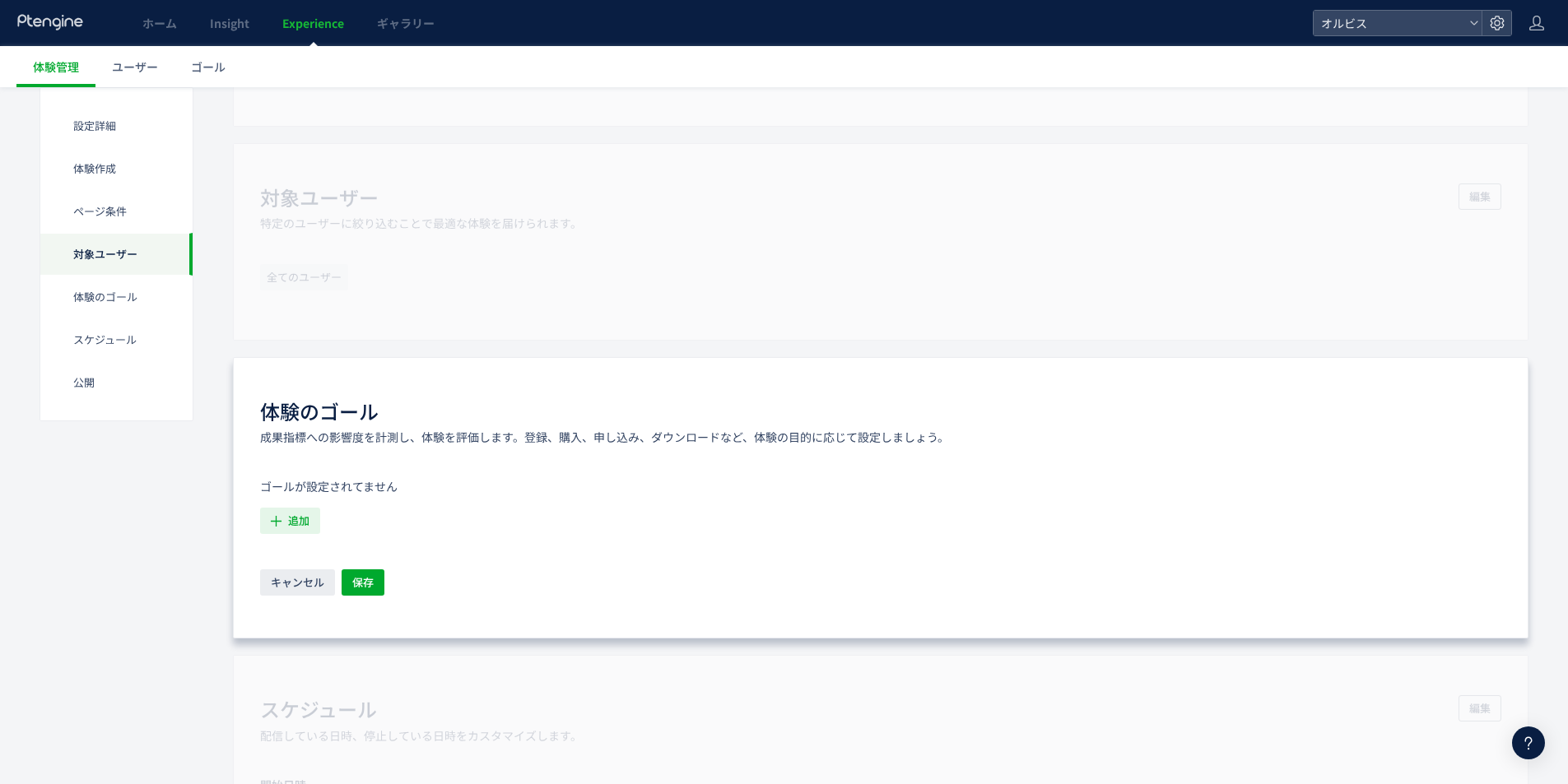
click at [292, 520] on span "追加" at bounding box center [299, 521] width 21 height 26
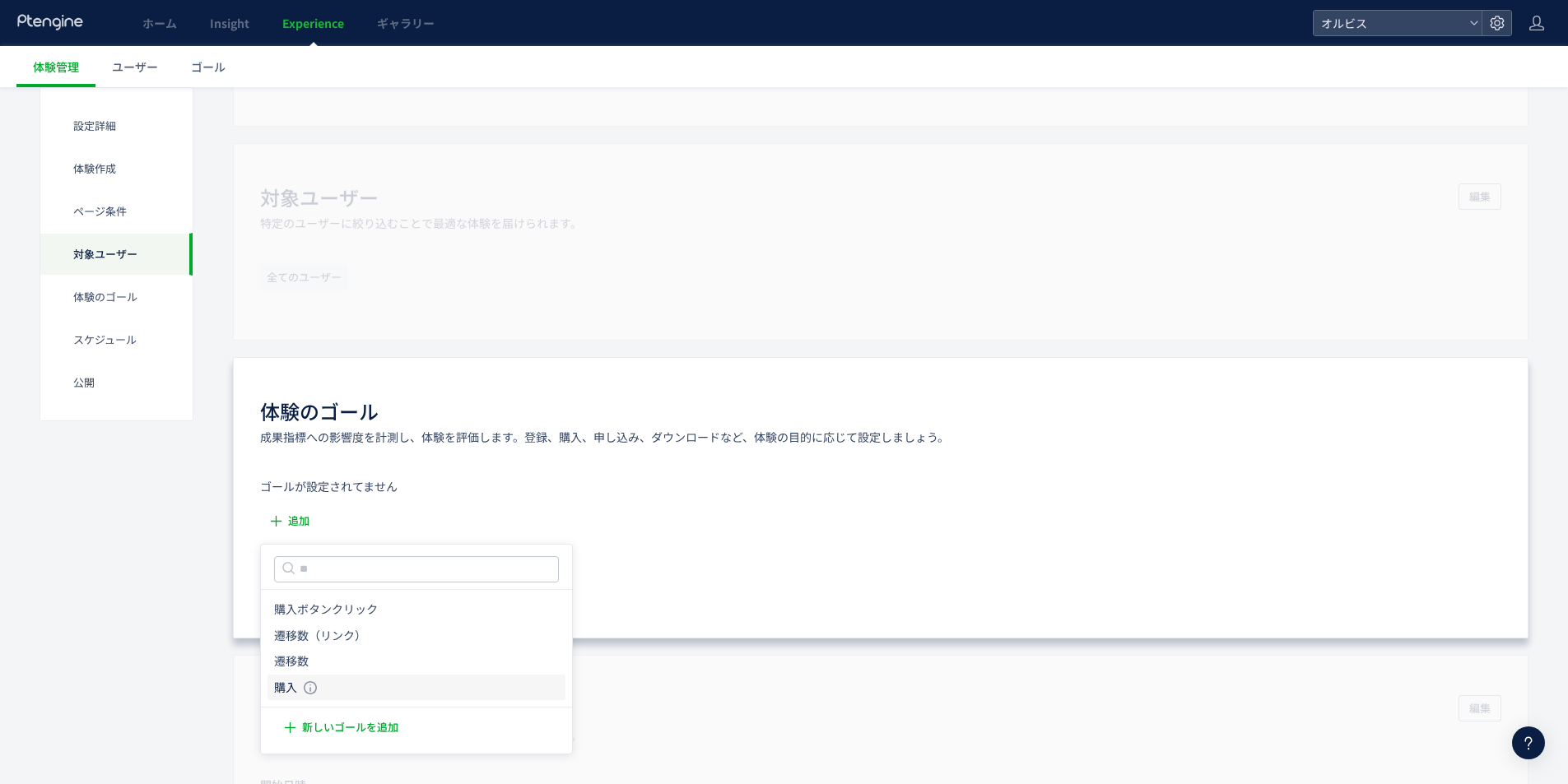
click at [289, 687] on icon "購入" at bounding box center [286, 688] width 23 height 17
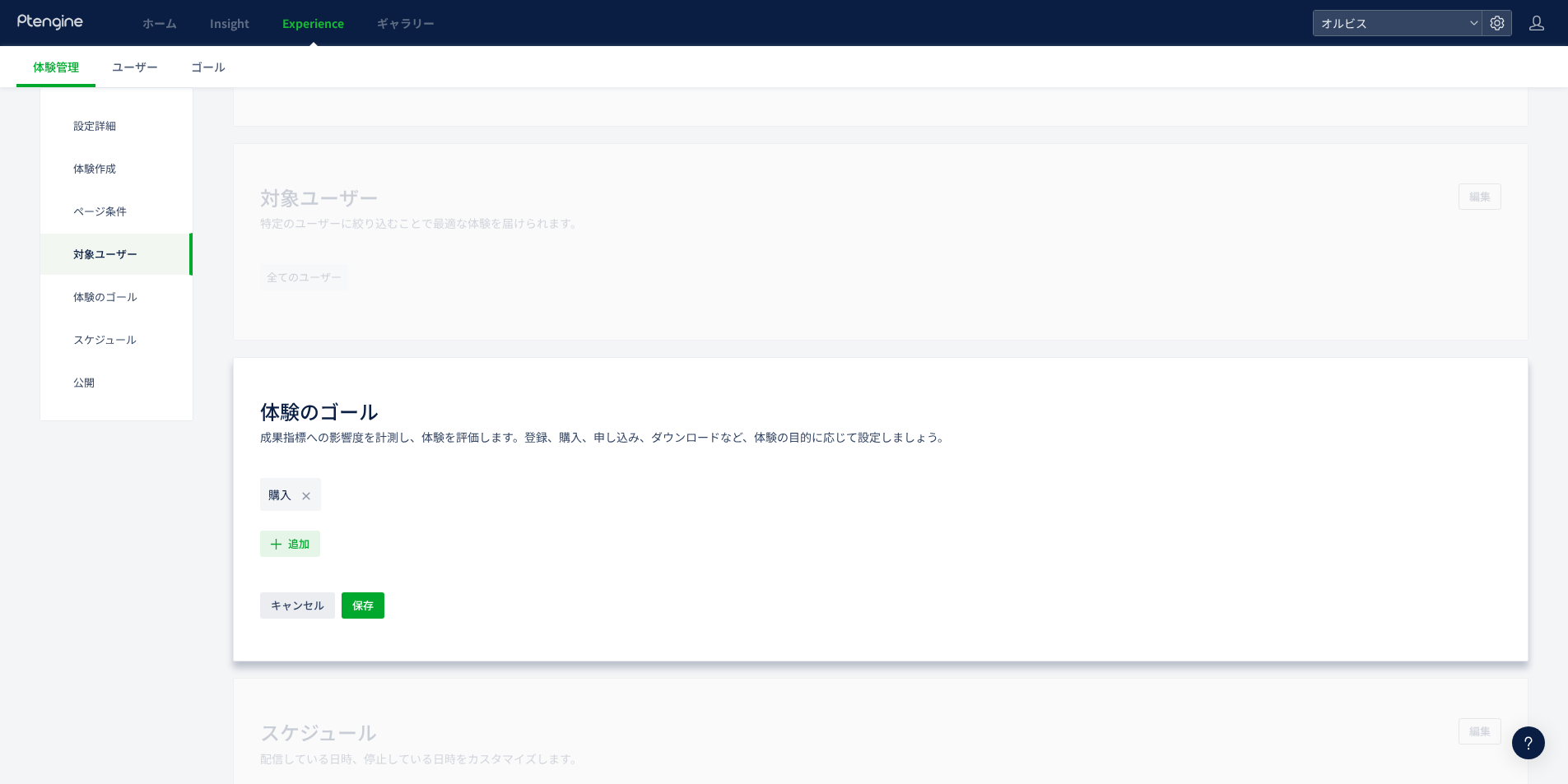
click at [298, 543] on span "追加" at bounding box center [299, 544] width 21 height 26
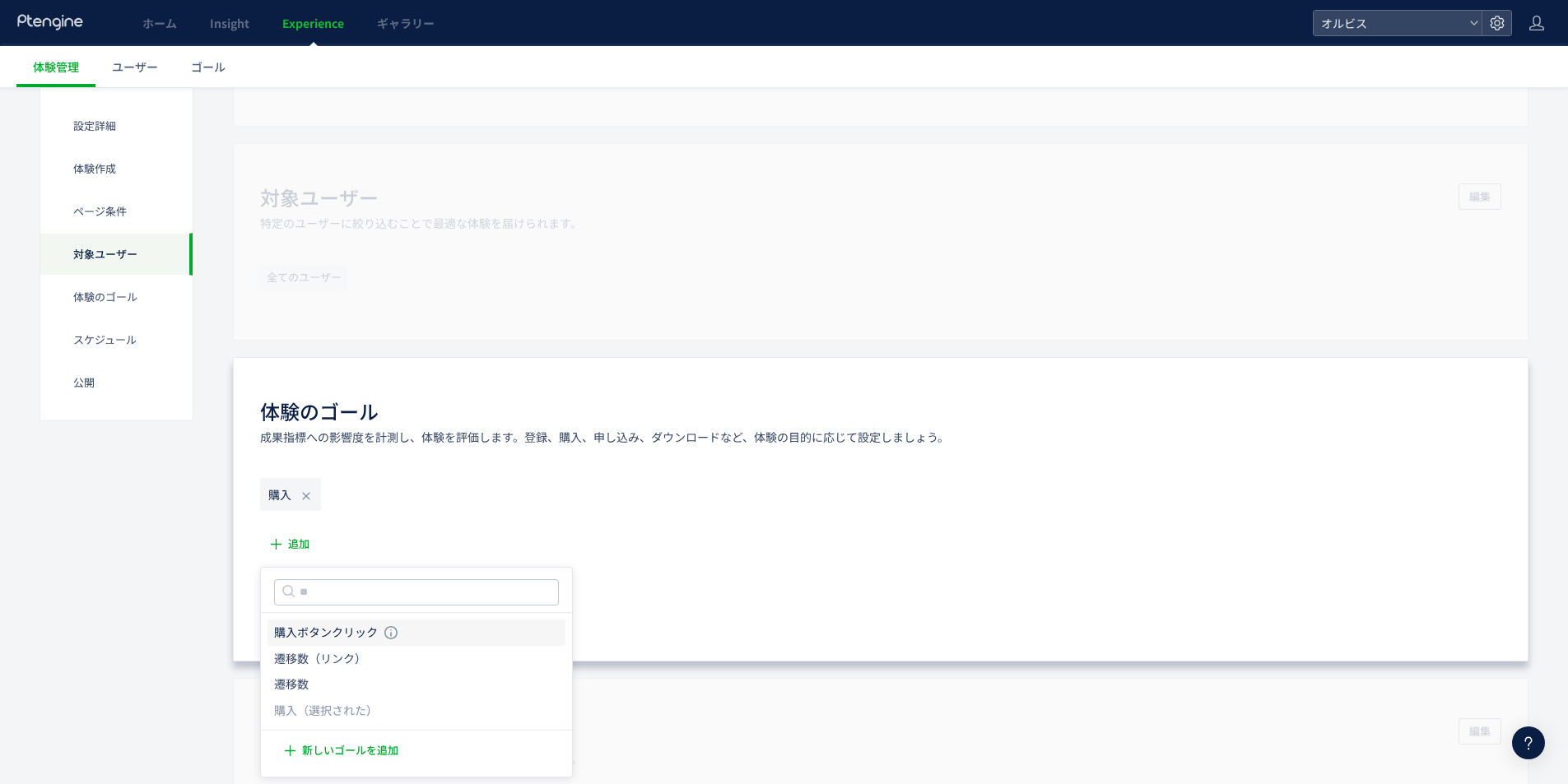
click at [320, 631] on icon "購入ボタンクリック" at bounding box center [326, 632] width 104 height 17
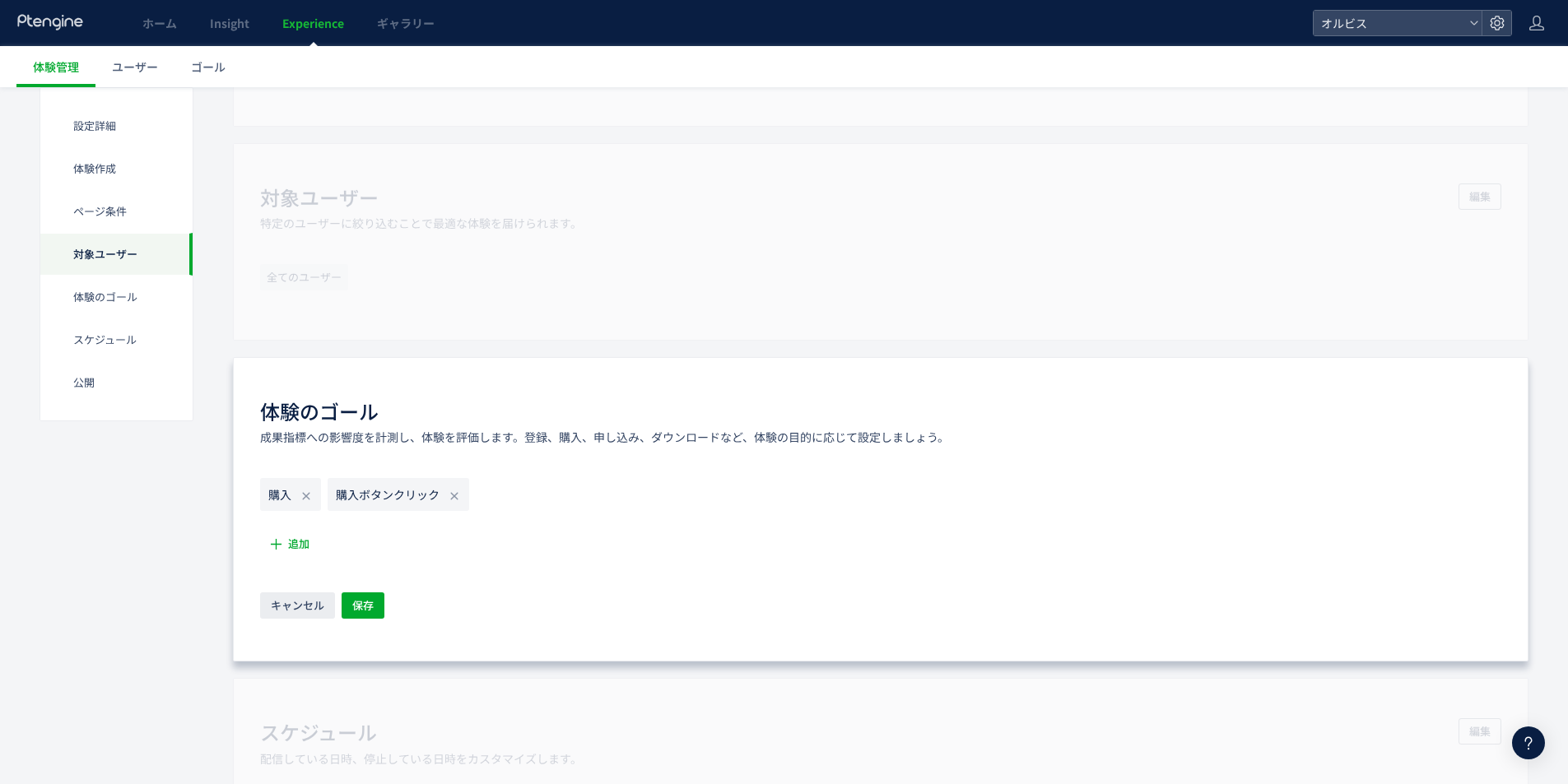
click at [384, 612] on div "キャンセル 保存" at bounding box center [881, 607] width 1242 height 29
click at [373, 612] on button "保存" at bounding box center [363, 606] width 43 height 26
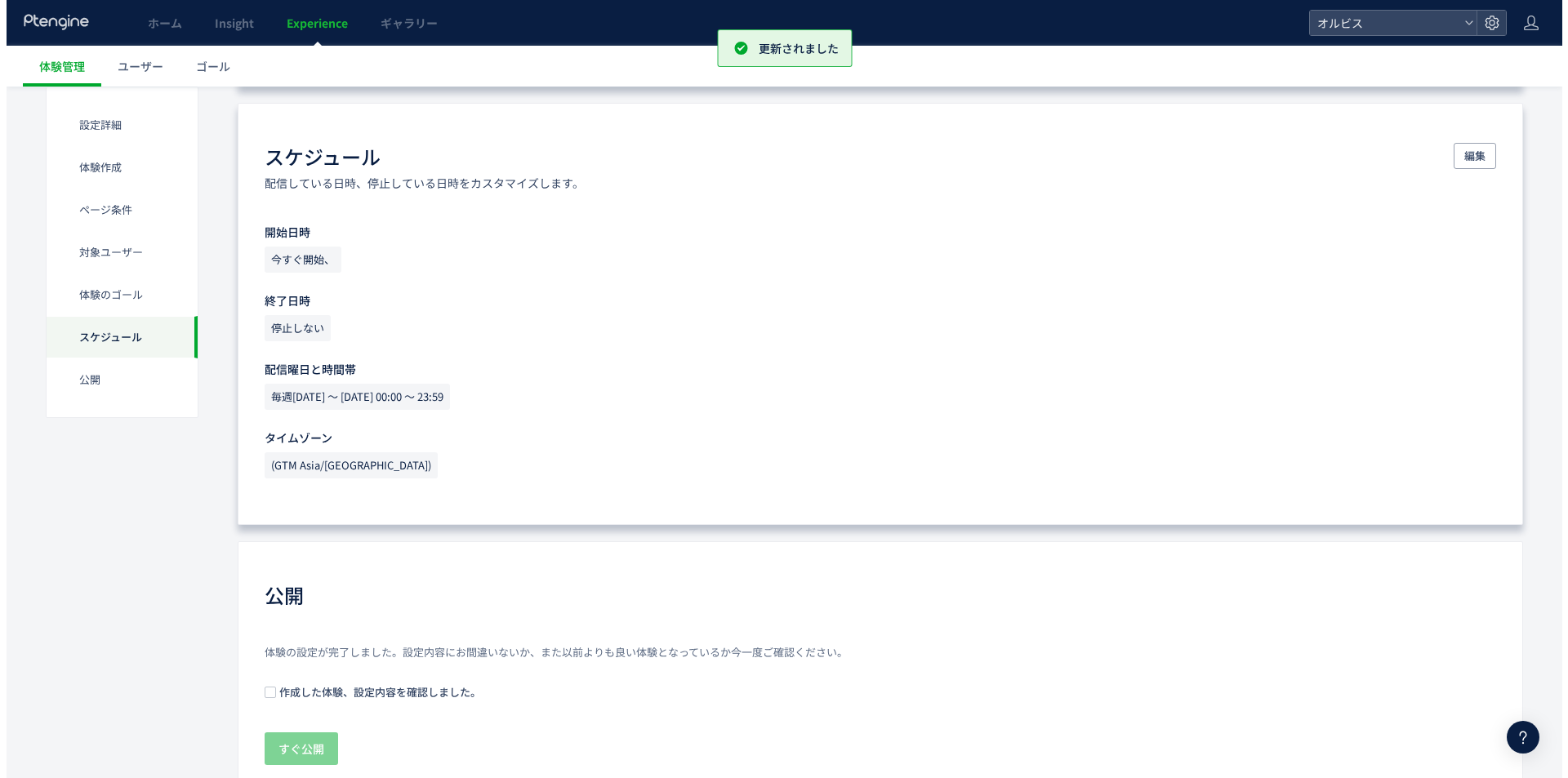
scroll to position [1494, 0]
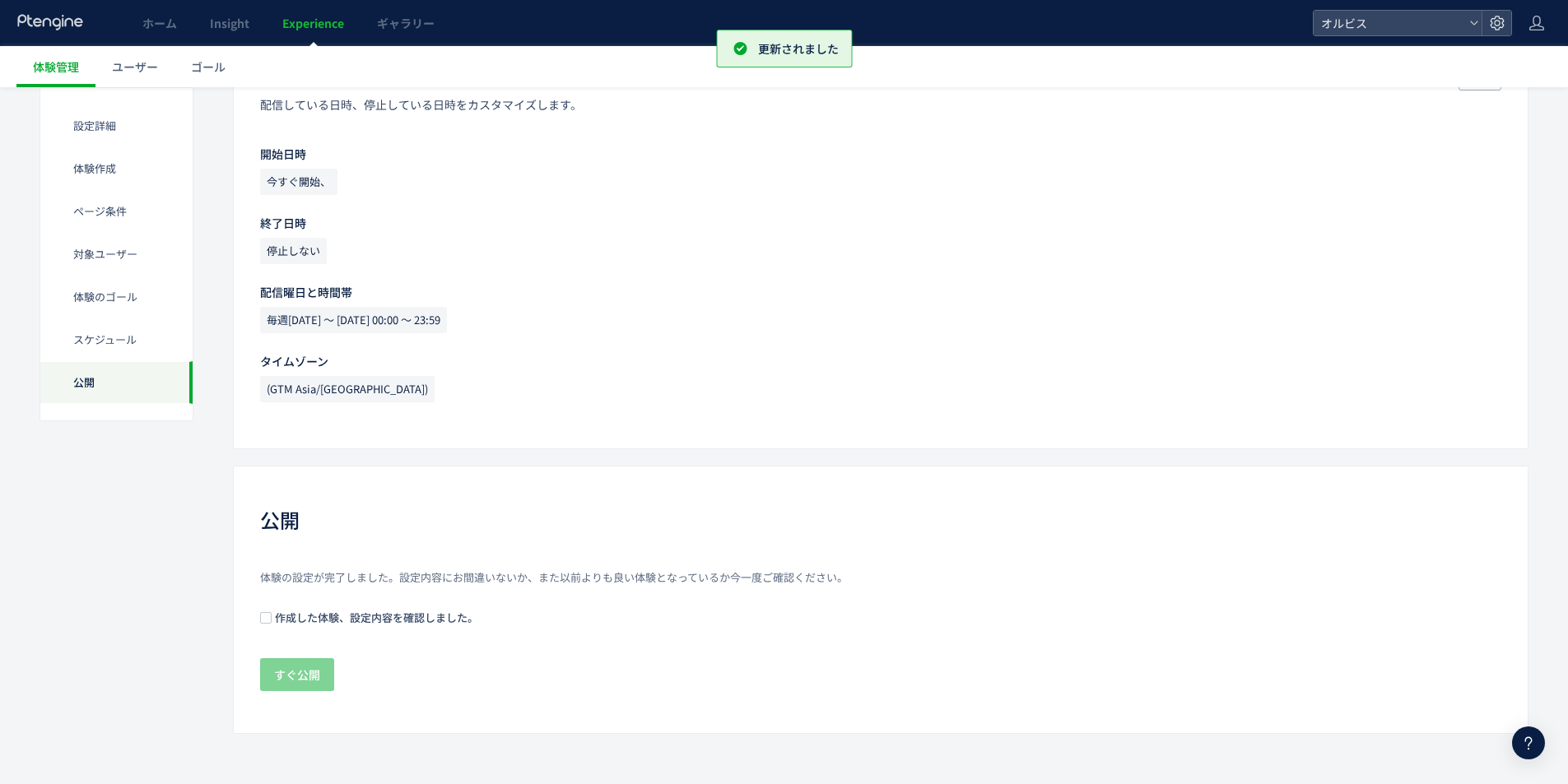
click at [297, 623] on span "作成した体験、設定内容を確認しました。" at bounding box center [375, 618] width 206 height 16
click at [294, 677] on span "すぐ公開" at bounding box center [297, 674] width 46 height 33
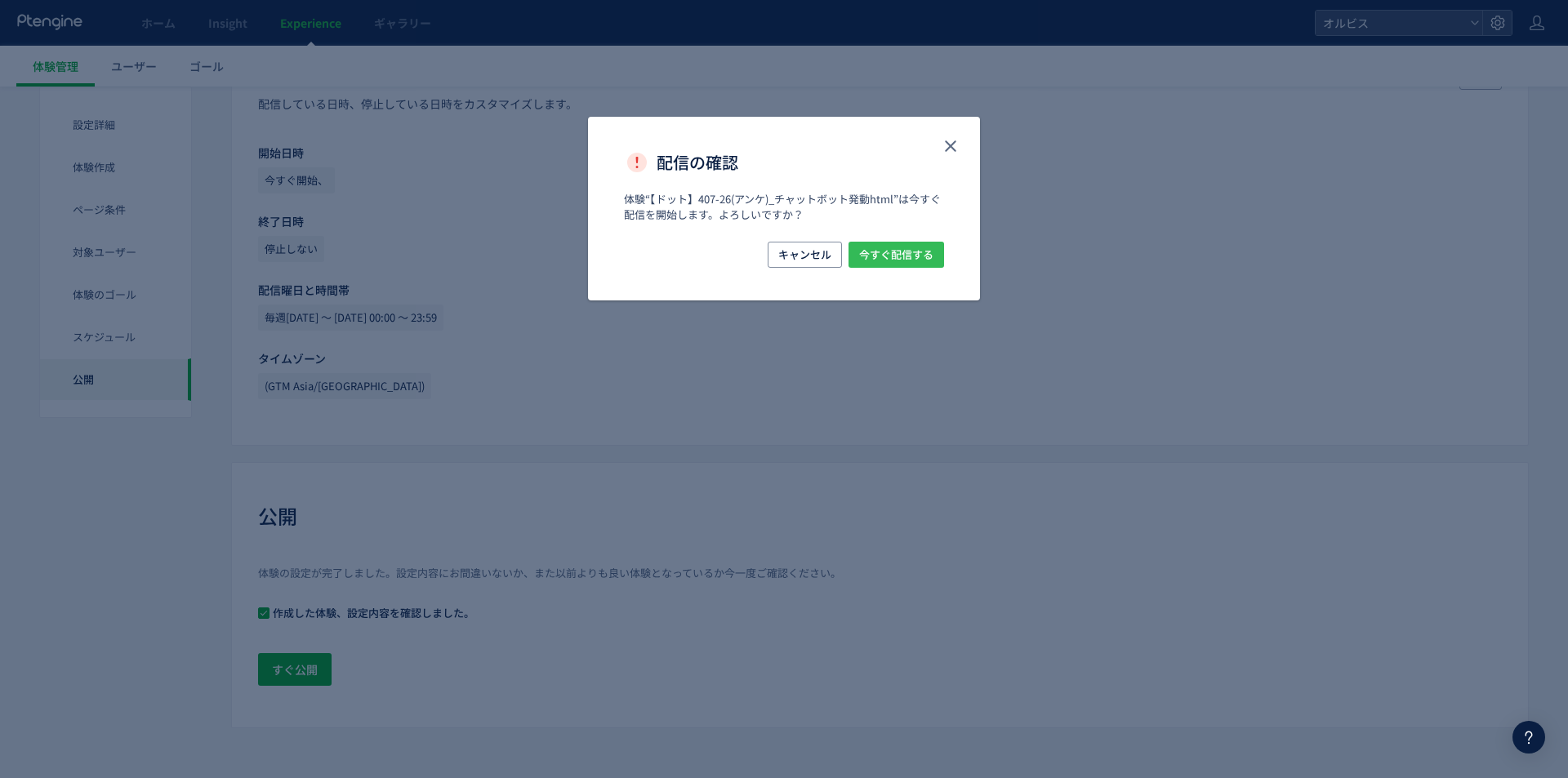
click at [879, 264] on span "今すぐ配信する" at bounding box center [896, 254] width 74 height 26
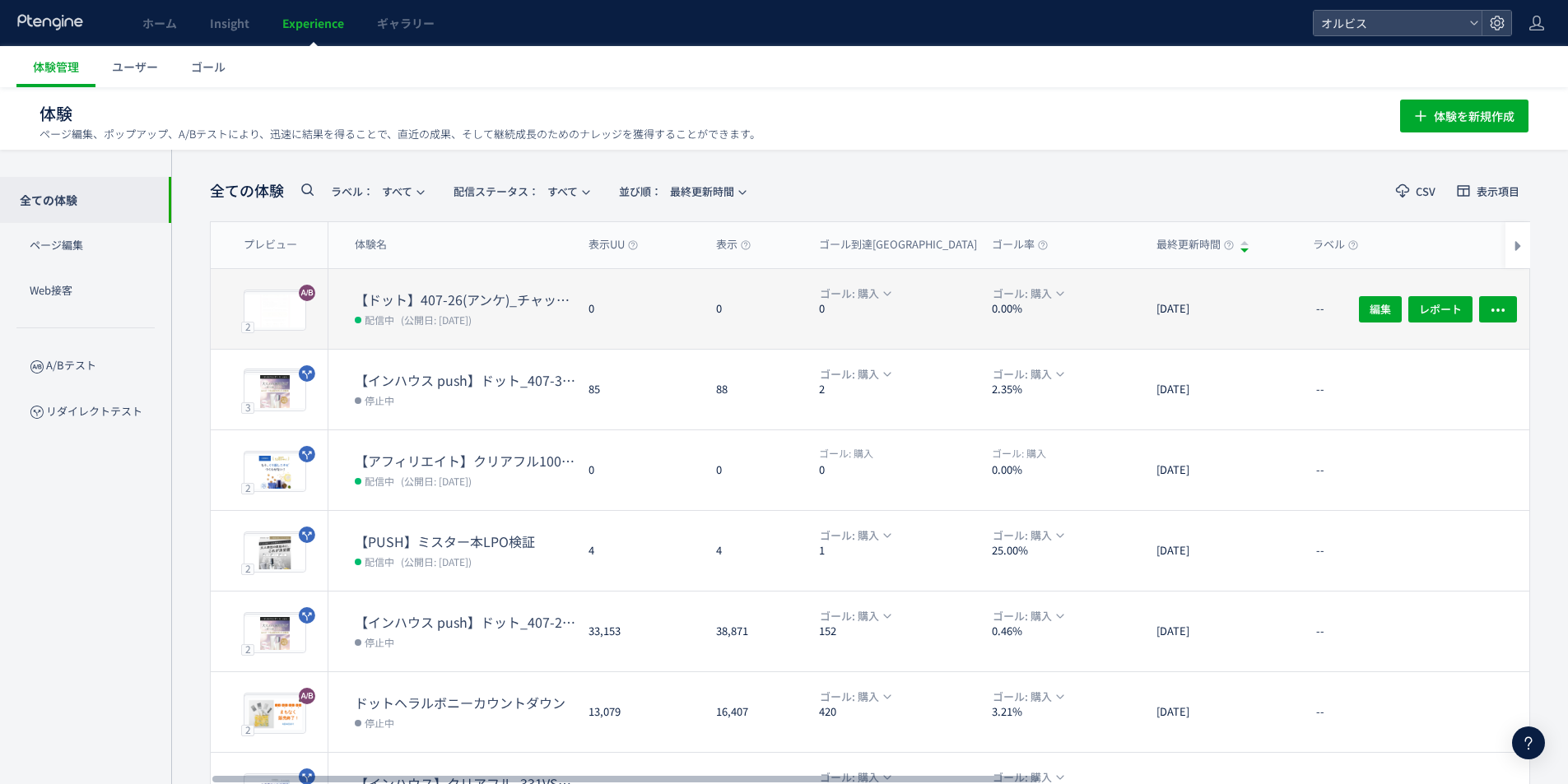
click at [558, 303] on dt "【ドット】407-26(アンケ)_チャットボット発動html" at bounding box center [465, 300] width 220 height 18
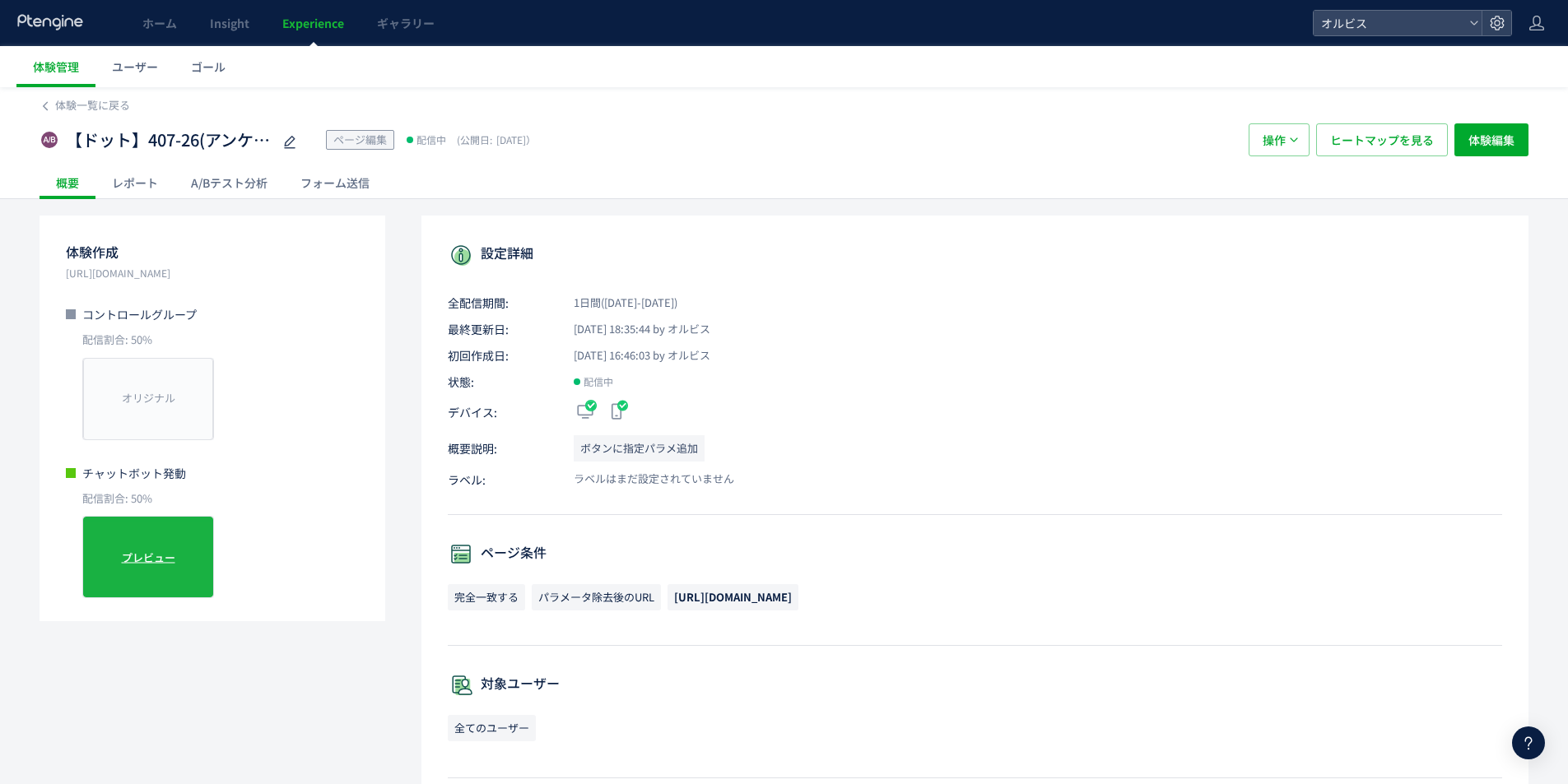
click at [179, 545] on div "プレビュー" at bounding box center [147, 557] width 131 height 82
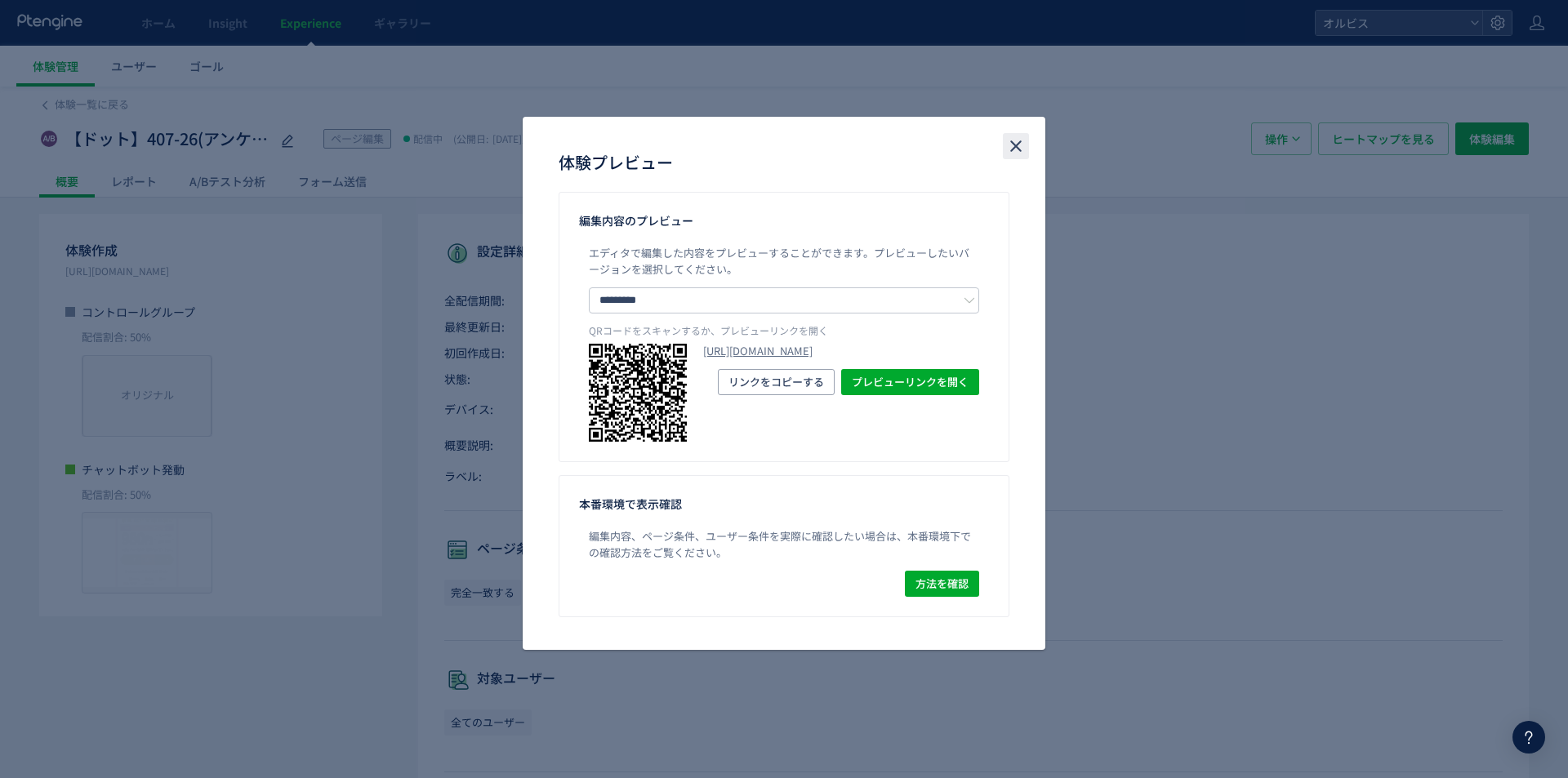
click at [1021, 148] on icon "close" at bounding box center [1016, 146] width 19 height 19
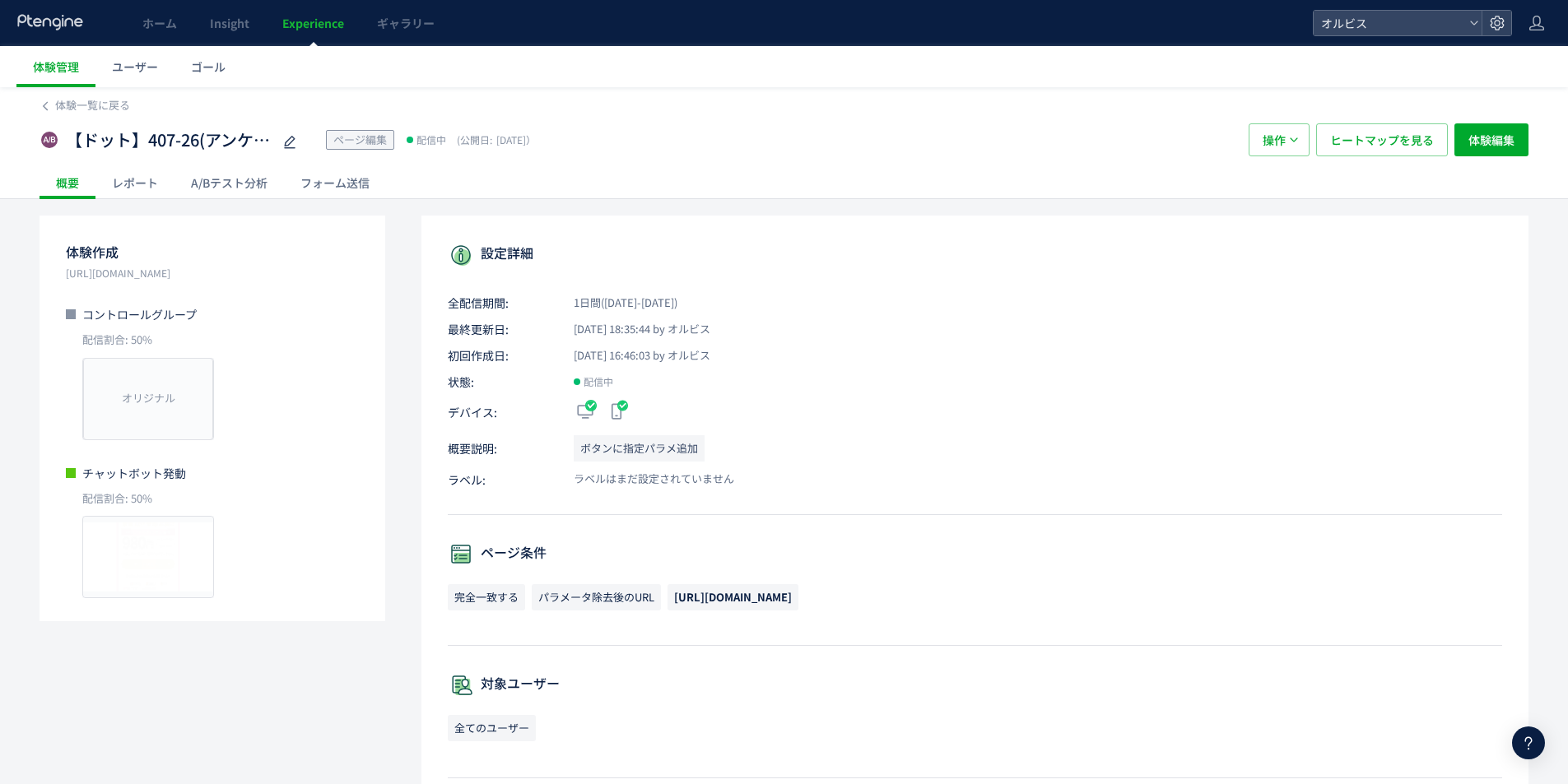
click at [866, 143] on div "【ドット】407-26(アンケ)_チャットボット発動html ページ編集 配信中 (公開日: 2025/10/01）" at bounding box center [635, 139] width 1193 height 33
click at [1303, 144] on button "操作" at bounding box center [1279, 139] width 61 height 33
click at [1484, 142] on span "体験編集" at bounding box center [1491, 139] width 46 height 33
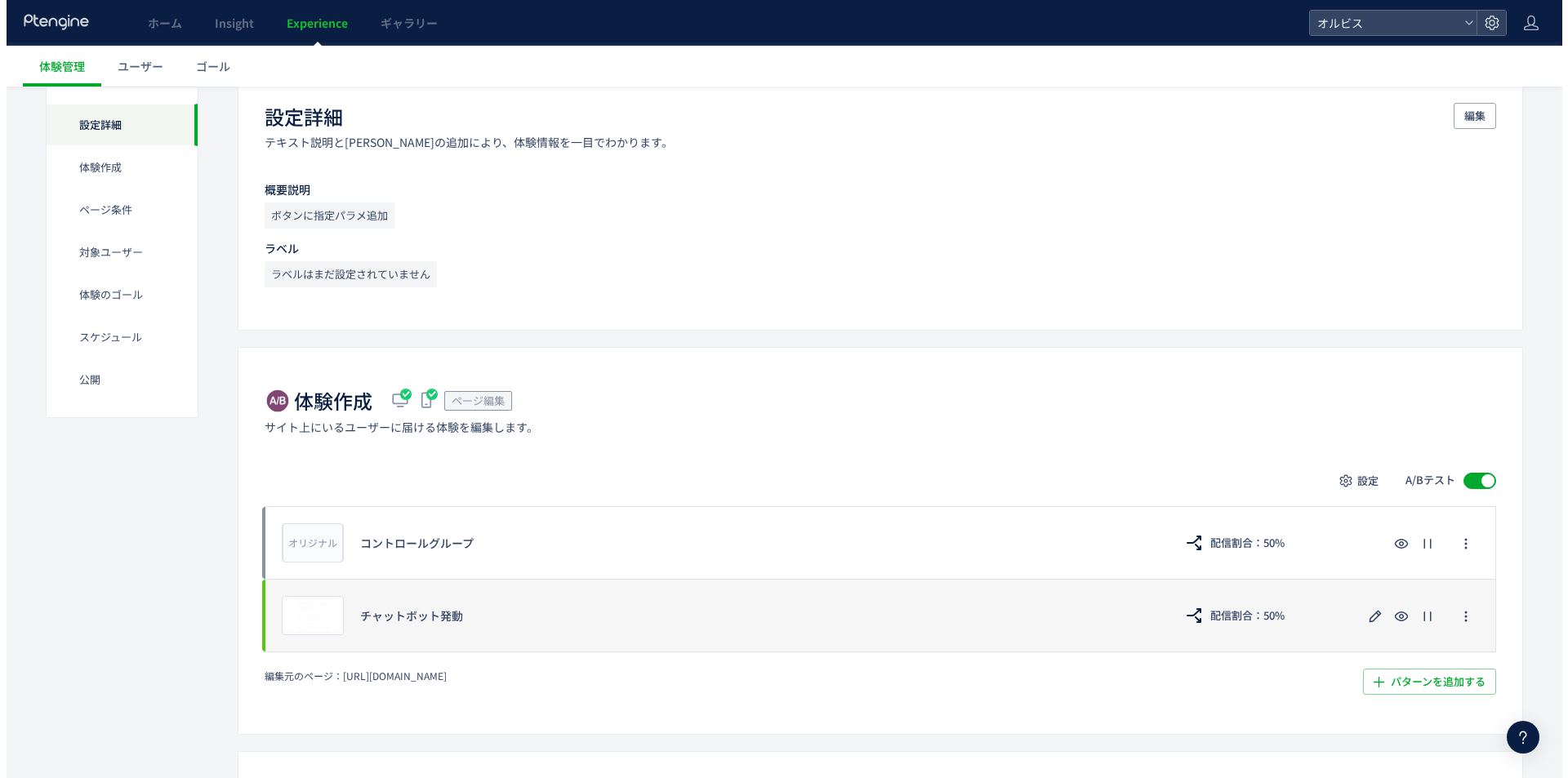
scroll to position [218, 0]
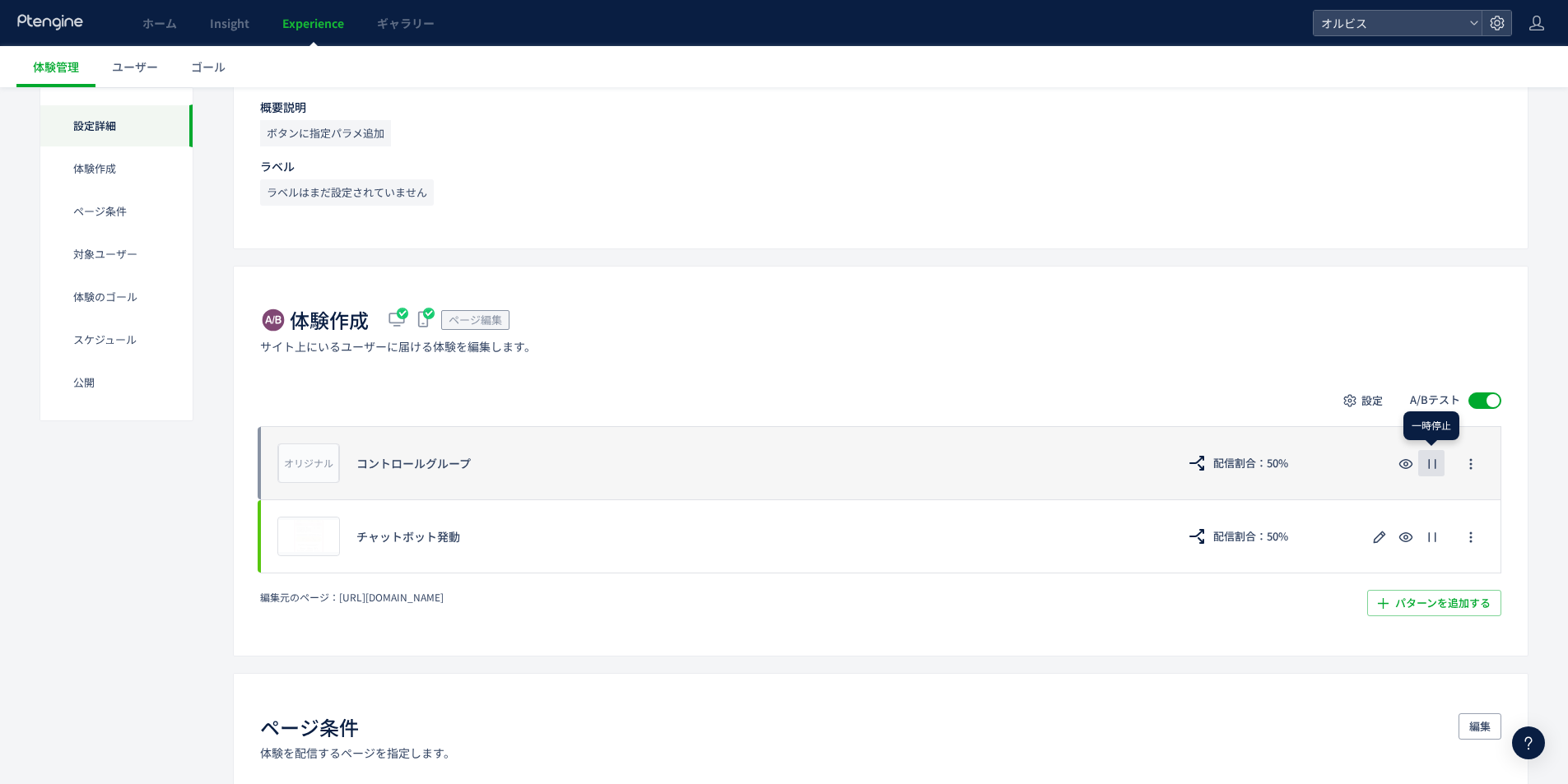
click at [1426, 453] on button "button" at bounding box center [1431, 463] width 26 height 26
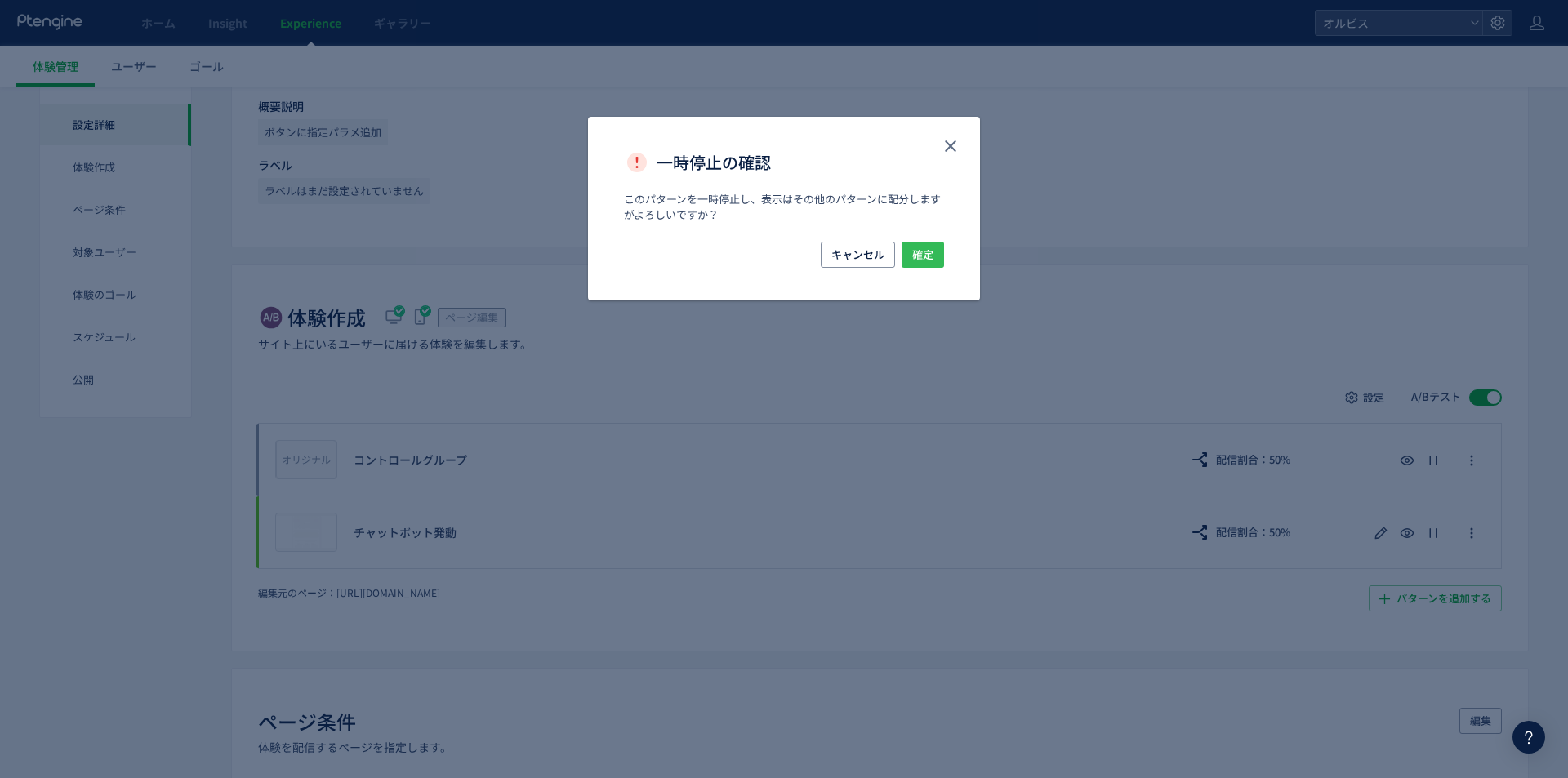
click at [923, 267] on span "確定" at bounding box center [923, 254] width 21 height 26
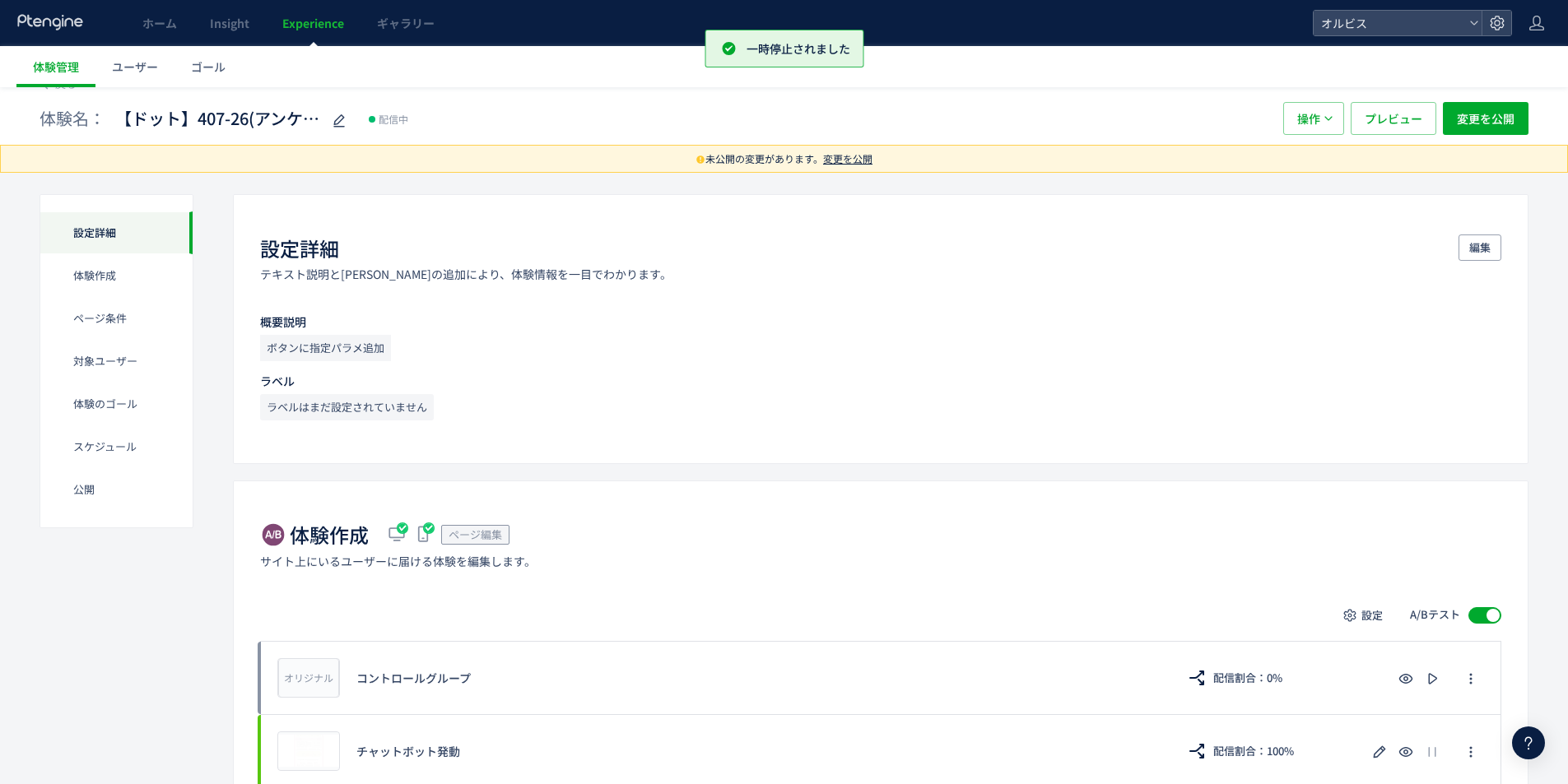
scroll to position [0, 0]
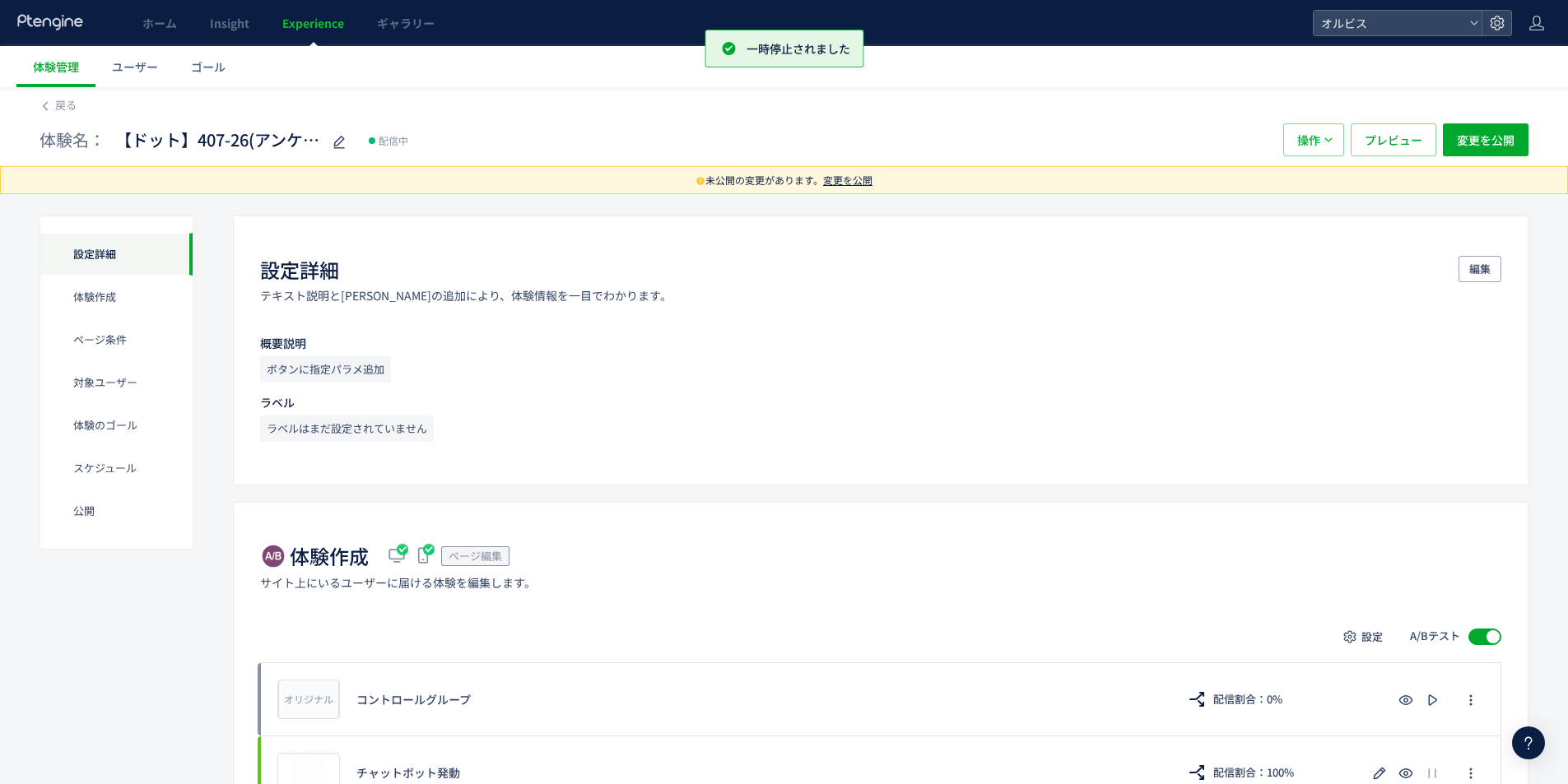
click at [858, 177] on span "変更を公開" at bounding box center [848, 180] width 49 height 14
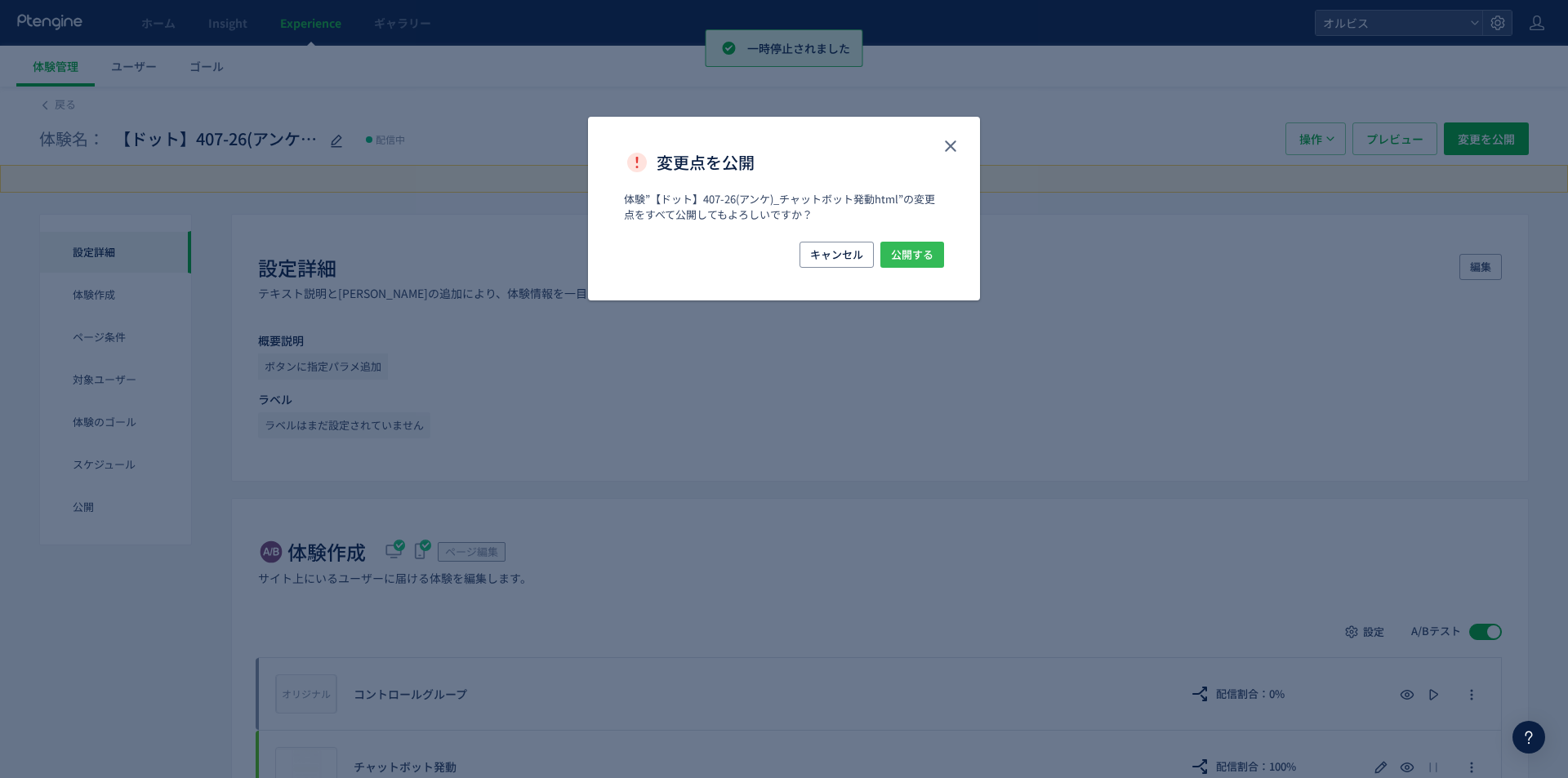
click at [921, 261] on span "公開する" at bounding box center [912, 254] width 43 height 26
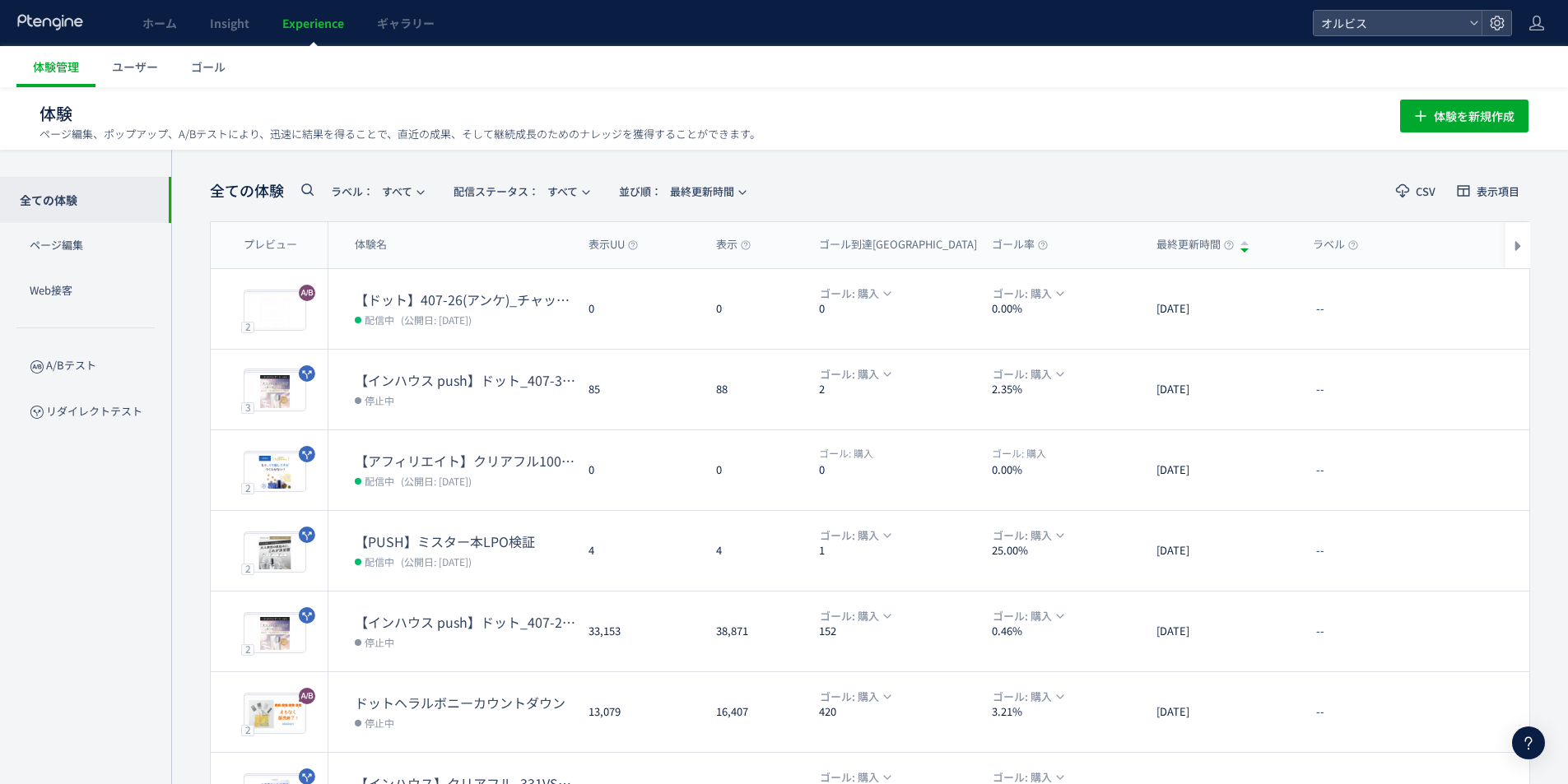
click at [318, 32] on link "Experience" at bounding box center [313, 23] width 94 height 46
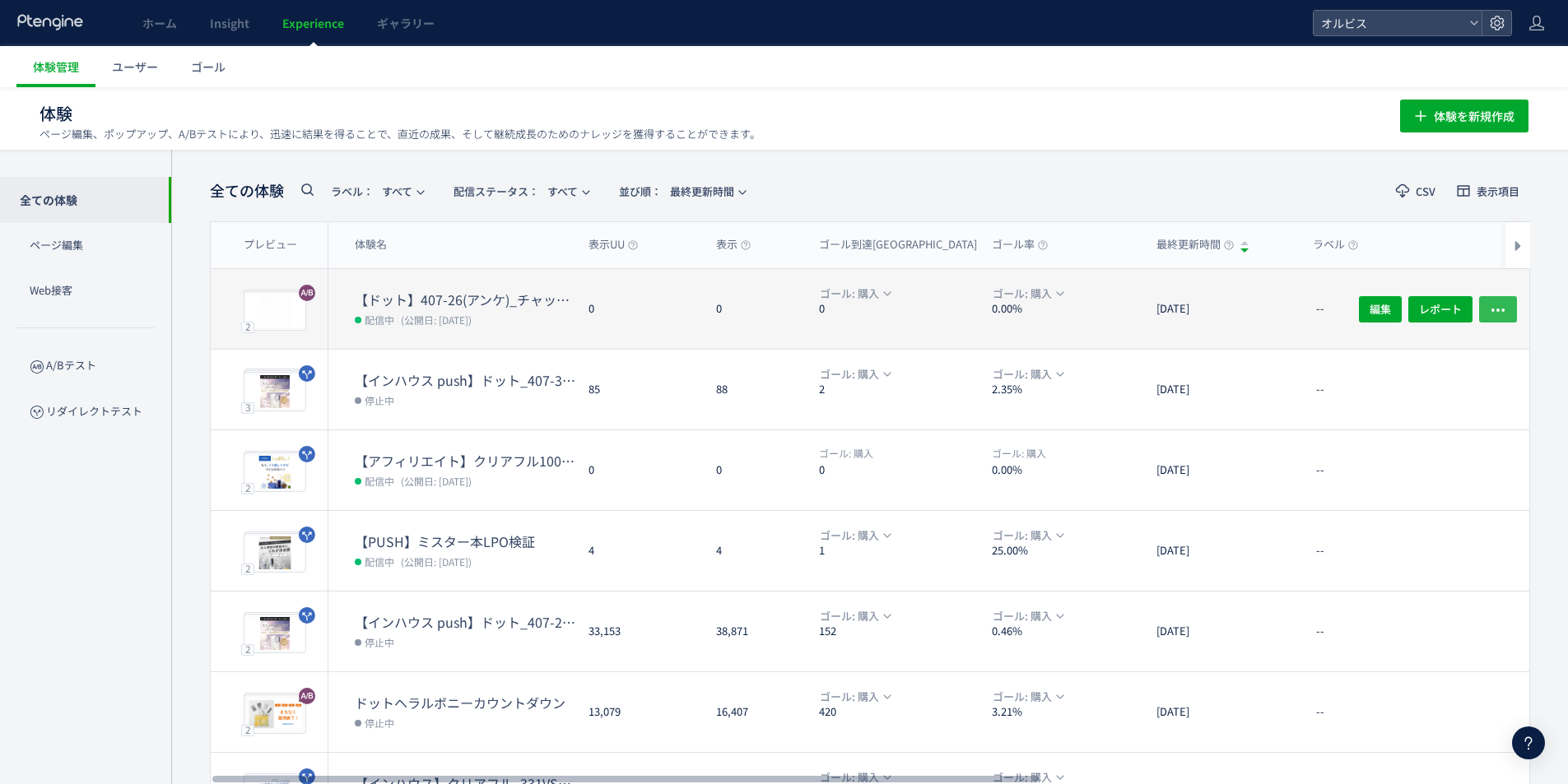
click at [1505, 309] on icon "button" at bounding box center [1498, 309] width 17 height 17
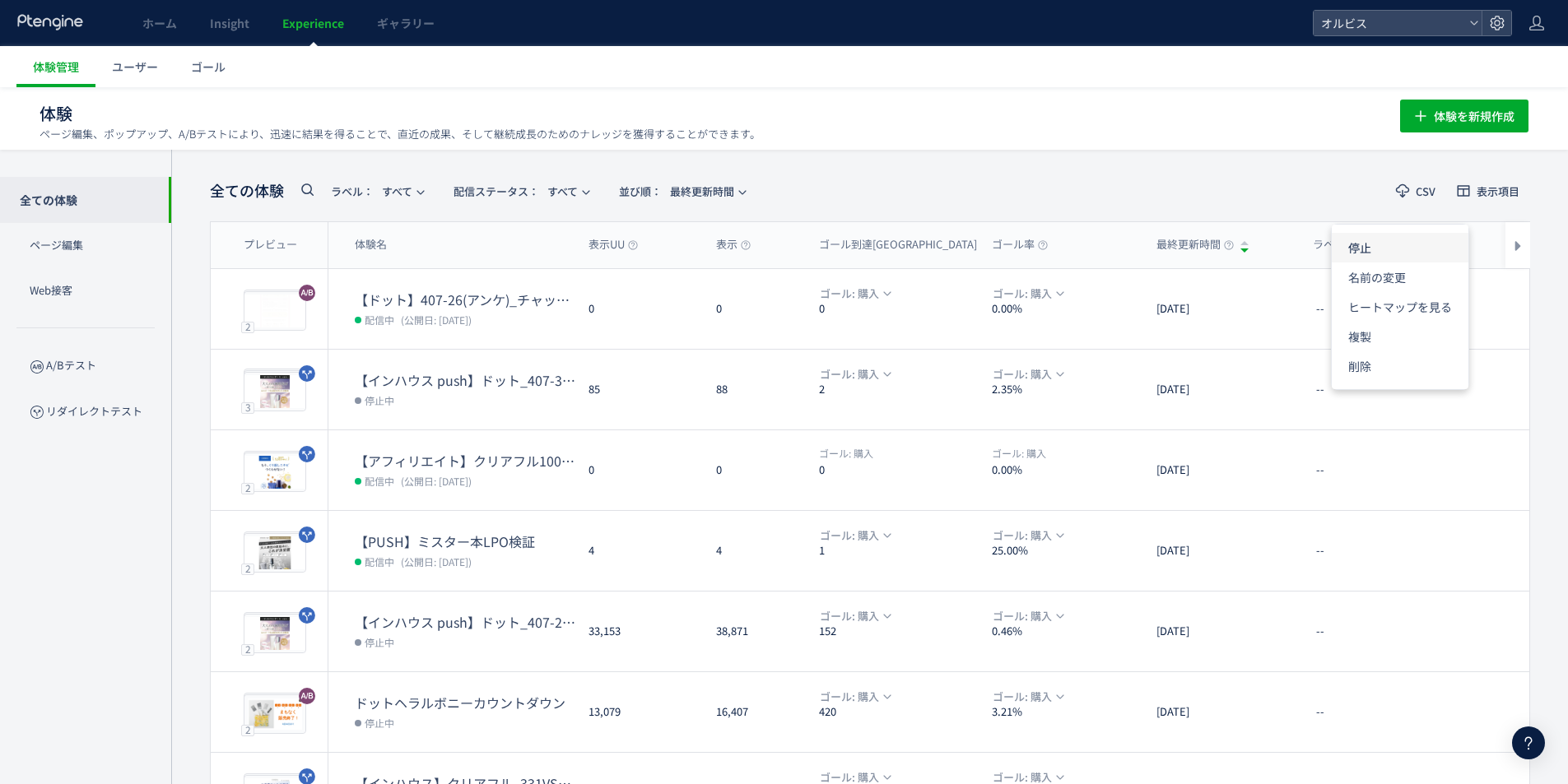
click at [1372, 250] on li "停止" at bounding box center [1400, 248] width 137 height 30
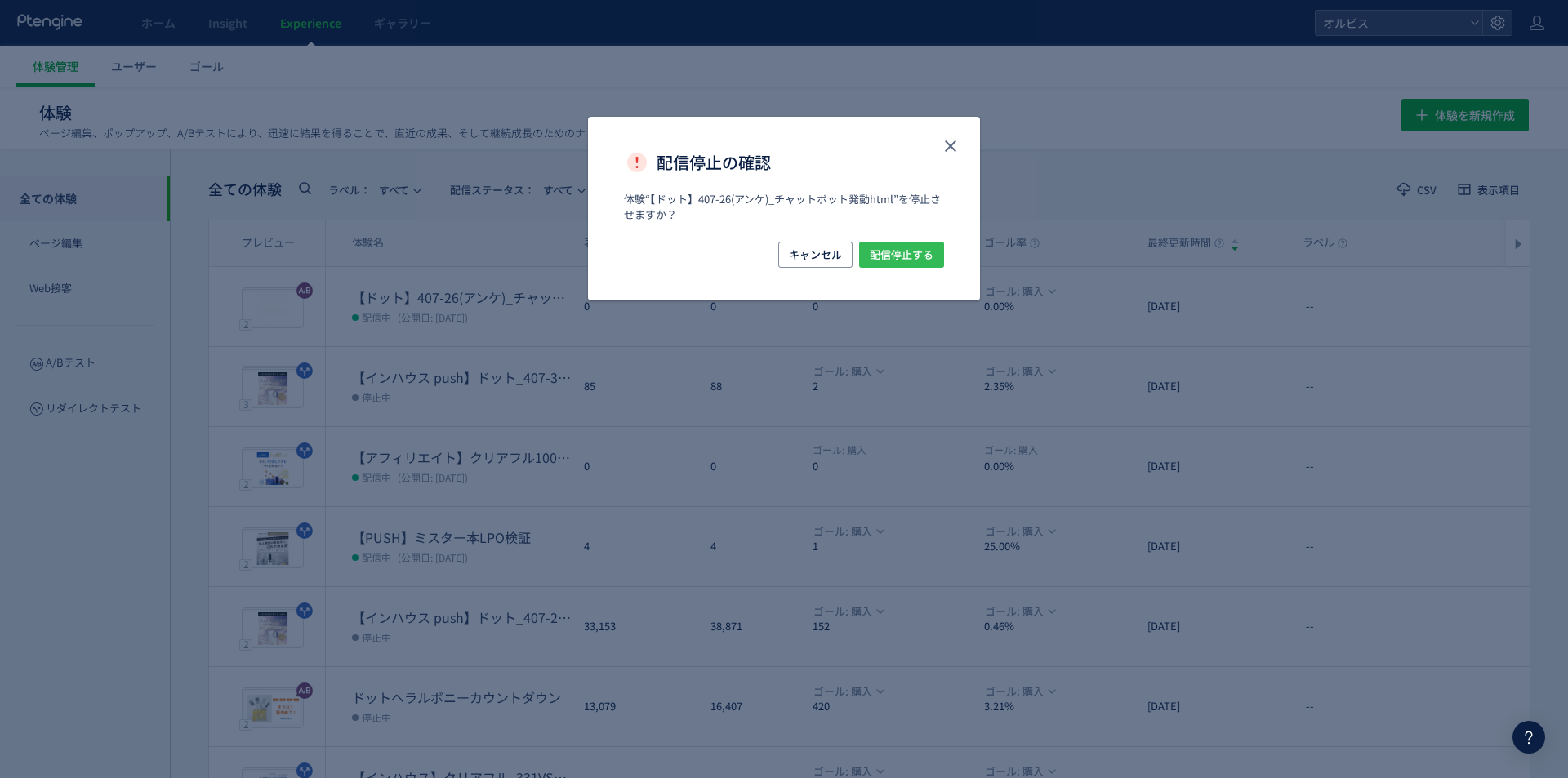
click at [932, 255] on span "配信停止する" at bounding box center [902, 254] width 64 height 26
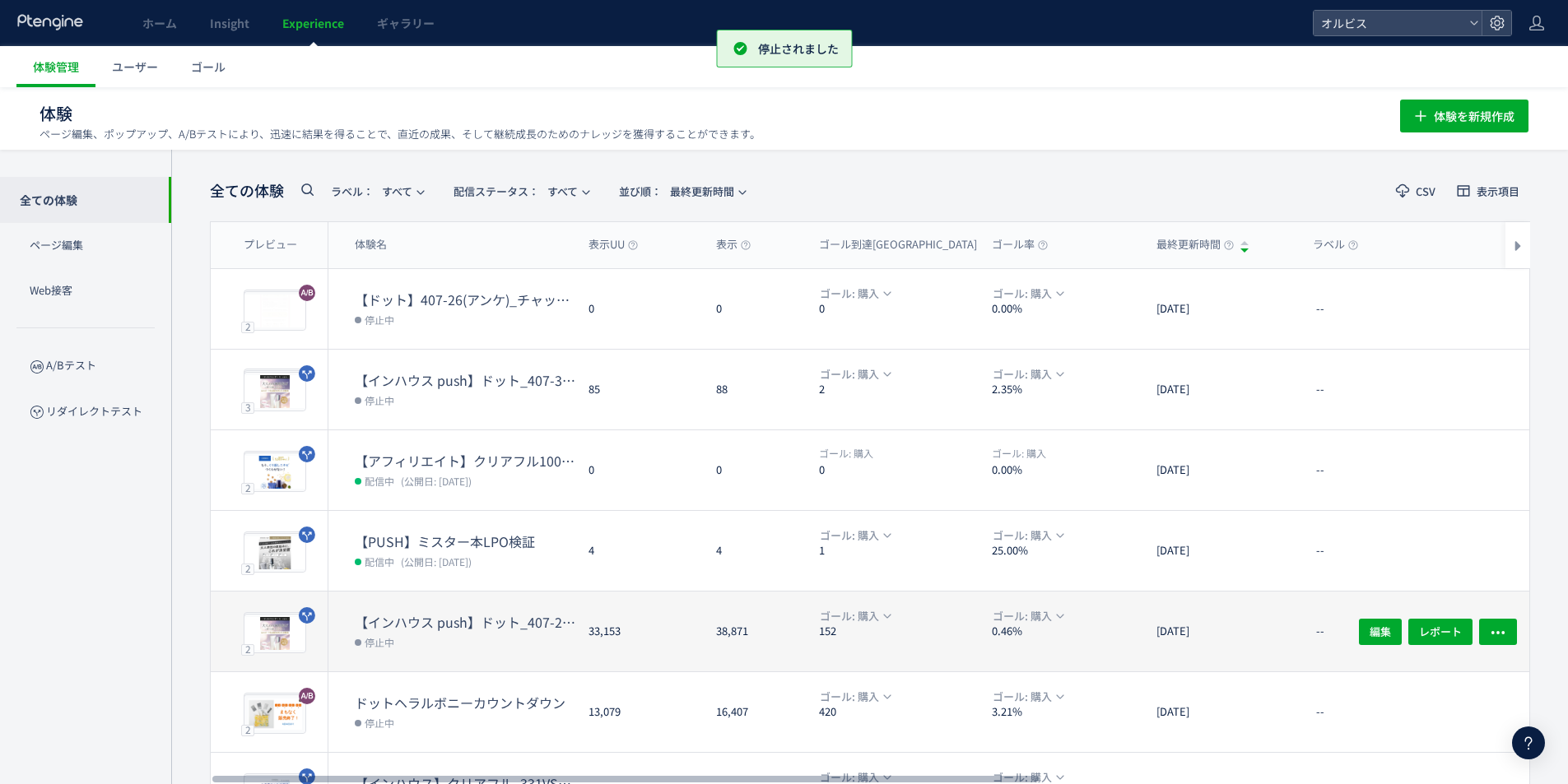
click at [474, 643] on dd "停止中" at bounding box center [465, 641] width 220 height 21
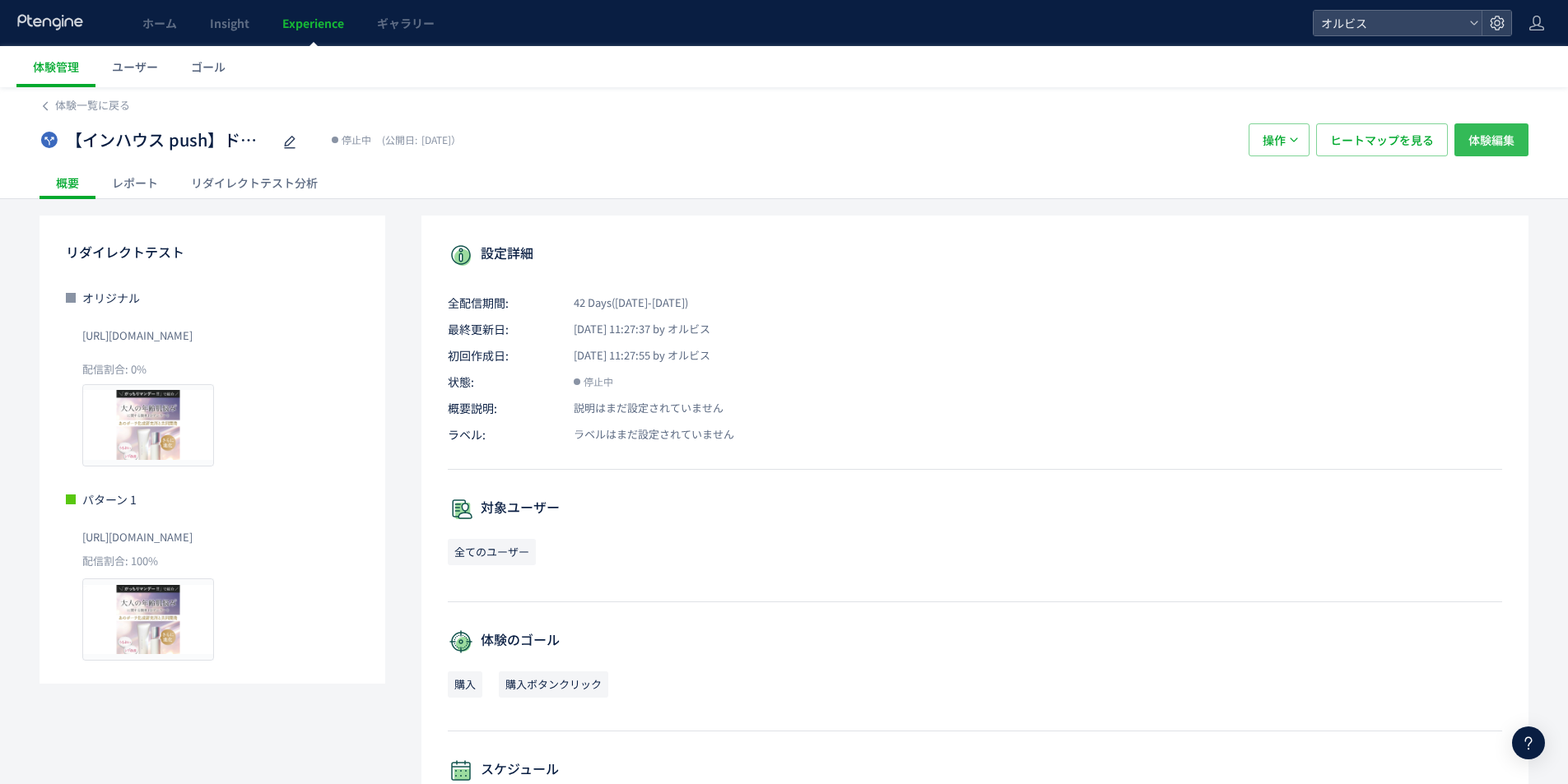
click at [1519, 147] on button "体験編集" at bounding box center [1491, 139] width 74 height 33
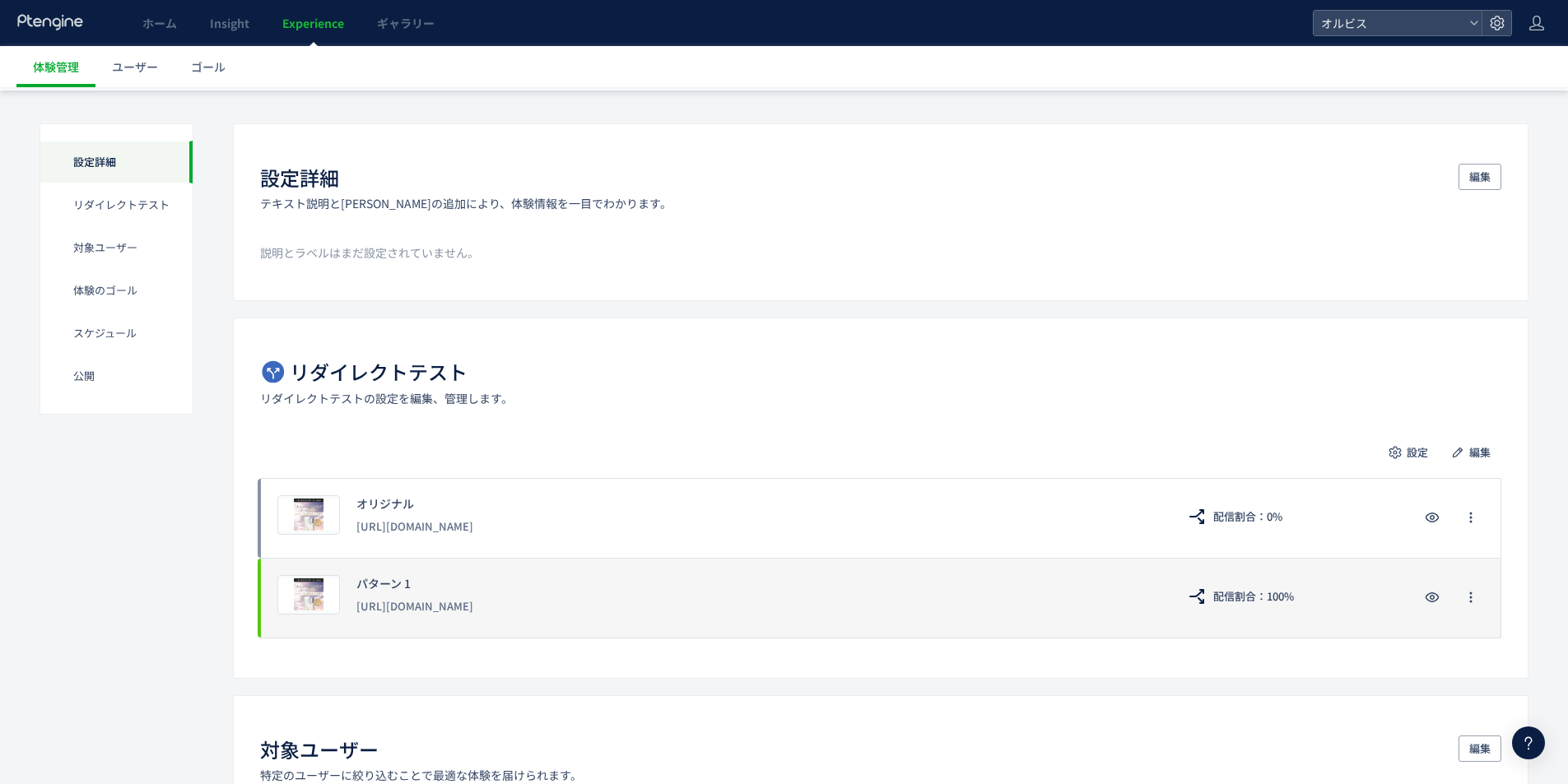
scroll to position [109, 0]
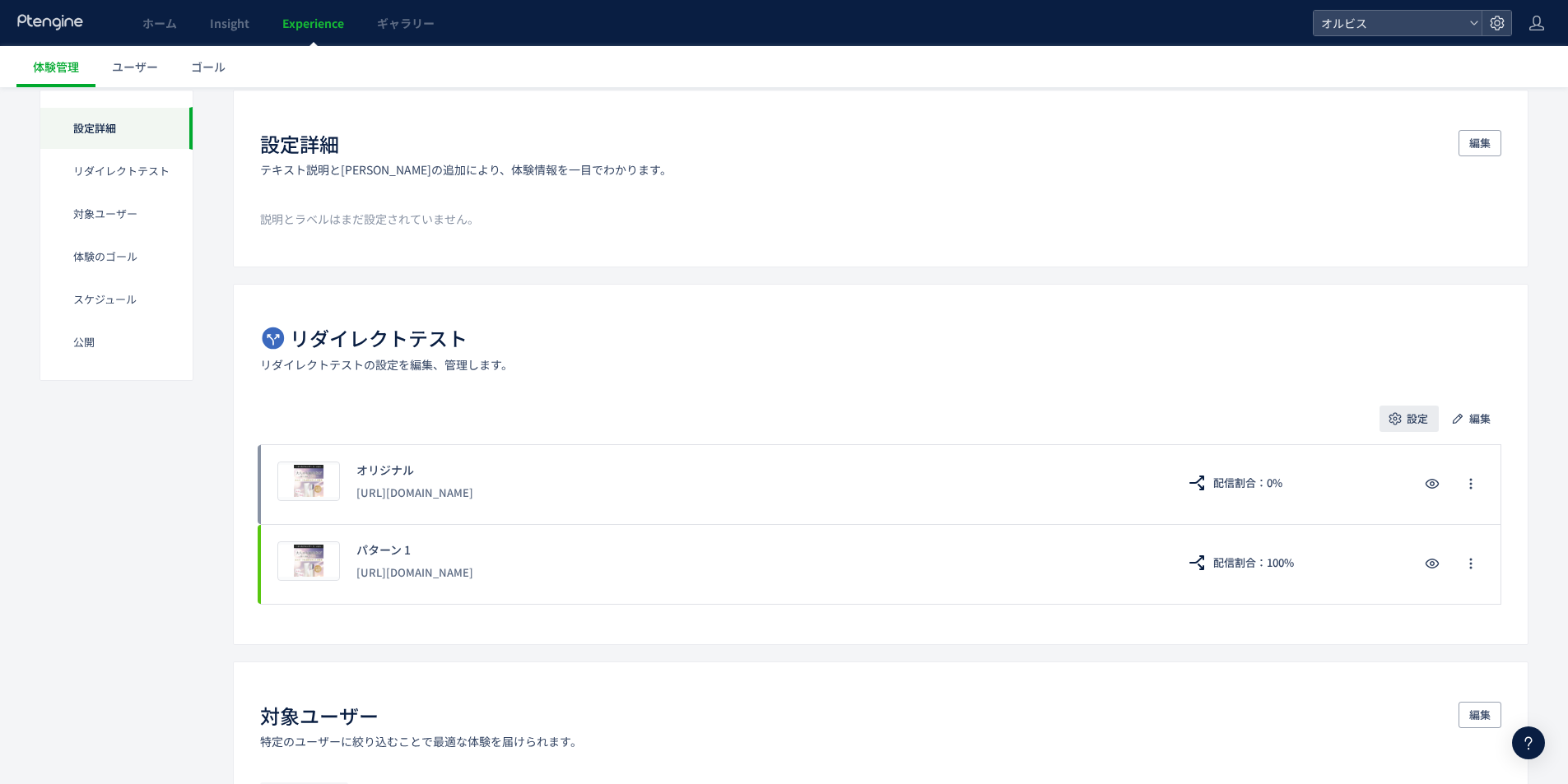
click at [1411, 418] on span "設定" at bounding box center [1417, 418] width 21 height 26
click at [1339, 455] on li "配信割合" at bounding box center [1408, 466] width 208 height 30
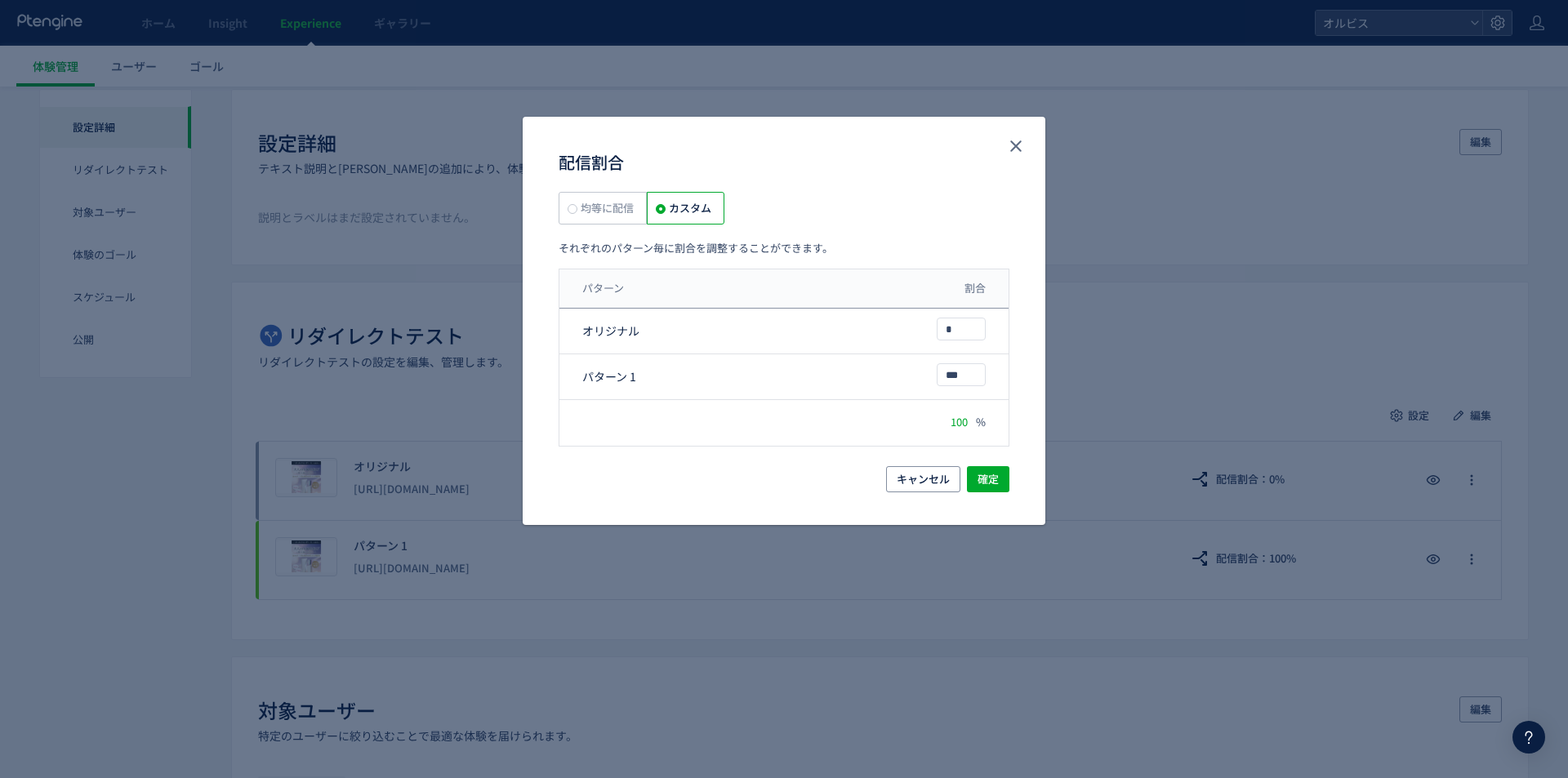
click at [626, 205] on span "均等に配信" at bounding box center [605, 208] width 56 height 16
click at [995, 473] on span "確定" at bounding box center [988, 479] width 21 height 26
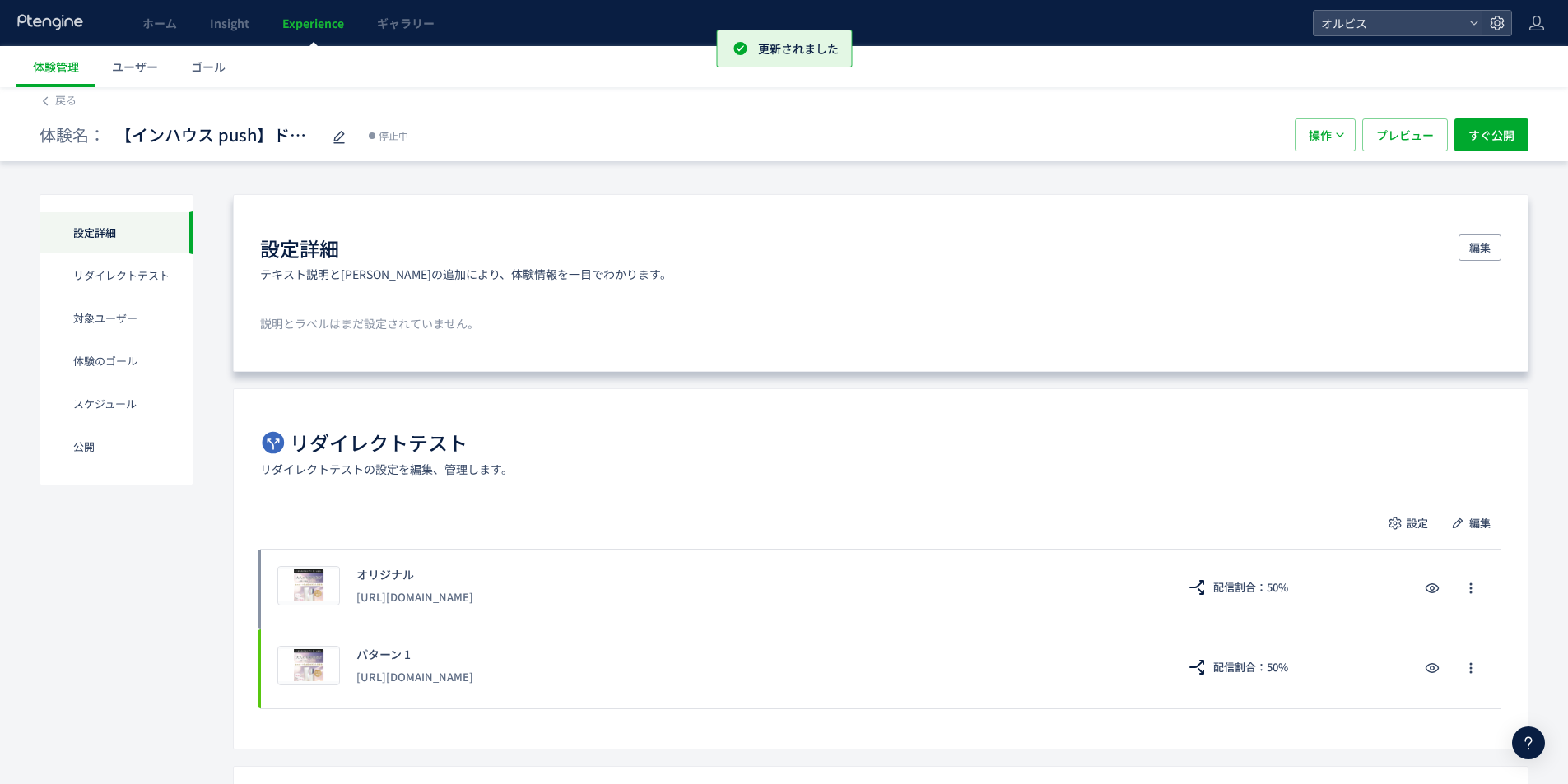
scroll to position [0, 0]
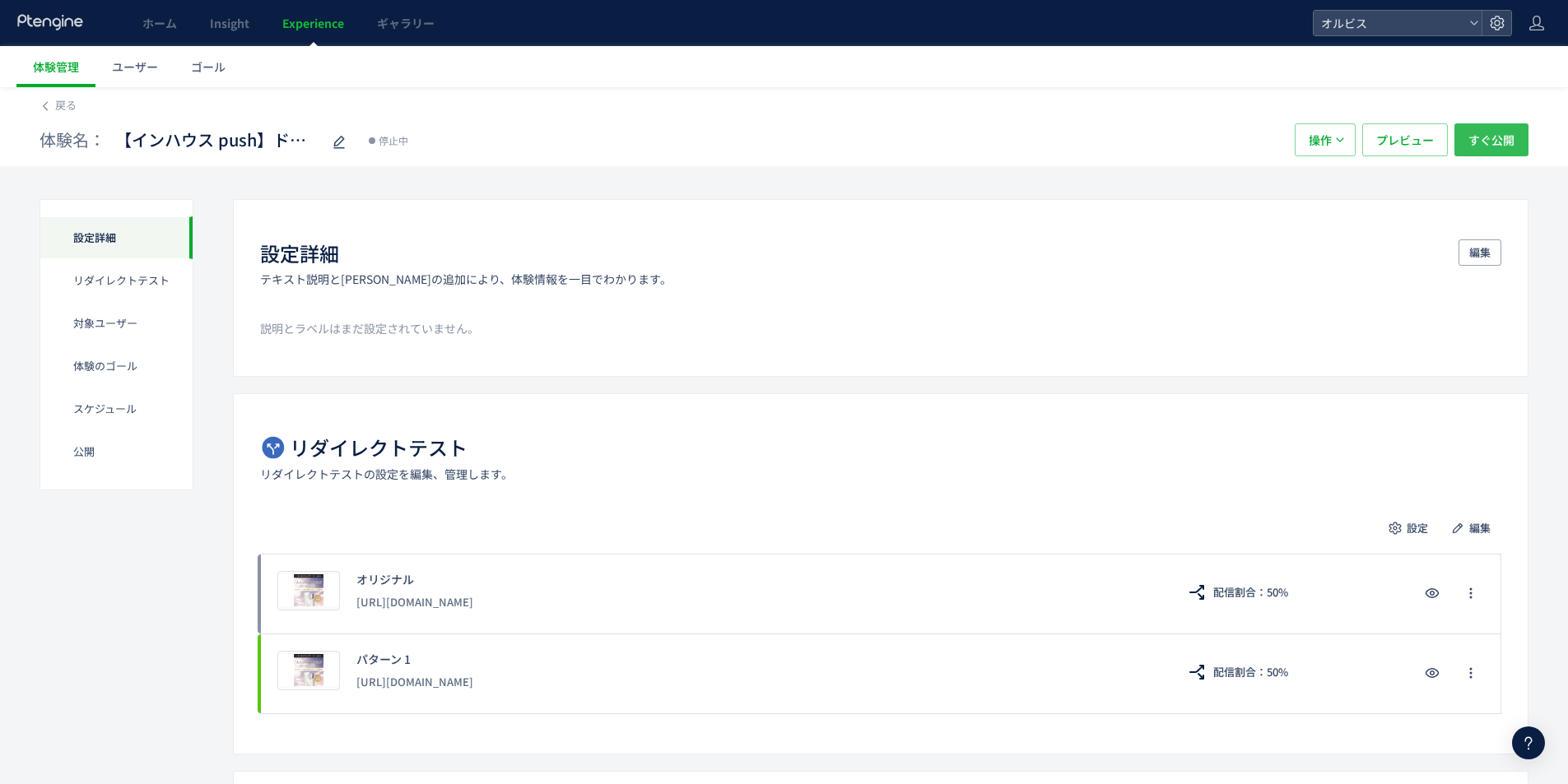
click at [1490, 144] on span "すぐ公開" at bounding box center [1491, 139] width 46 height 33
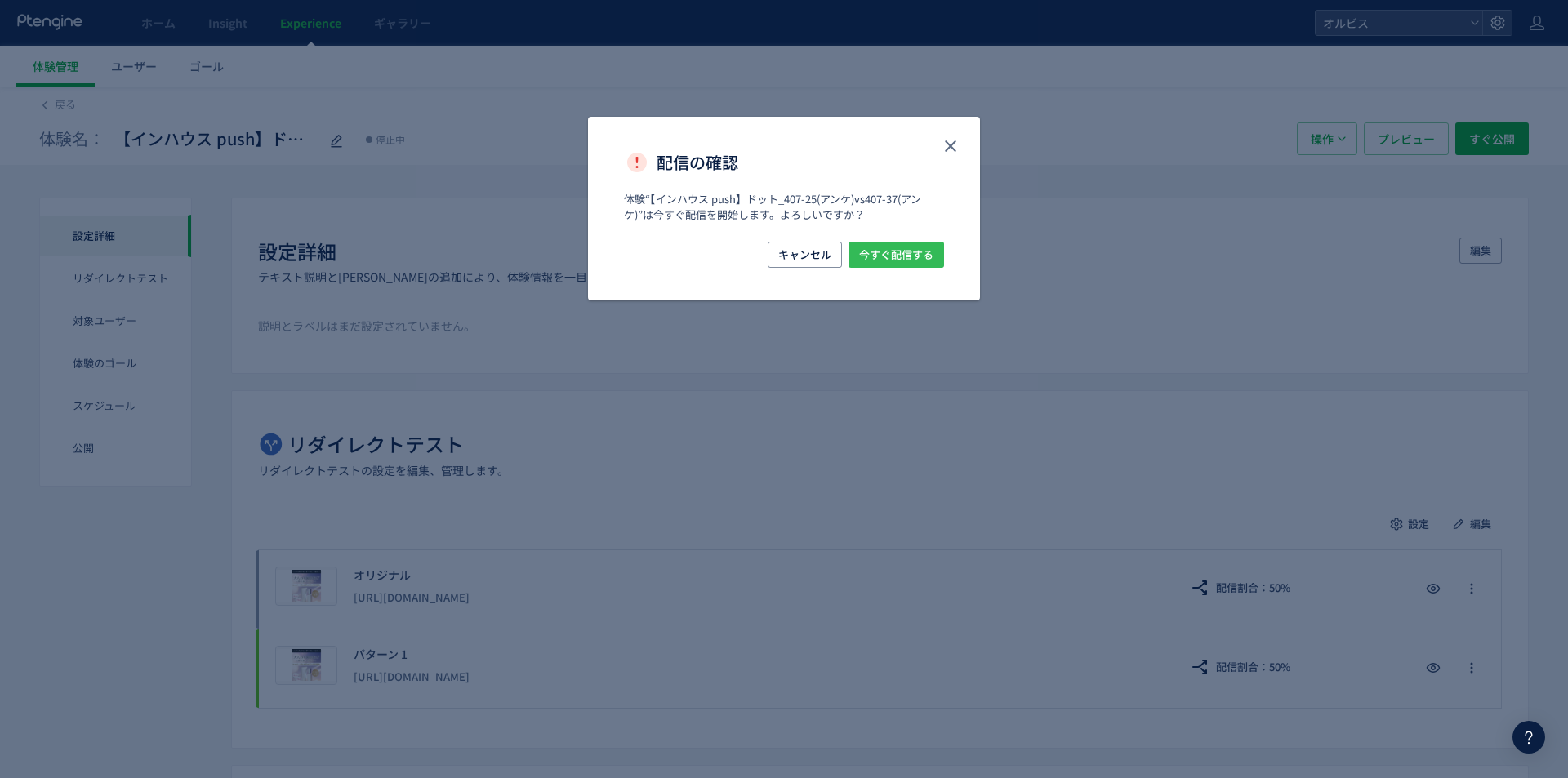
click at [882, 257] on span "今すぐ配信する" at bounding box center [896, 254] width 74 height 26
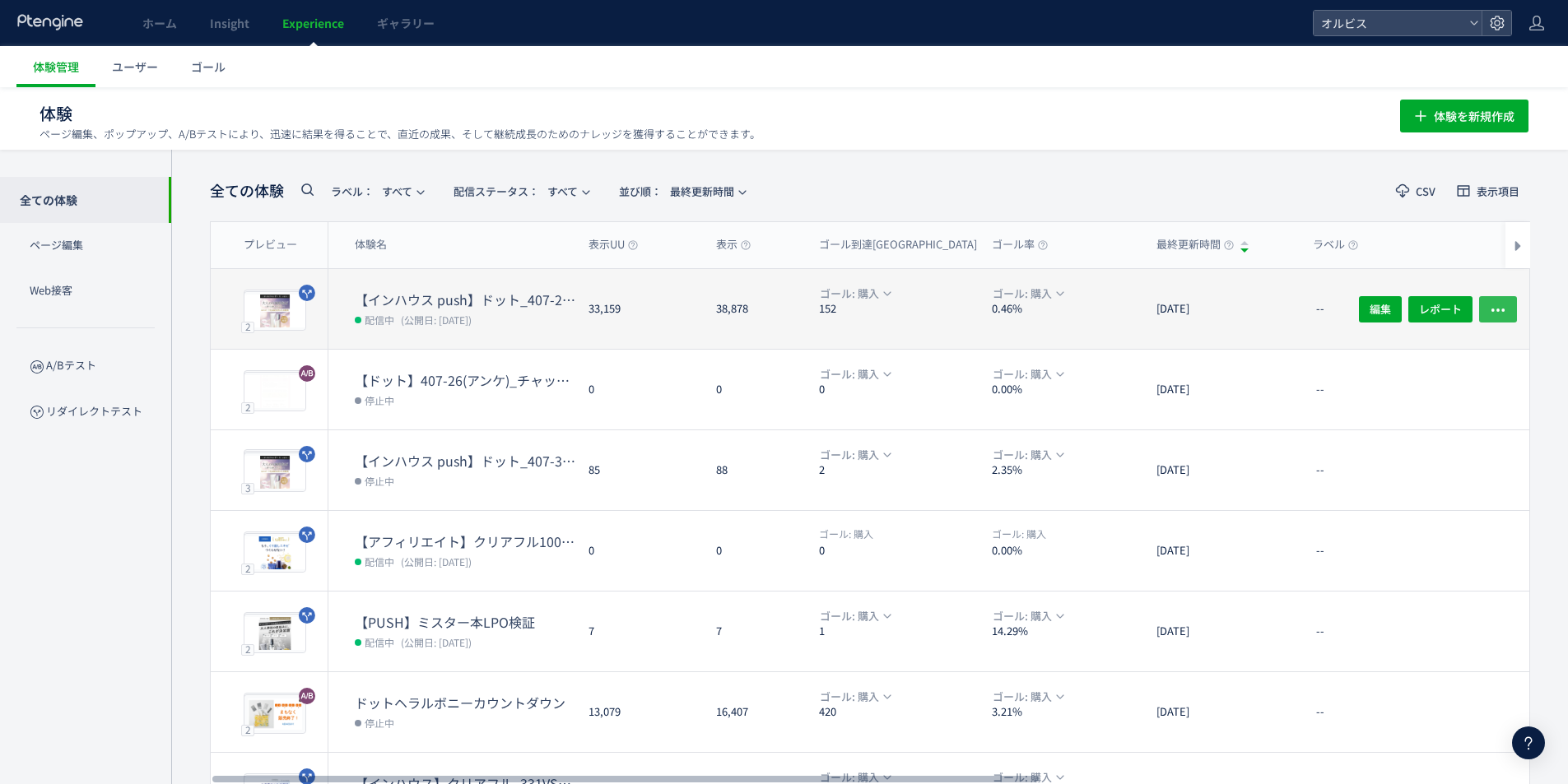
click at [1492, 303] on icon "button" at bounding box center [1498, 309] width 17 height 17
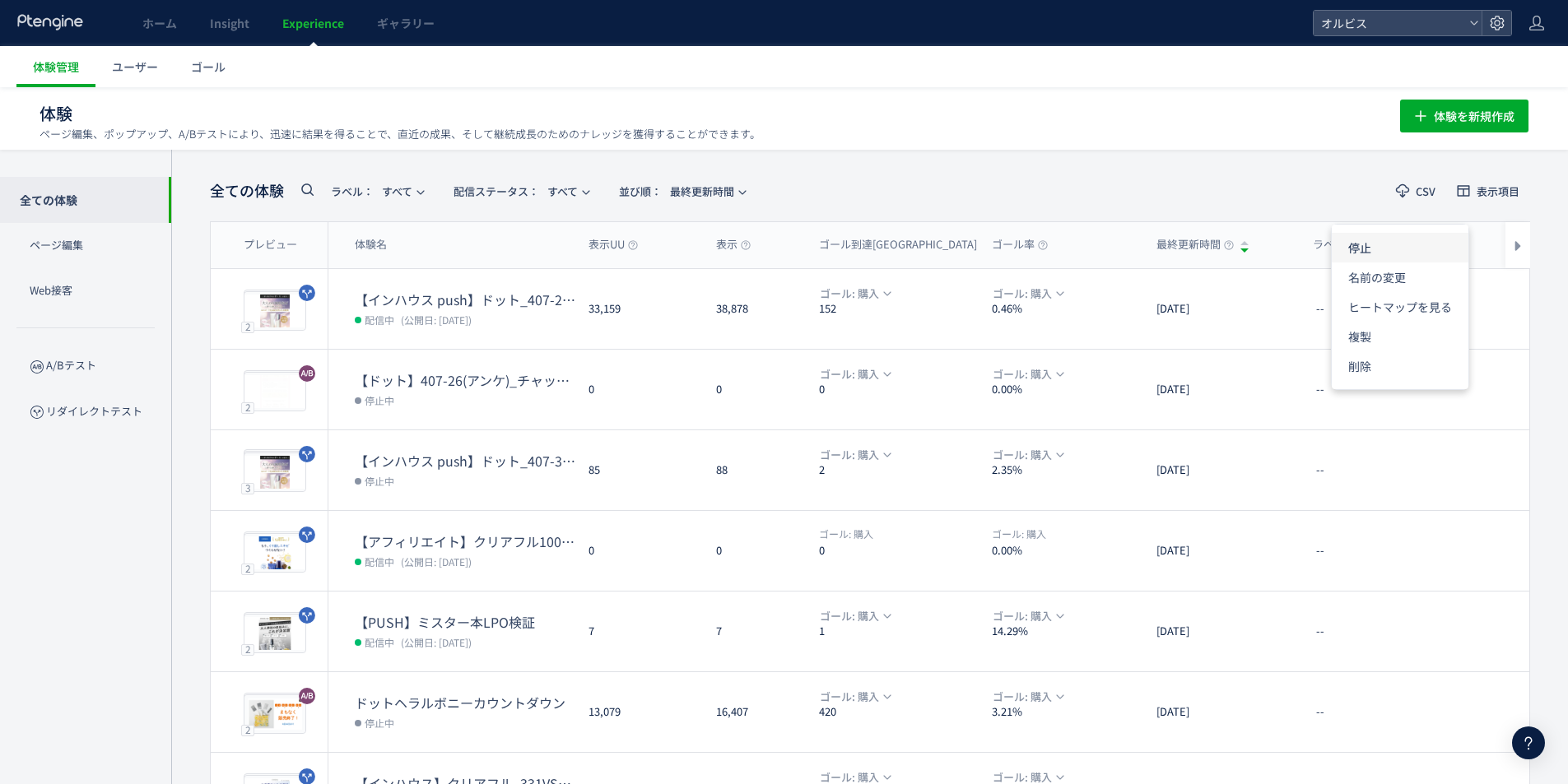
click at [1371, 243] on li "停止" at bounding box center [1400, 248] width 137 height 30
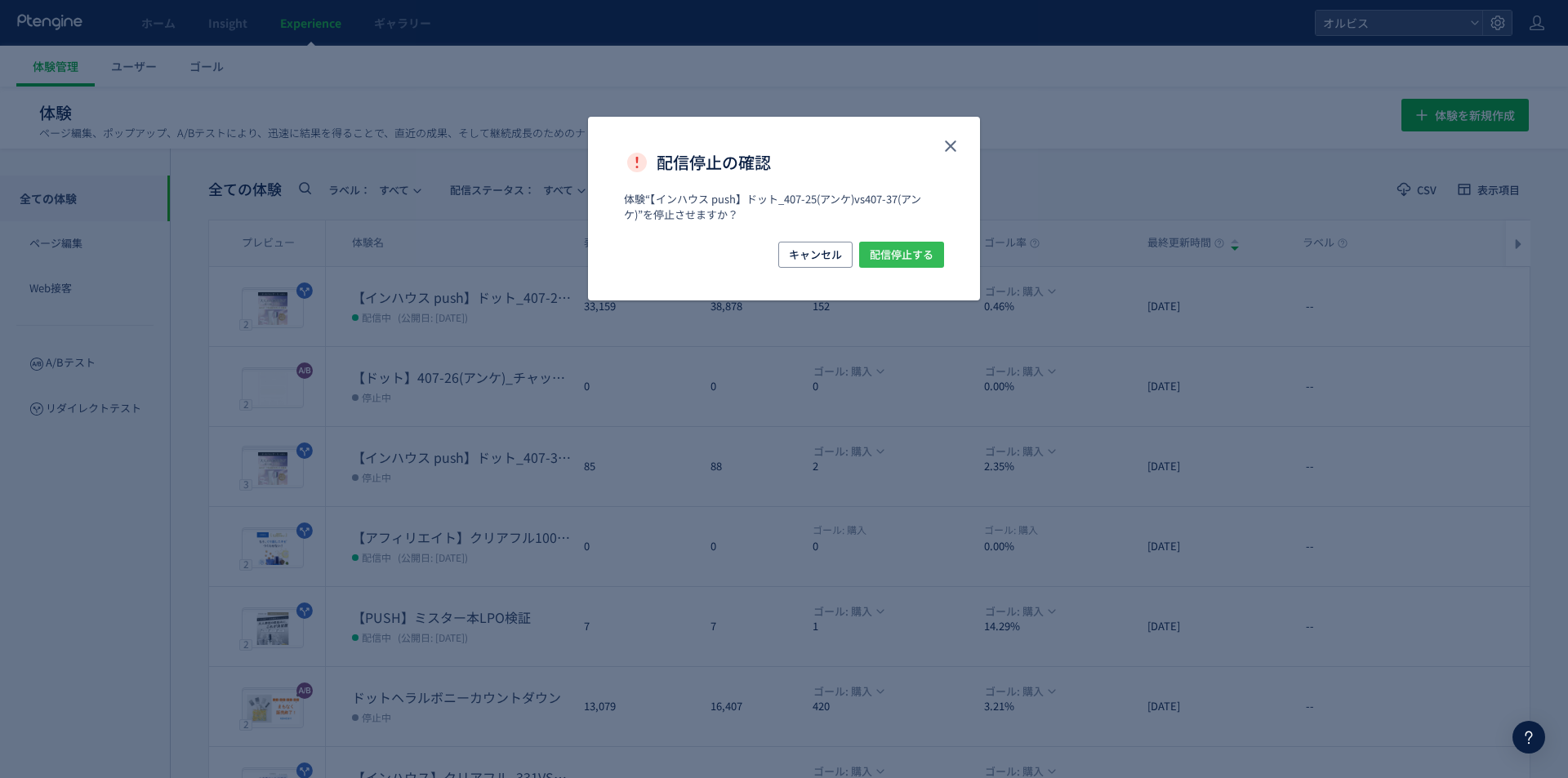
click at [917, 245] on span "配信停止する" at bounding box center [902, 254] width 64 height 26
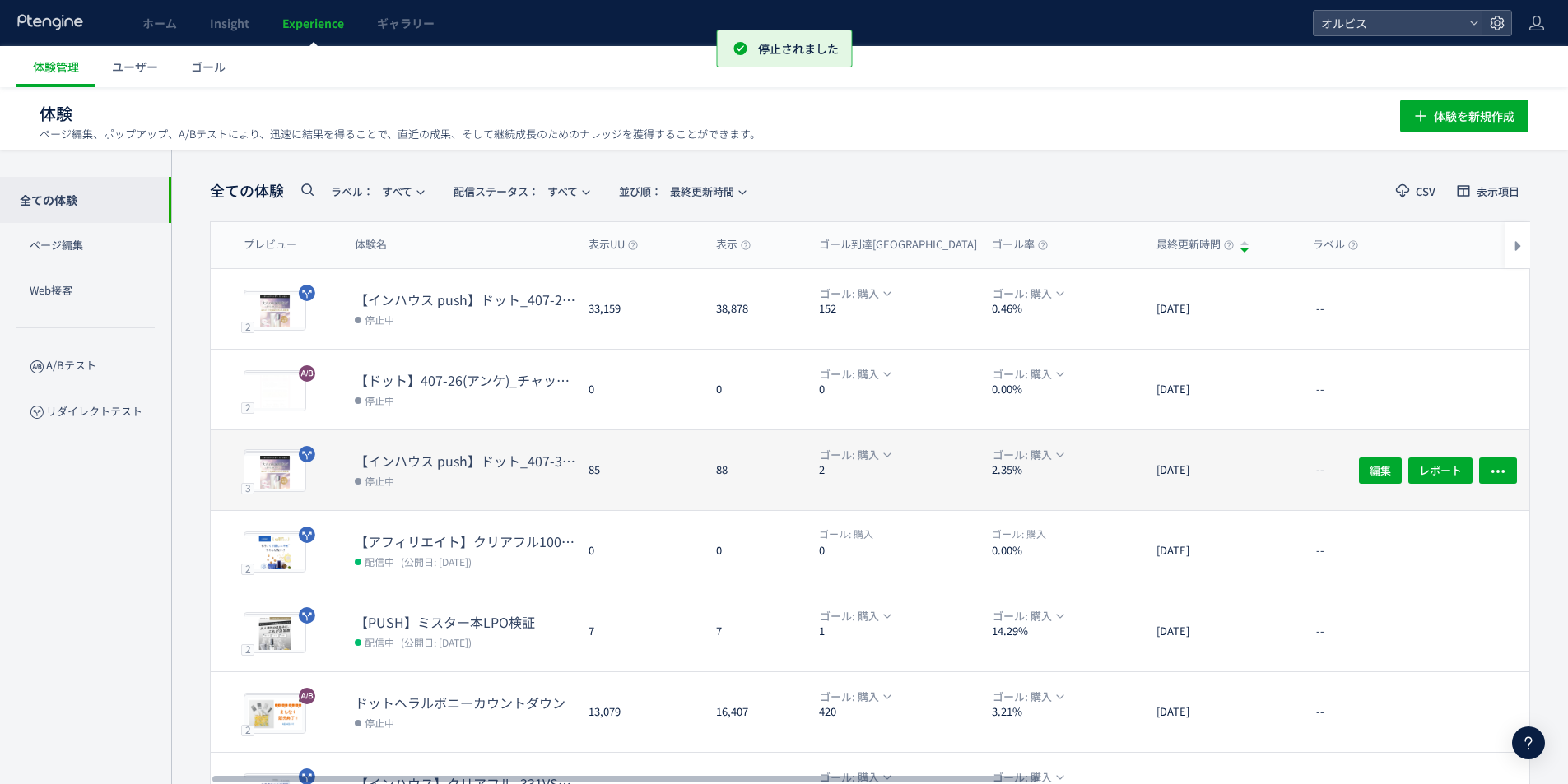
click at [430, 474] on dd "停止中" at bounding box center [465, 480] width 220 height 21
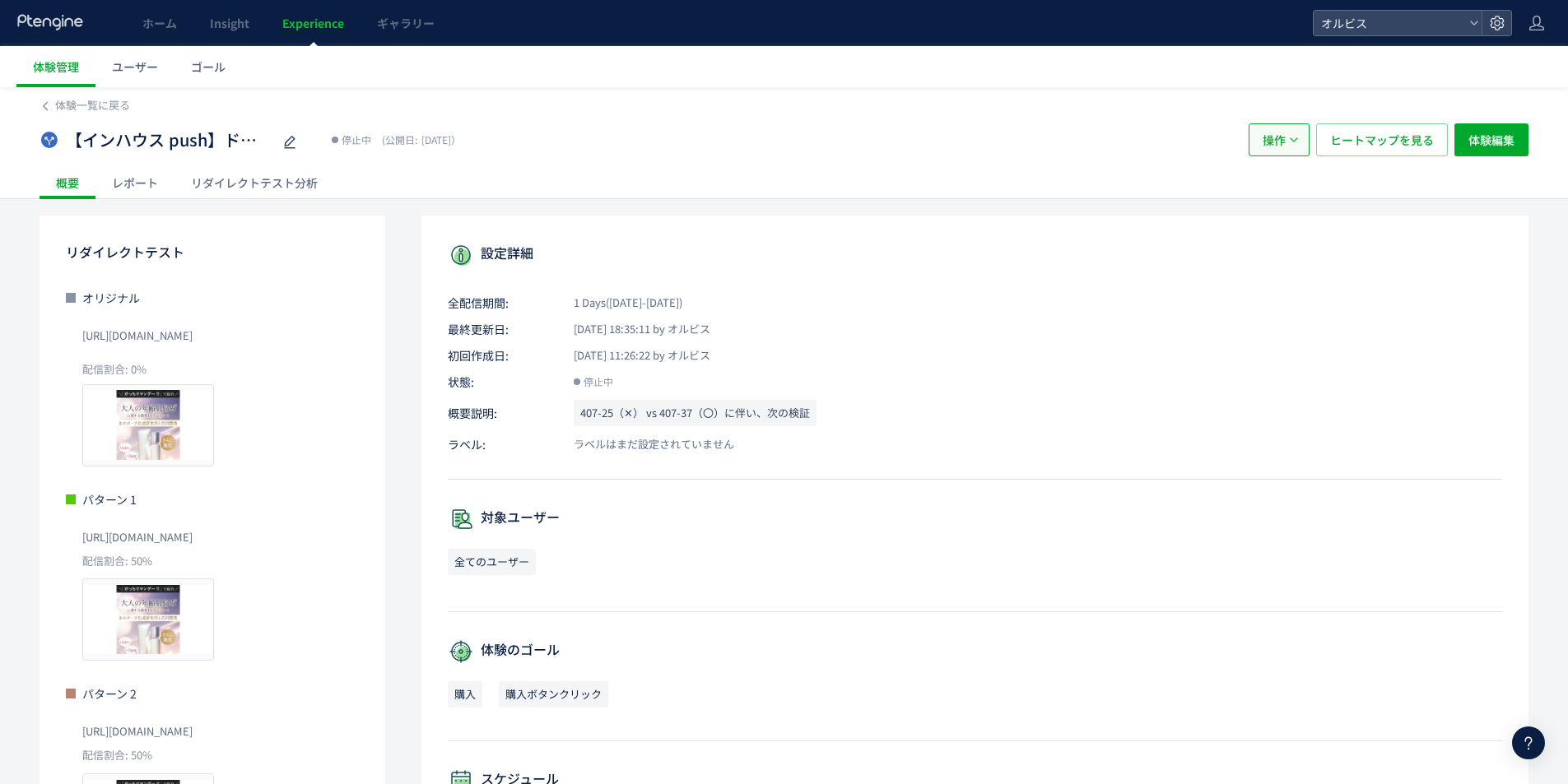
click at [1294, 146] on button "操作" at bounding box center [1279, 139] width 61 height 33
click at [1400, 218] on div "設定詳細 全配信期間: 1 Days(2025/10/01-2025/10/01) 最終更新日: 2025/10/01 18:35:11 by オルビス 初回…" at bounding box center [975, 658] width 1107 height 884
click at [1494, 140] on span "体験編集" at bounding box center [1491, 139] width 46 height 33
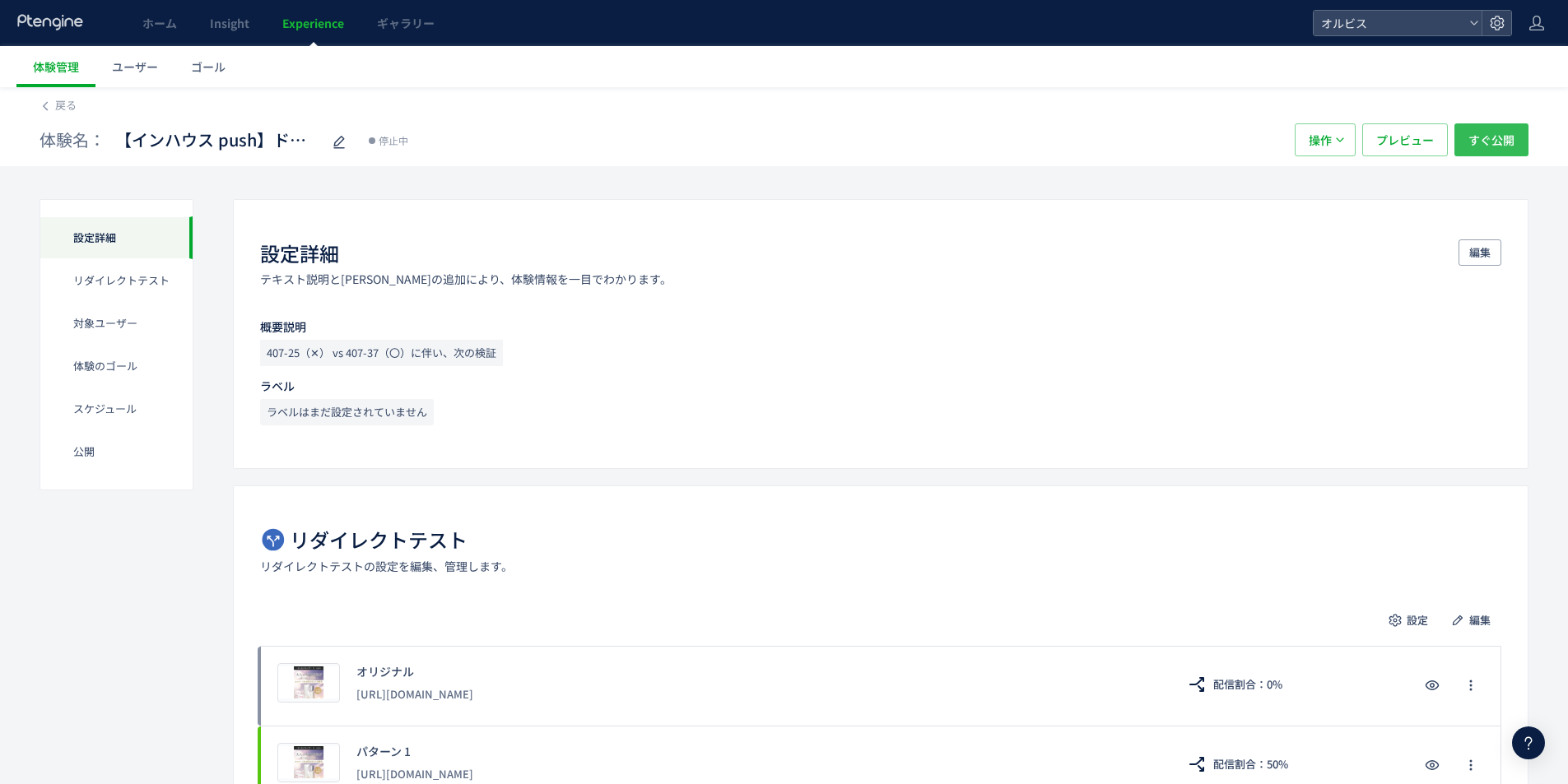
click at [1504, 137] on span "すぐ公開" at bounding box center [1491, 139] width 46 height 33
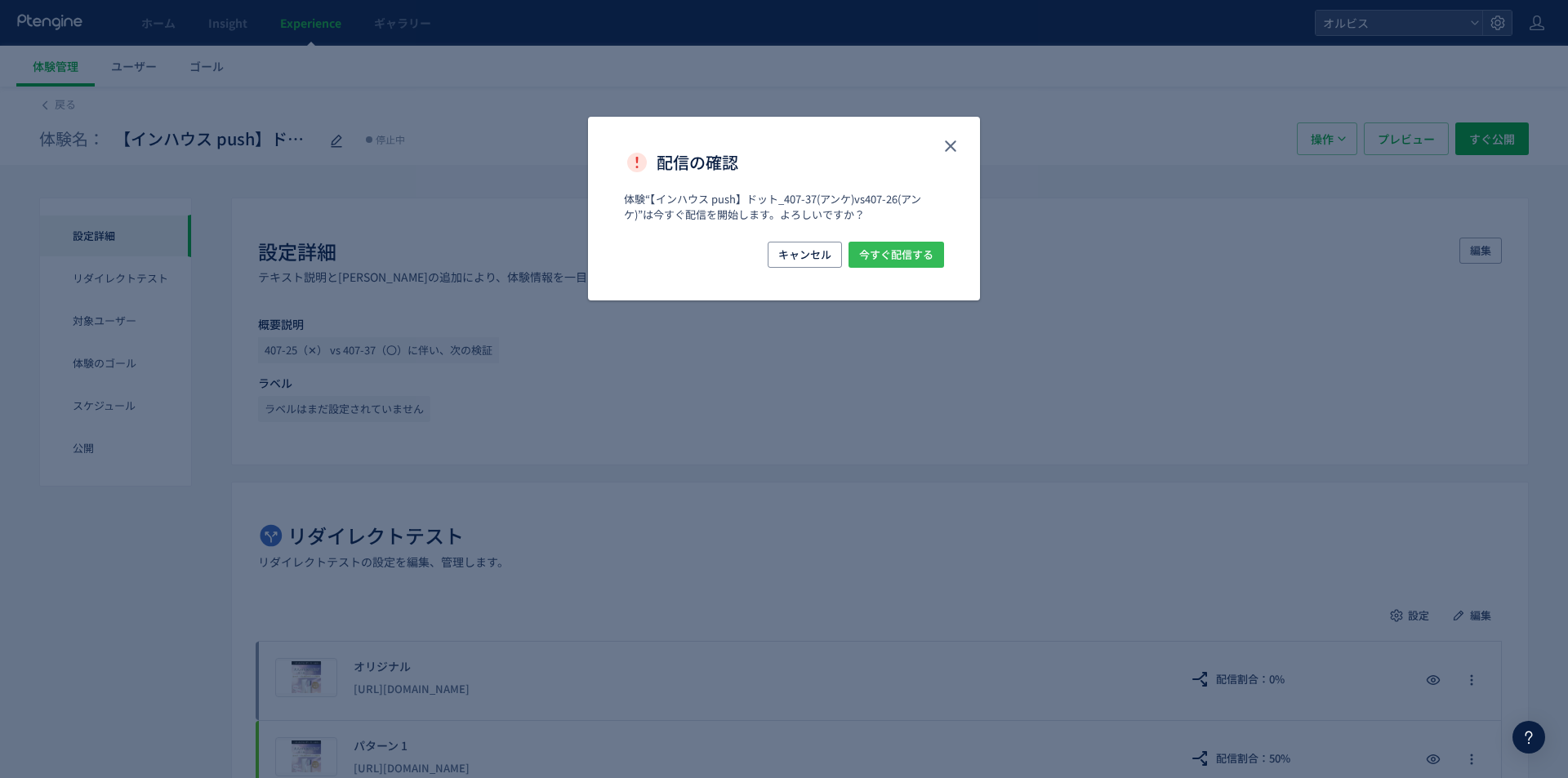
click at [928, 251] on span "今すぐ配信する" at bounding box center [896, 254] width 74 height 26
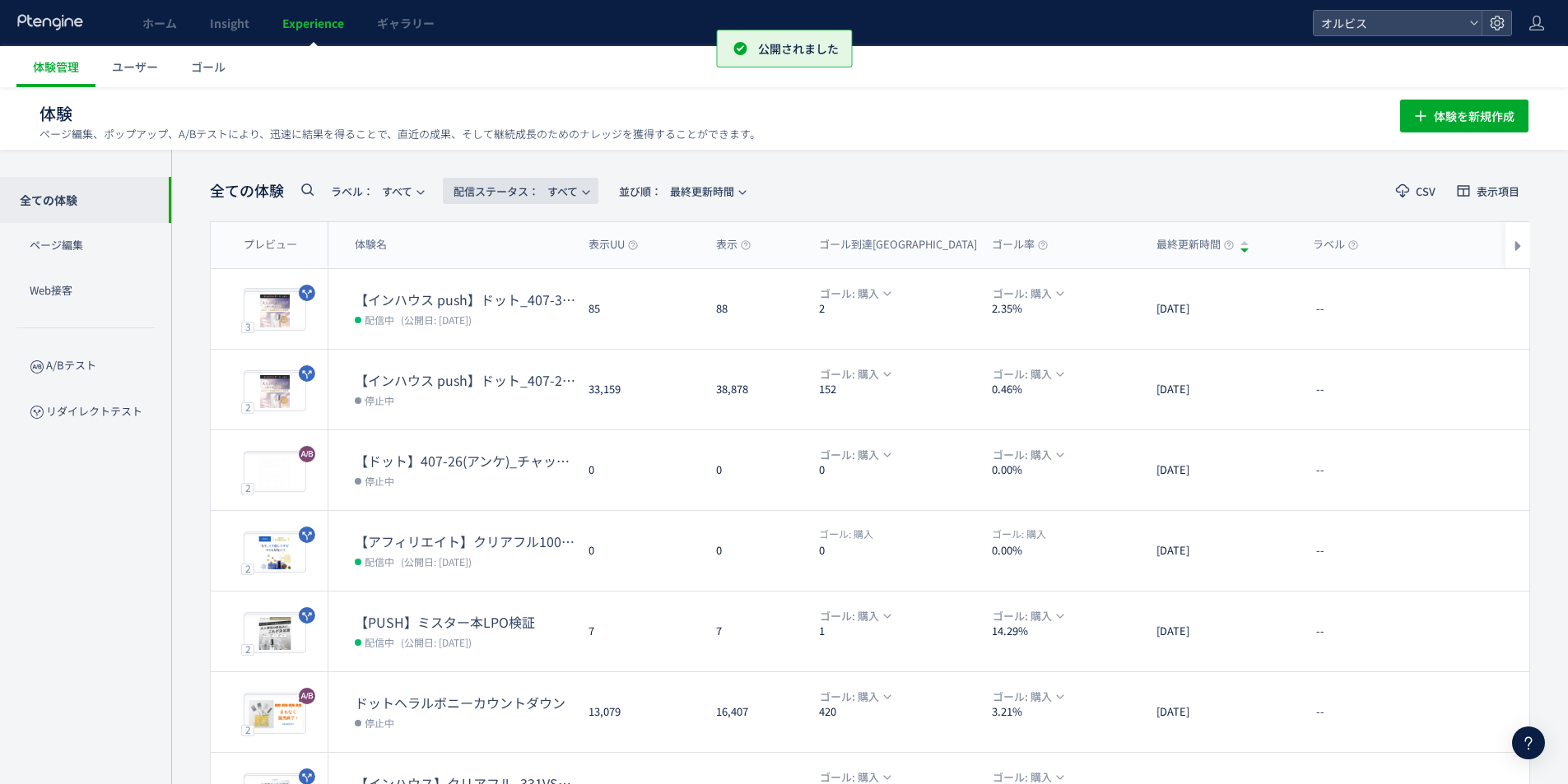
click at [575, 190] on span "配信ステータス​： すべて" at bounding box center [516, 191] width 124 height 27
click at [534, 267] on li "配信中" at bounding box center [525, 267] width 68 height 30
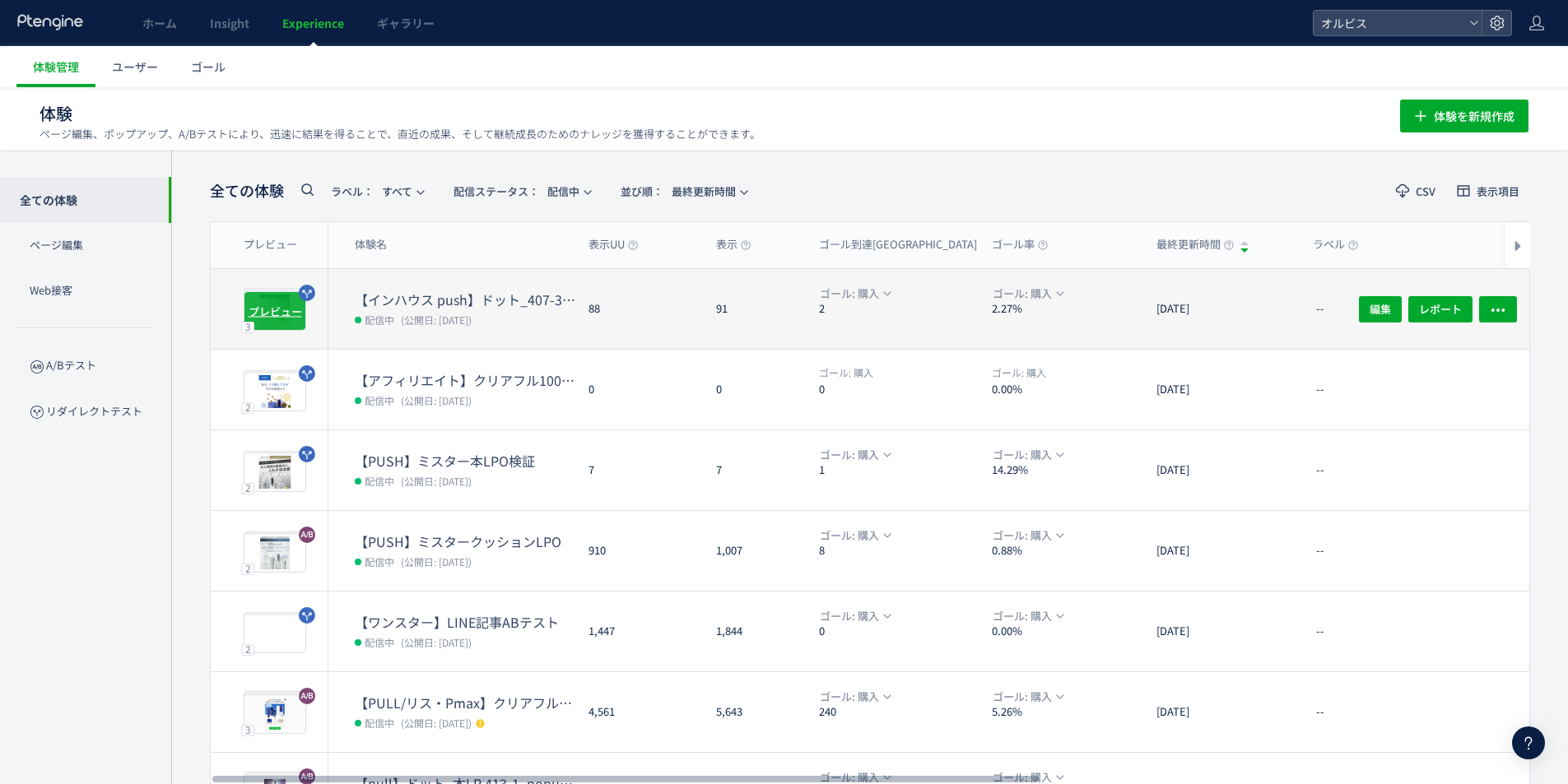
click at [273, 309] on span "プレビュー" at bounding box center [275, 311] width 54 height 16
click at [284, 319] on div "プレビュー" at bounding box center [274, 311] width 63 height 40
click at [546, 298] on dt "【インハウス push】ドット_407-37(アンケ)vs407-26(アンケ)" at bounding box center [465, 300] width 220 height 18
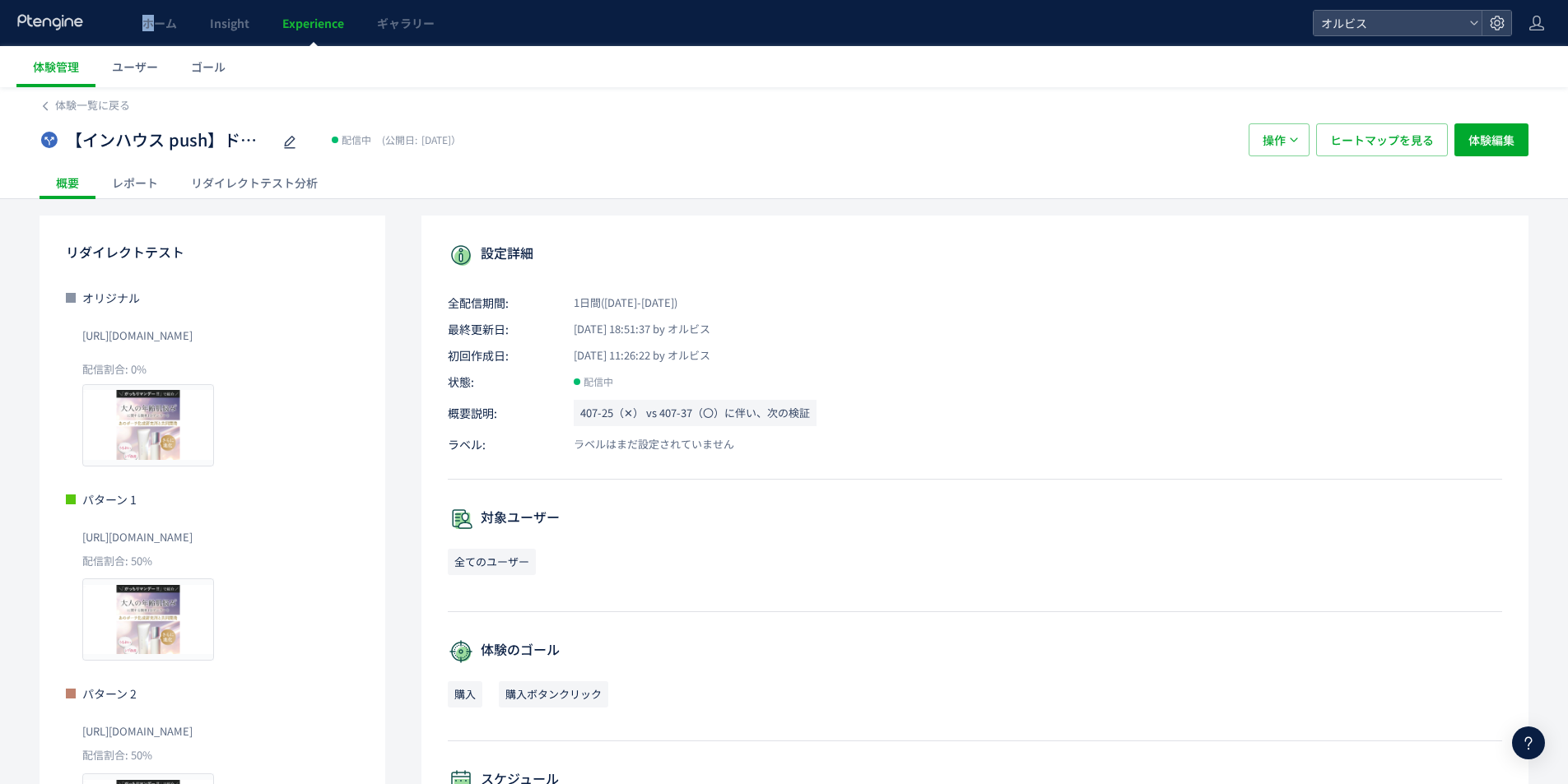
drag, startPoint x: 107, startPoint y: -27, endPoint x: 279, endPoint y: 96, distance: 211.5
click at [117, 0] on html "ホーム Insight Experience ギャラリー オルビス 体験管理 ユーザー ゴール 体験一覧に戻る 【インハウス push】ドット_407-37(…" at bounding box center [784, 392] width 1568 height 784
